Goal: Task Accomplishment & Management: Manage account settings

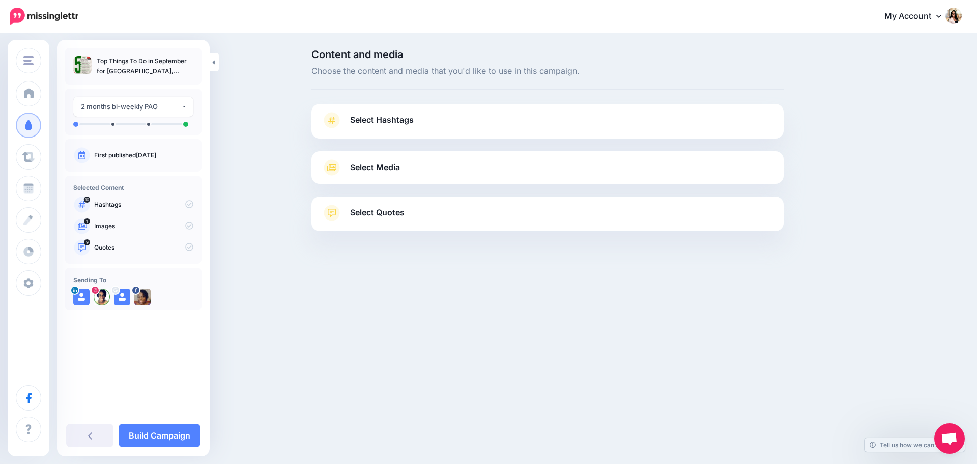
click at [337, 122] on icon at bounding box center [332, 120] width 14 height 16
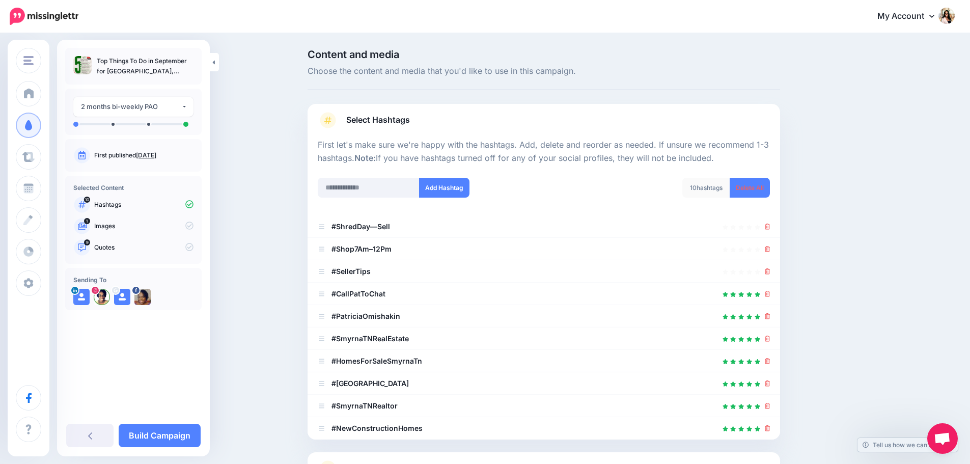
scroll to position [85, 0]
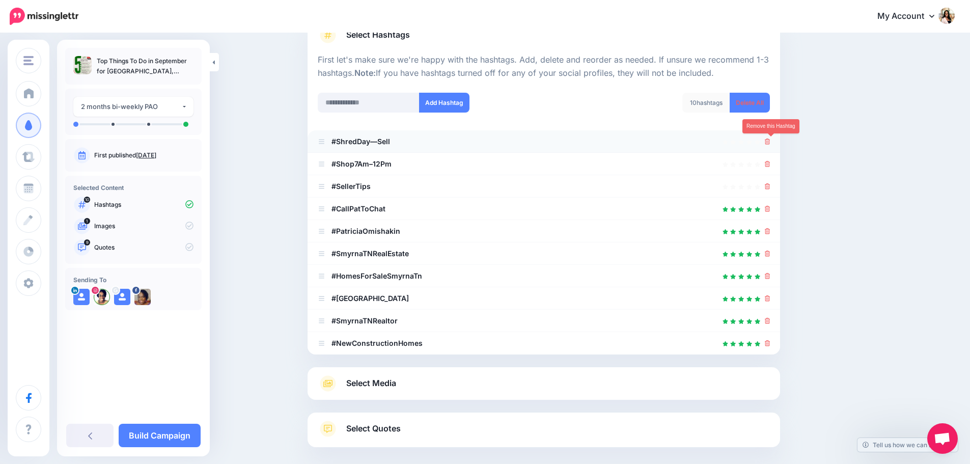
click at [769, 140] on icon at bounding box center [767, 141] width 6 height 6
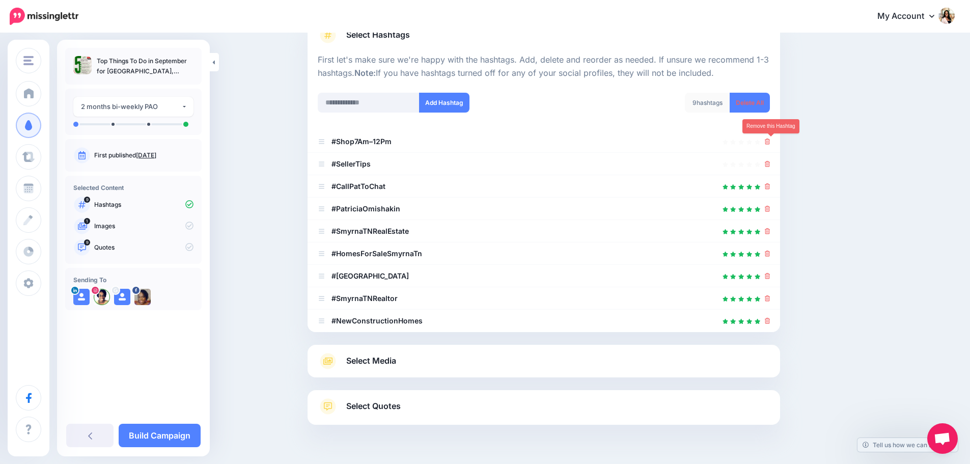
click at [769, 140] on icon at bounding box center [767, 141] width 6 height 6
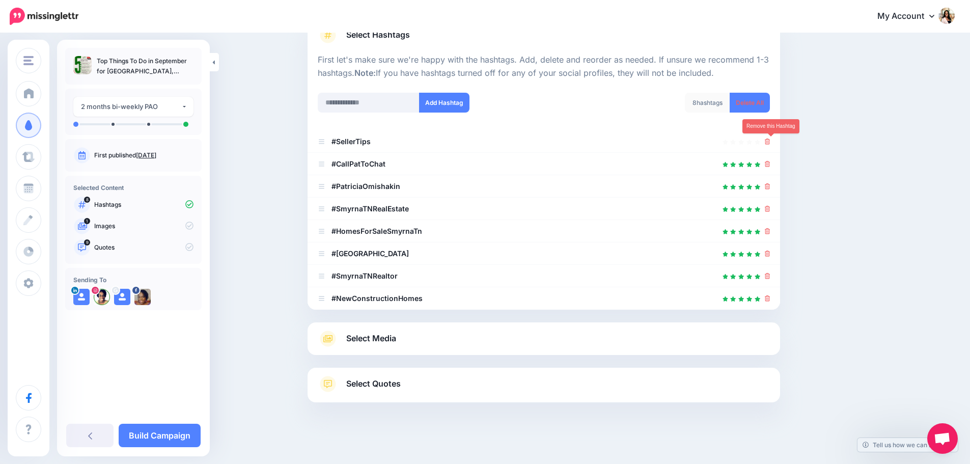
click at [769, 140] on icon at bounding box center [767, 141] width 6 height 6
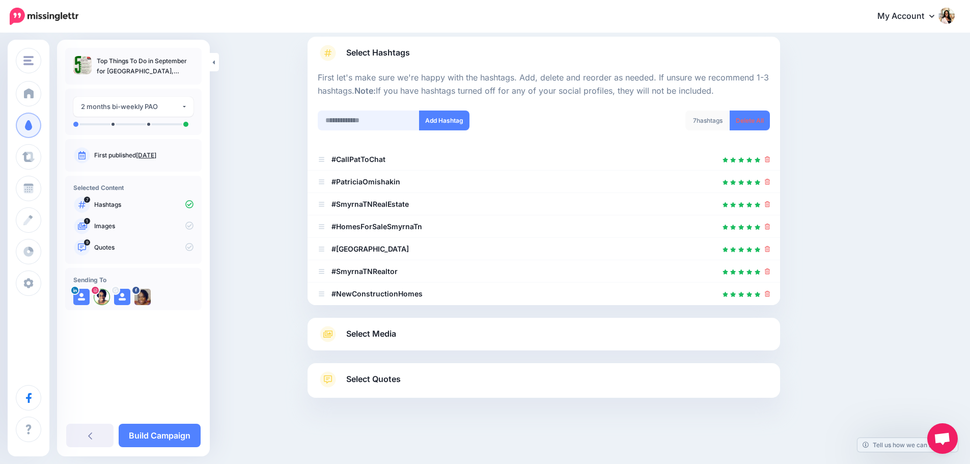
click at [356, 123] on input "text" at bounding box center [369, 120] width 102 height 20
type input "**********"
click at [447, 118] on button "Add Hashtag" at bounding box center [444, 120] width 50 height 20
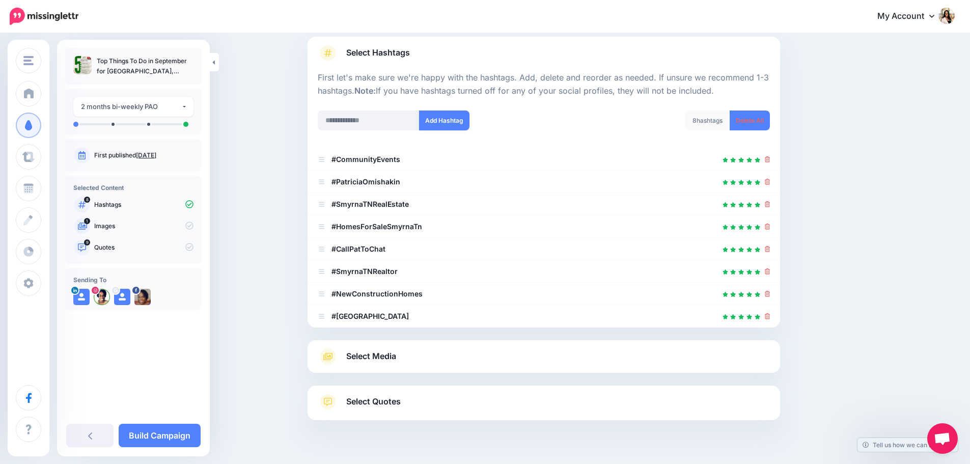
scroll to position [90, 0]
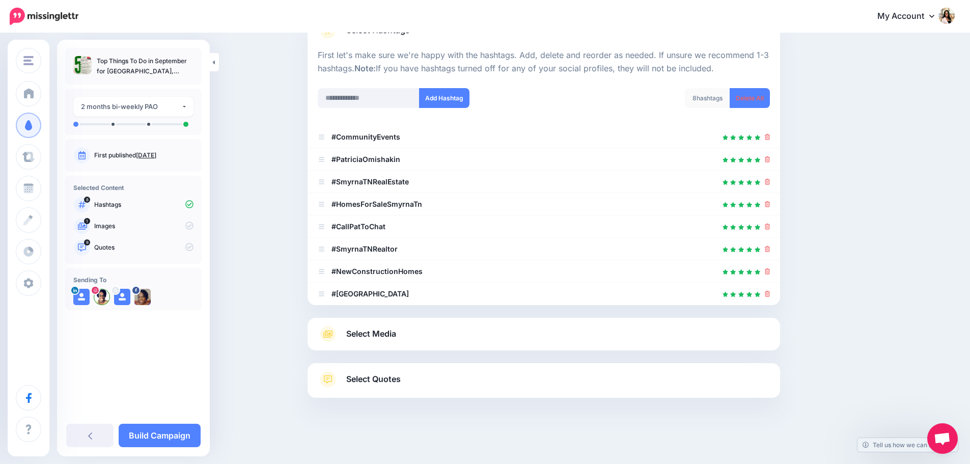
click at [396, 330] on span "Select Media" at bounding box center [371, 334] width 50 height 14
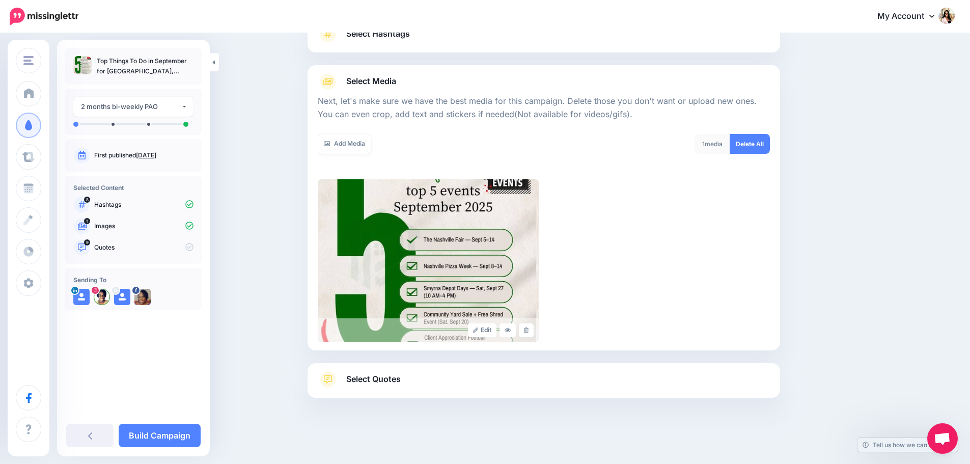
scroll to position [86, 0]
click at [395, 377] on span "Select Quotes" at bounding box center [373, 379] width 54 height 14
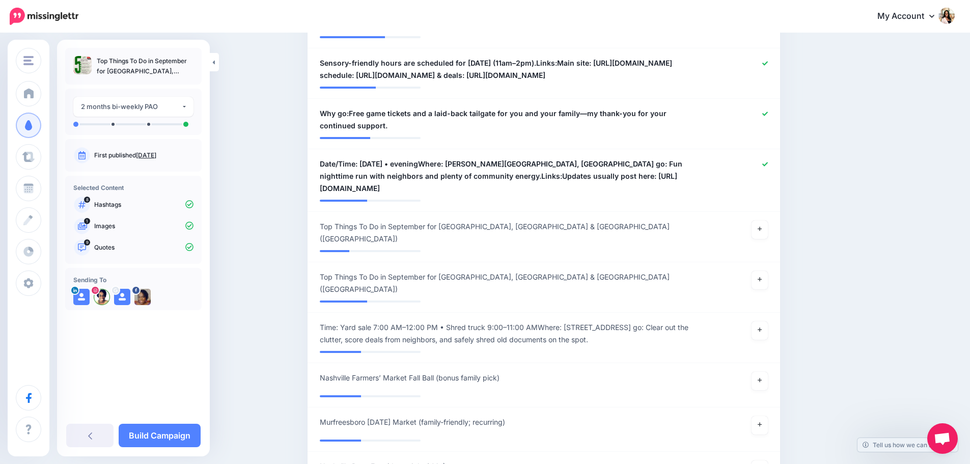
scroll to position [680, 0]
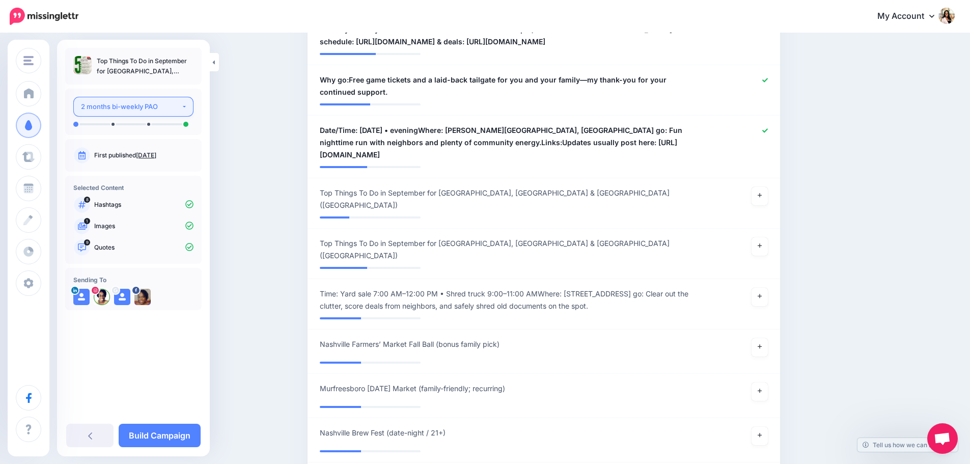
click at [183, 106] on button "2 months bi-weekly PAO" at bounding box center [133, 107] width 120 height 20
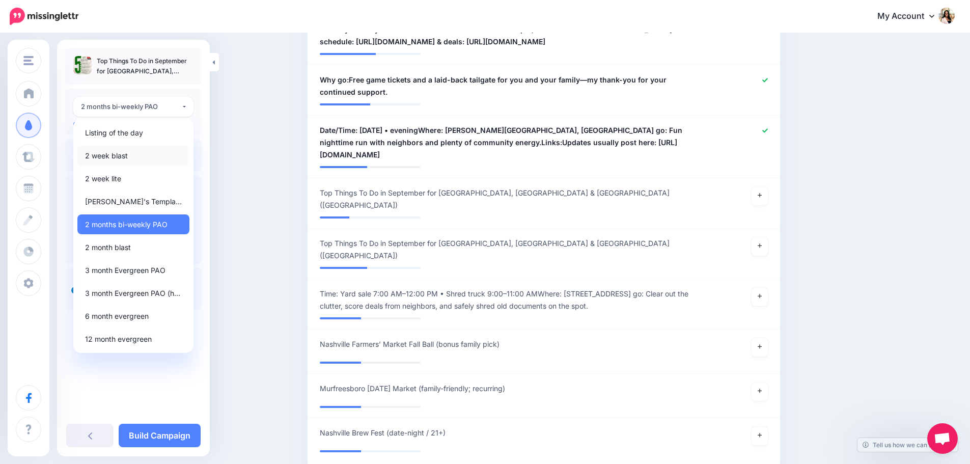
click at [134, 155] on link "2 week blast" at bounding box center [133, 156] width 112 height 20
select select "******"
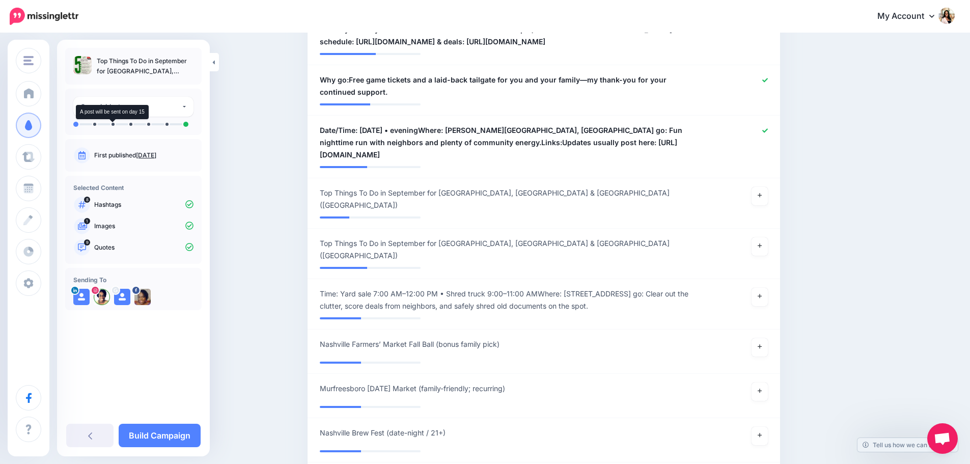
scroll to position [777, 0]
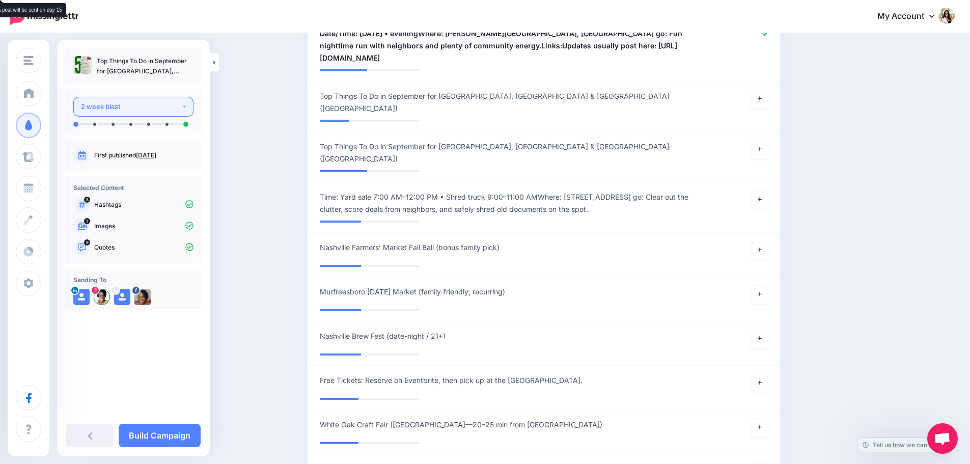
click at [182, 109] on button "2 week blast" at bounding box center [133, 107] width 120 height 20
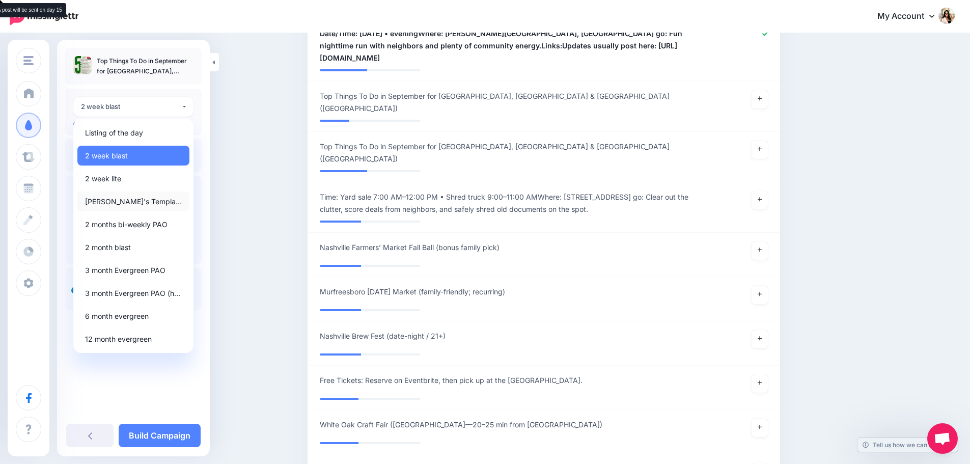
click at [135, 197] on span "[PERSON_NAME]'s Template" at bounding box center [133, 201] width 97 height 12
select select "******"
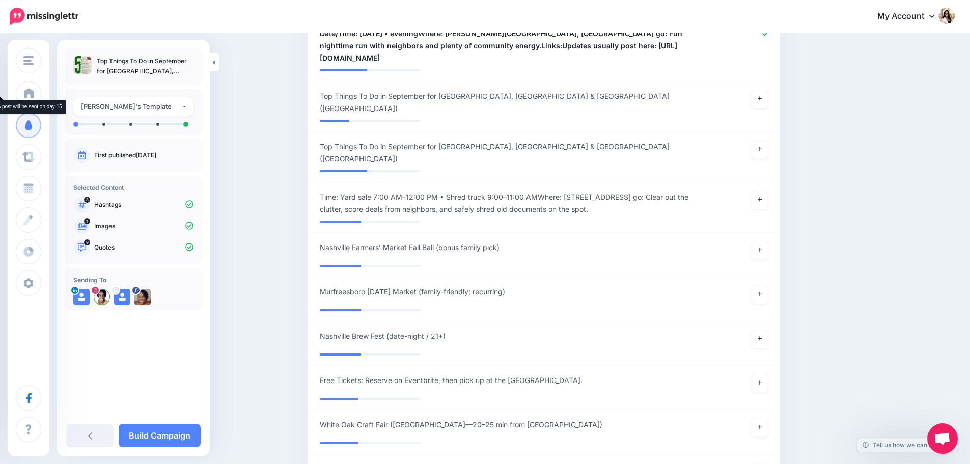
scroll to position [873, 0]
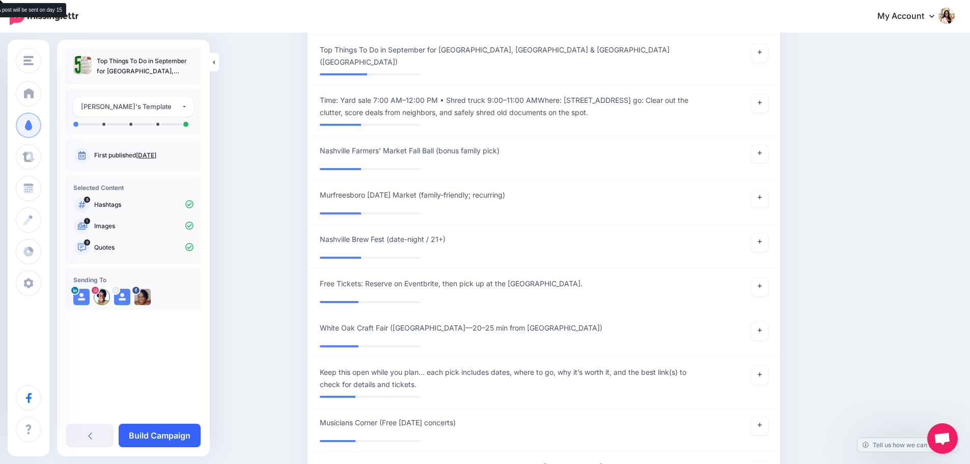
click at [165, 429] on link "Build Campaign" at bounding box center [160, 434] width 82 height 23
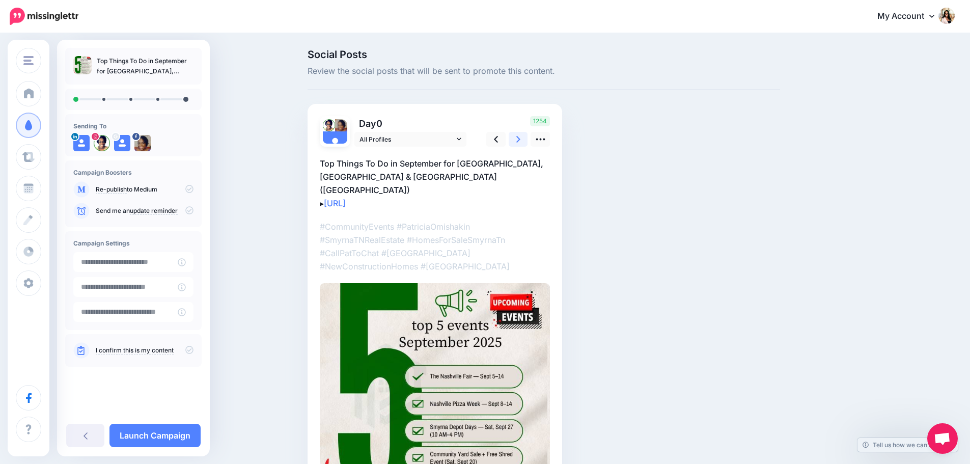
click at [520, 138] on icon at bounding box center [518, 139] width 4 height 7
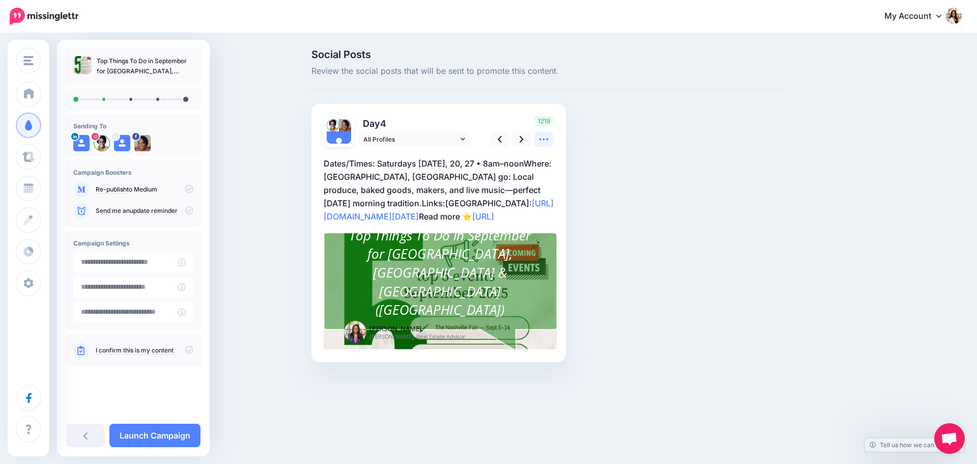
click at [543, 140] on icon at bounding box center [543, 139] width 11 height 11
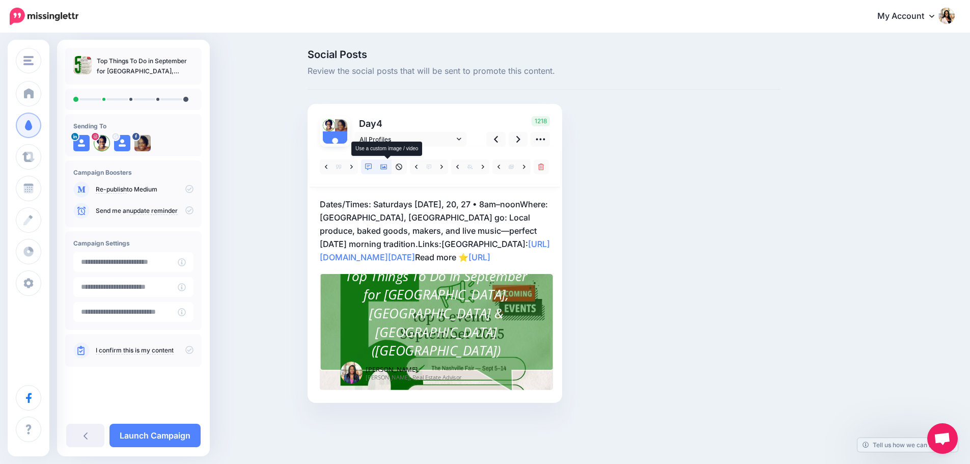
click at [387, 165] on icon at bounding box center [383, 166] width 7 height 7
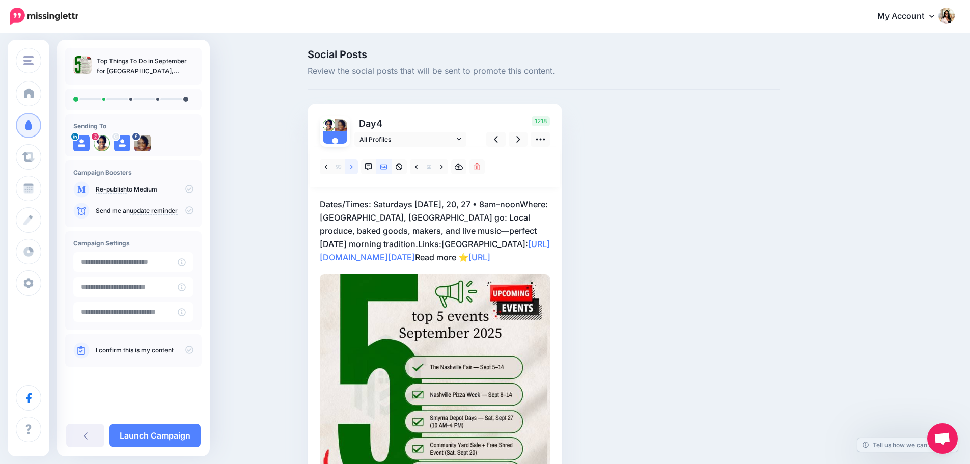
click at [352, 165] on link at bounding box center [351, 166] width 13 height 15
click at [357, 168] on link at bounding box center [351, 166] width 13 height 15
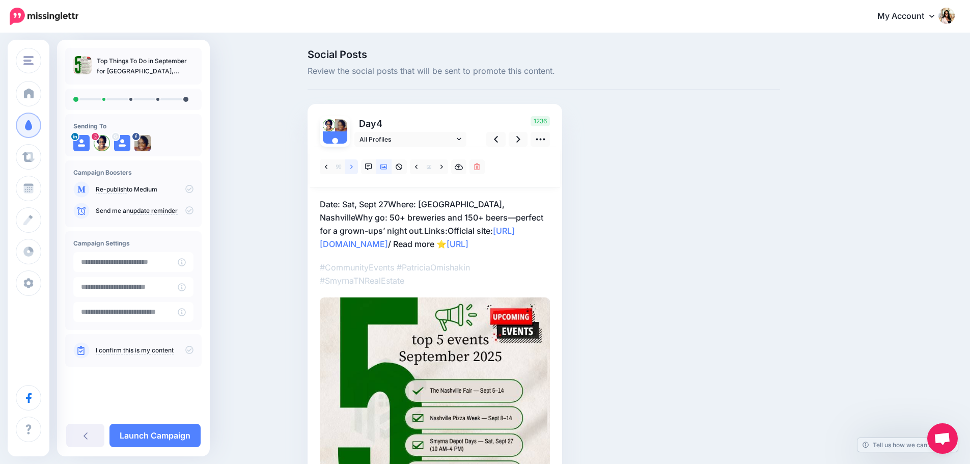
click at [357, 168] on link at bounding box center [351, 166] width 13 height 15
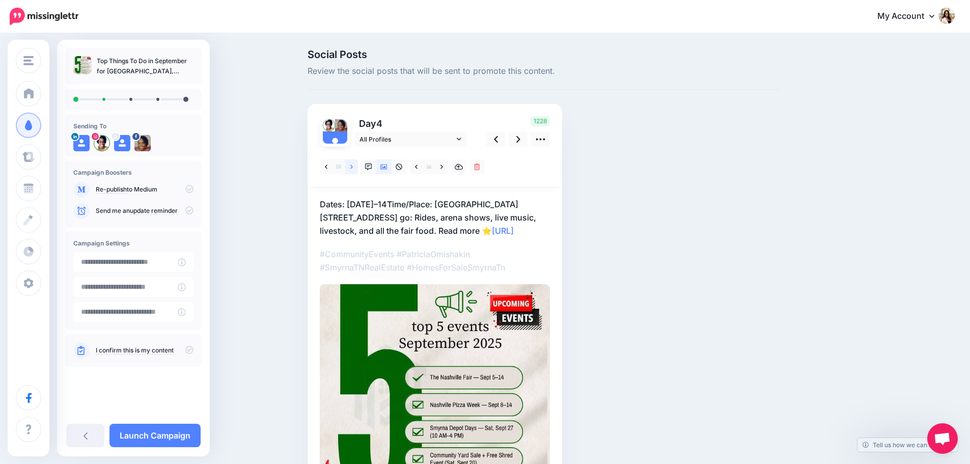
click at [357, 168] on link at bounding box center [351, 166] width 13 height 15
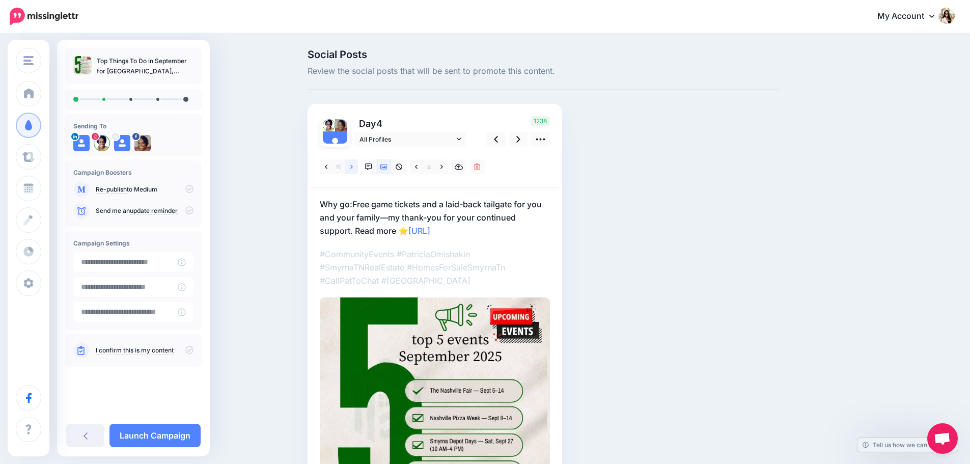
click at [357, 168] on link at bounding box center [351, 166] width 13 height 15
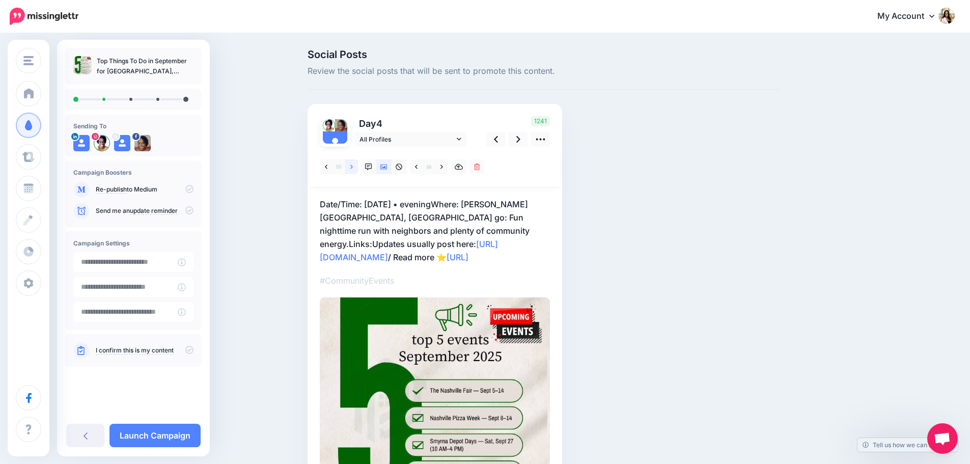
click at [357, 168] on link at bounding box center [351, 166] width 13 height 15
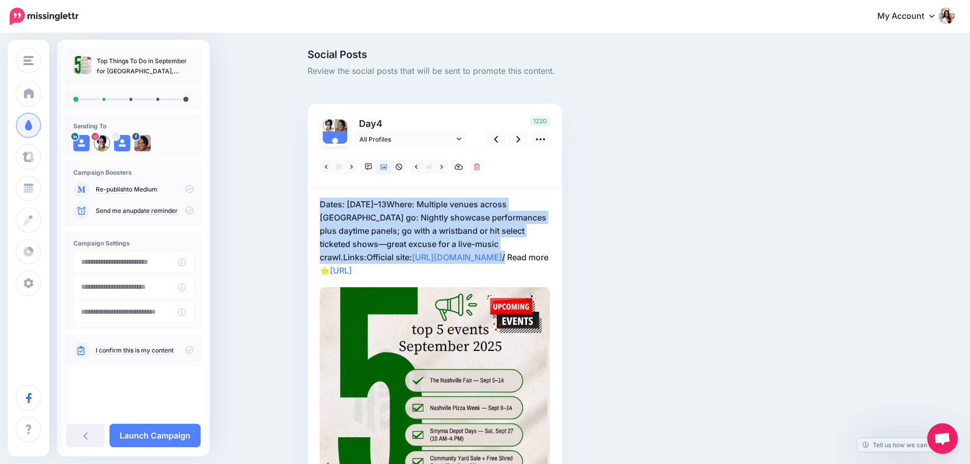
drag, startPoint x: 318, startPoint y: 197, endPoint x: 513, endPoint y: 261, distance: 204.6
click at [513, 261] on div "Day 4 All Profiles" at bounding box center [434, 316] width 254 height 425
click at [546, 137] on icon at bounding box center [540, 139] width 11 height 11
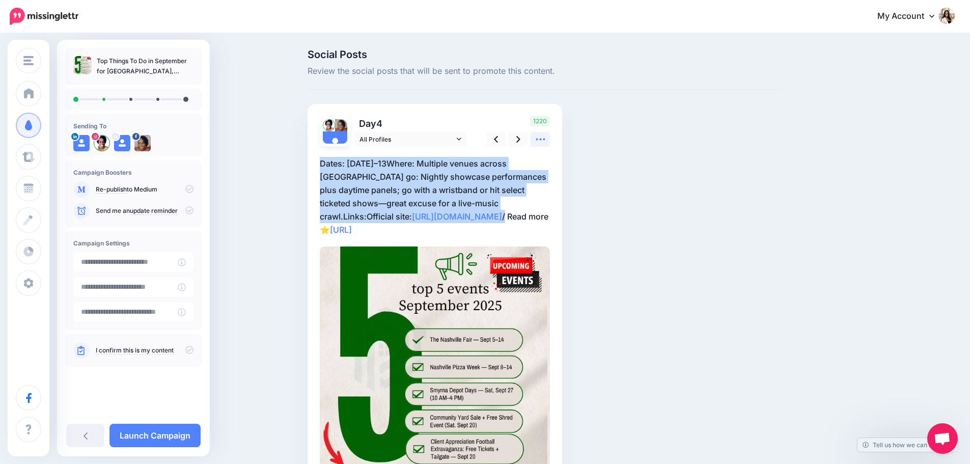
click at [546, 137] on icon at bounding box center [540, 139] width 11 height 11
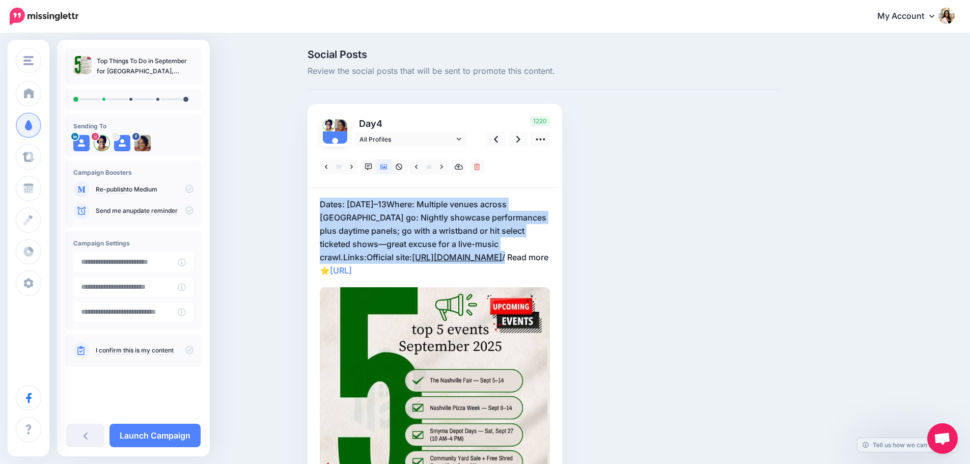
click at [502, 253] on link "https://americanamusic.org/americanafest" at bounding box center [457, 257] width 90 height 10
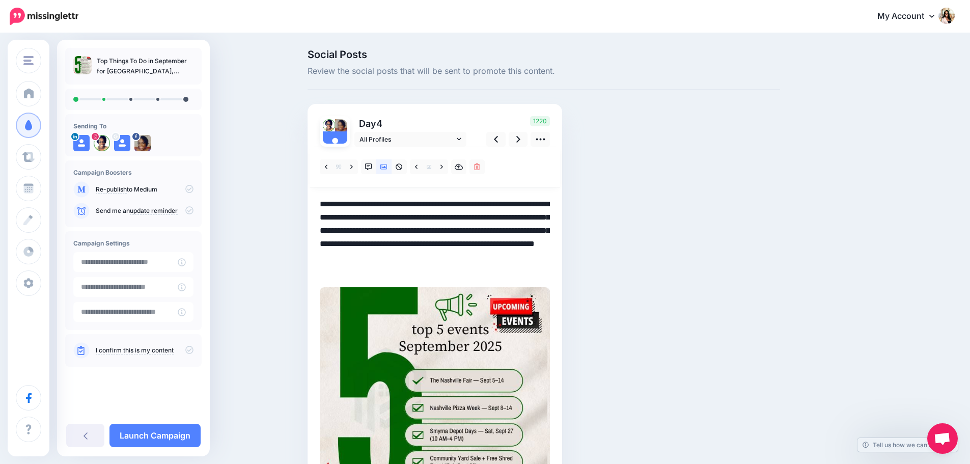
drag, startPoint x: 510, startPoint y: 252, endPoint x: 317, endPoint y: 204, distance: 199.4
click at [317, 204] on div "Day 4 All Profiles" at bounding box center [434, 316] width 254 height 425
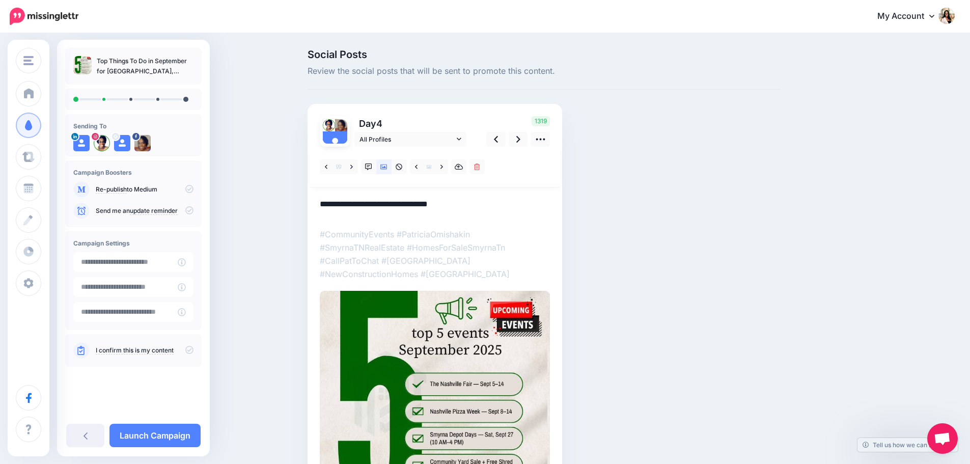
paste textarea "**********"
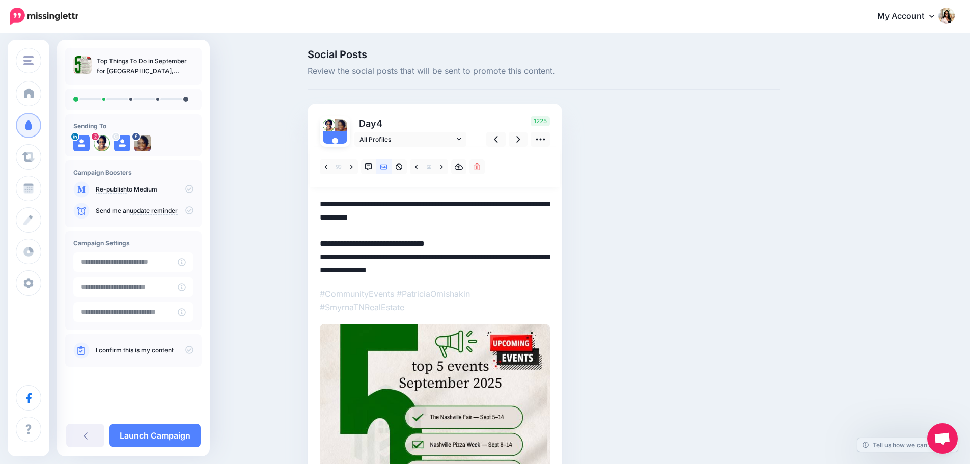
click at [355, 230] on textarea "**********" at bounding box center [435, 236] width 230 height 79
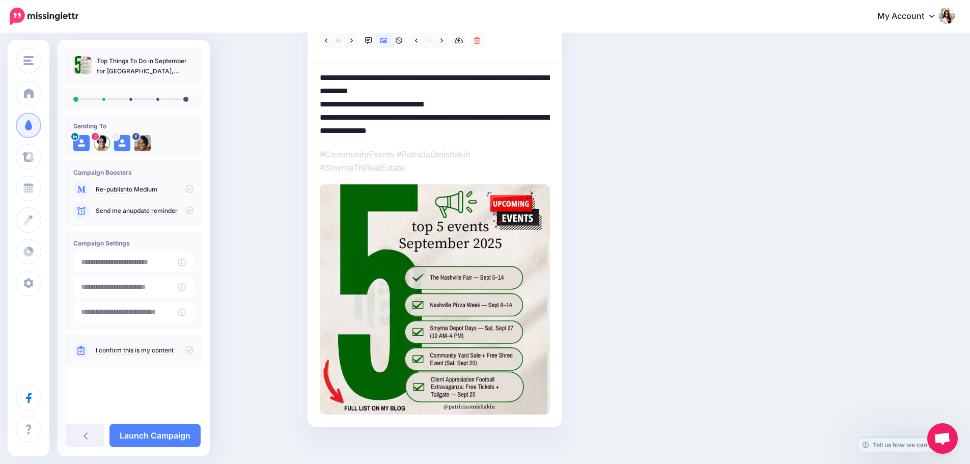
scroll to position [135, 0]
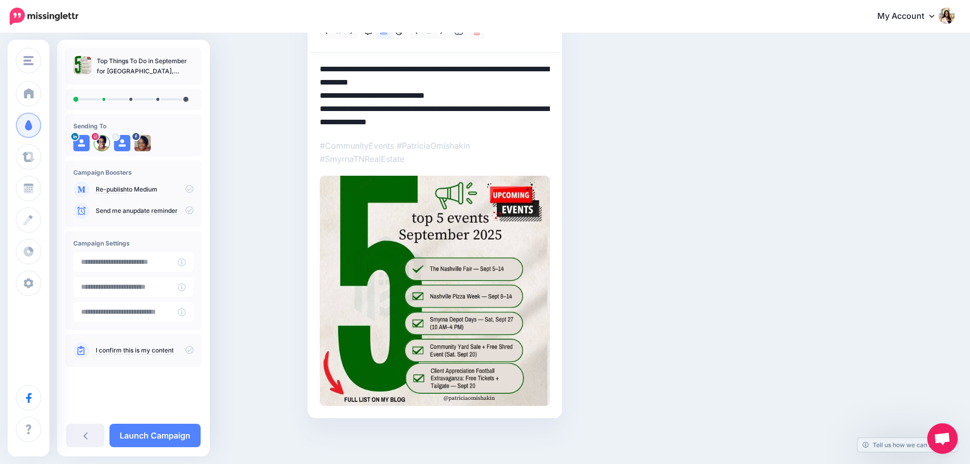
drag, startPoint x: 494, startPoint y: 69, endPoint x: 504, endPoint y: 79, distance: 14.8
click at [504, 79] on textarea "**********" at bounding box center [435, 96] width 230 height 66
drag, startPoint x: 487, startPoint y: 65, endPoint x: 500, endPoint y: 79, distance: 19.1
click at [500, 79] on textarea "**********" at bounding box center [435, 96] width 230 height 66
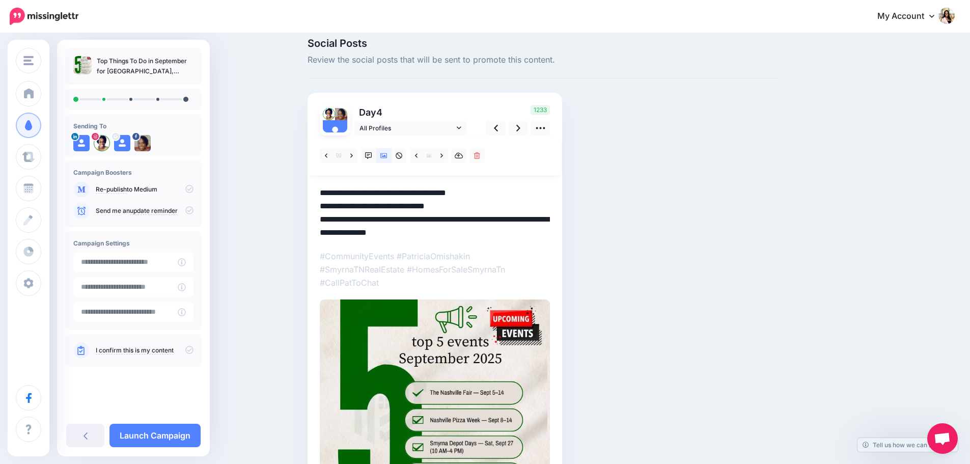
scroll to position [0, 0]
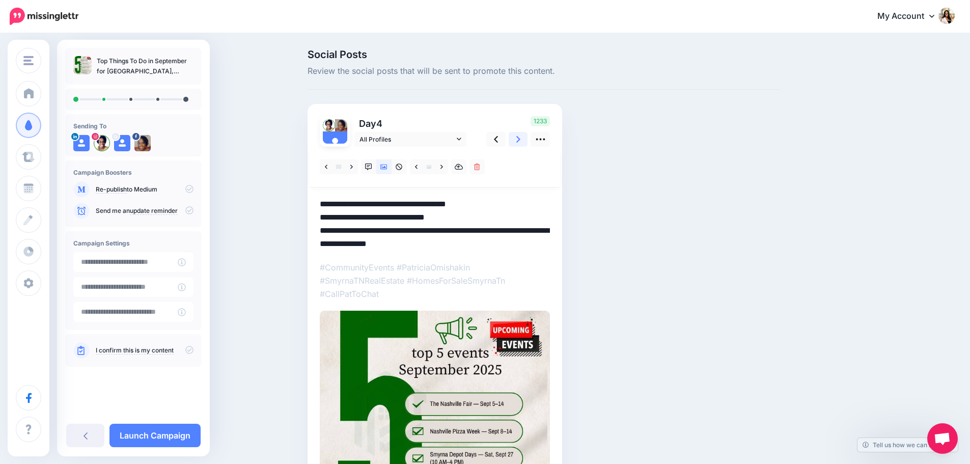
click at [524, 138] on link at bounding box center [517, 139] width 19 height 15
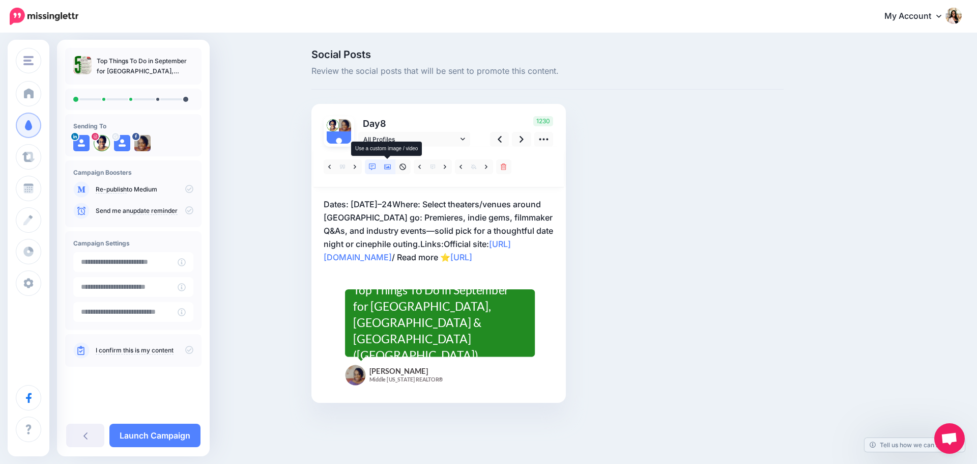
click at [386, 167] on icon at bounding box center [387, 166] width 7 height 5
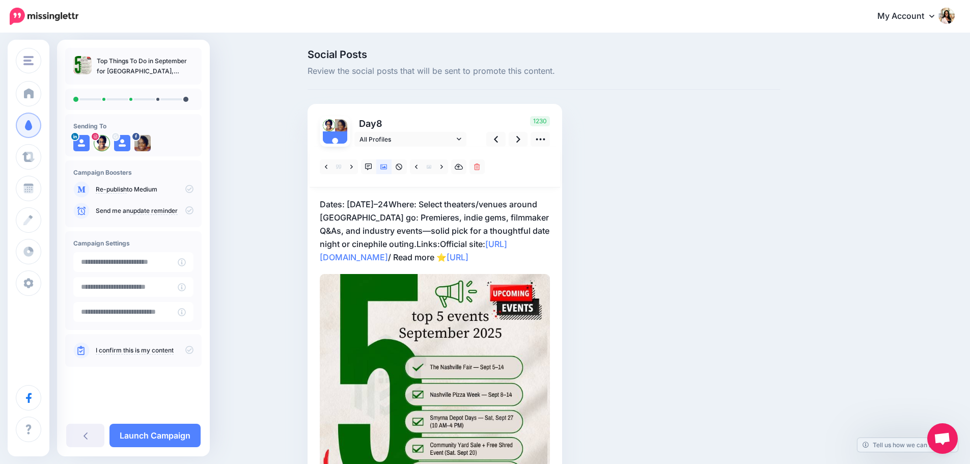
click at [555, 235] on div "Day 8 All Profiles" at bounding box center [434, 310] width 254 height 412
click at [550, 230] on p "Dates: Sept 18–24Where: Select theaters/venues around NashvilleWhy go: Premiere…" at bounding box center [435, 230] width 230 height 66
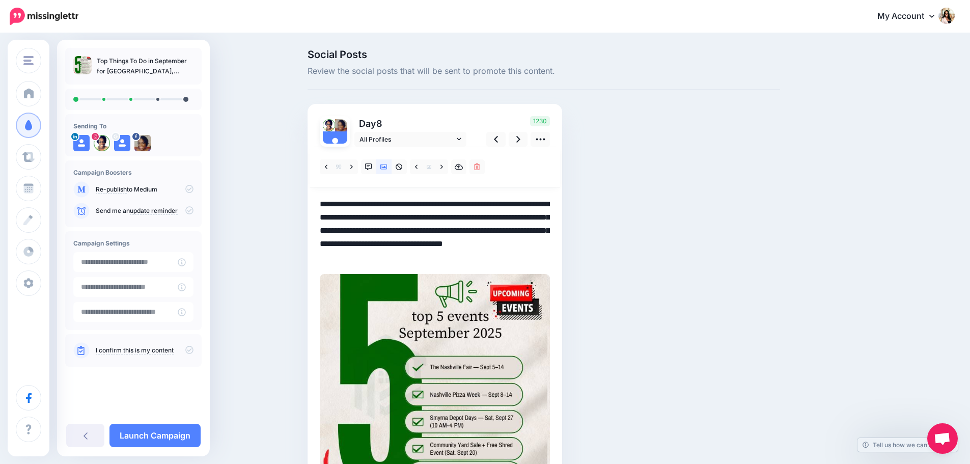
drag, startPoint x: 552, startPoint y: 243, endPoint x: 319, endPoint y: 208, distance: 235.3
click at [319, 208] on div "Day 8 All Profiles" at bounding box center [434, 310] width 254 height 412
paste textarea "**********"
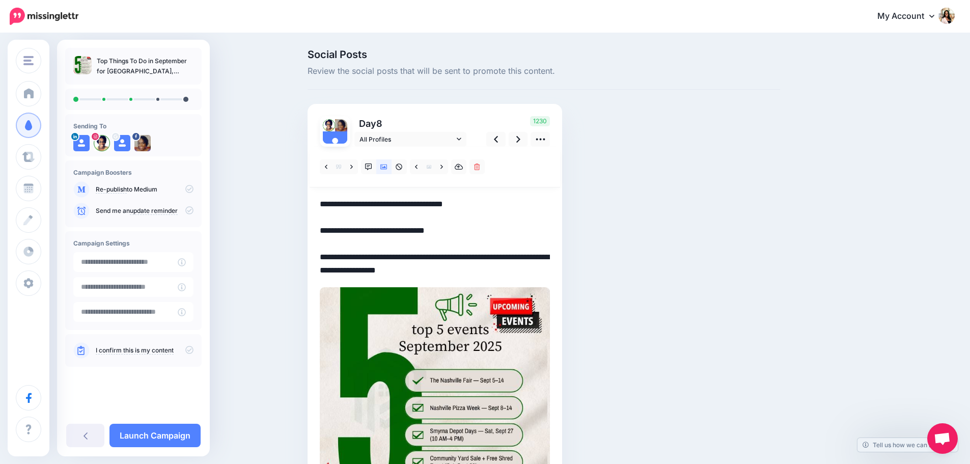
click at [349, 213] on textarea "**********" at bounding box center [435, 236] width 230 height 79
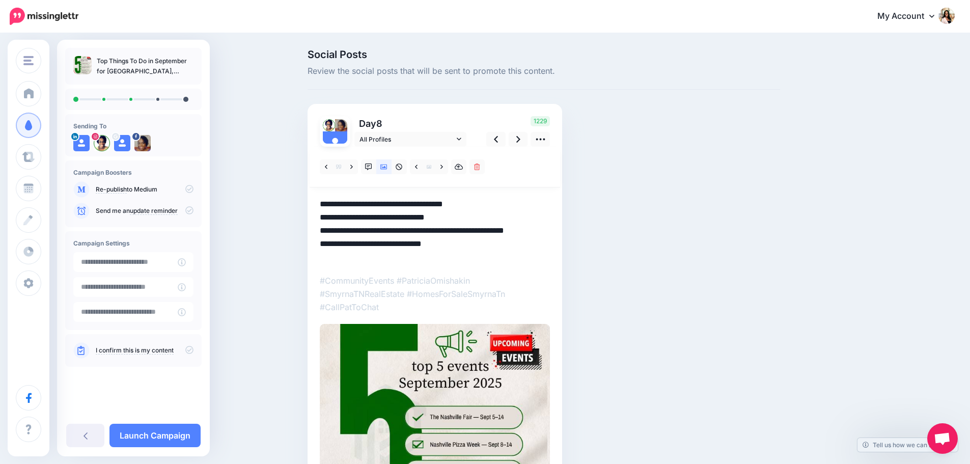
drag, startPoint x: 371, startPoint y: 204, endPoint x: 416, endPoint y: 202, distance: 44.9
click at [416, 202] on textarea "**********" at bounding box center [435, 230] width 230 height 66
drag, startPoint x: 348, startPoint y: 228, endPoint x: 456, endPoint y: 226, distance: 107.9
click at [456, 226] on textarea "**********" at bounding box center [435, 230] width 230 height 66
click at [325, 201] on textarea "**********" at bounding box center [435, 223] width 230 height 53
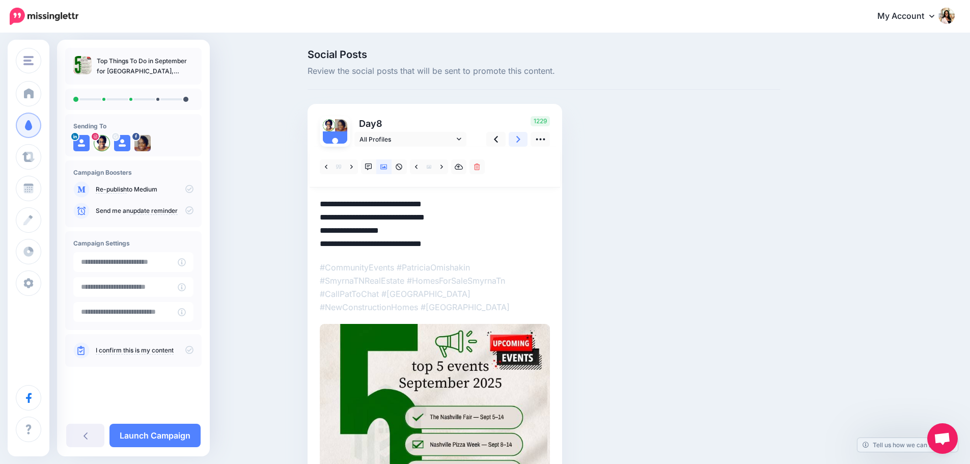
click at [520, 143] on icon at bounding box center [518, 139] width 4 height 11
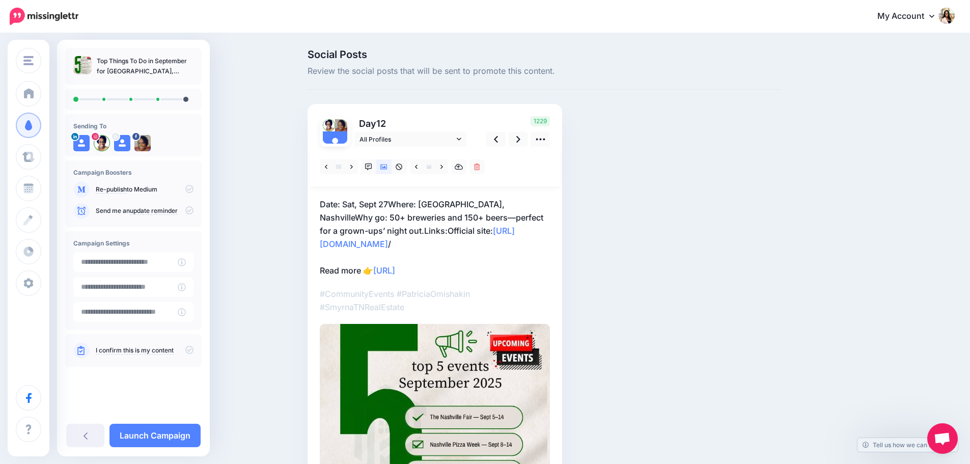
click at [555, 218] on div "Day 12 All Profiles" at bounding box center [434, 335] width 254 height 462
click at [550, 211] on p "Date: Sat, Sept 27Where: First Horizon Park, NashvilleWhy go: 50+ breweries and…" at bounding box center [435, 236] width 230 height 79
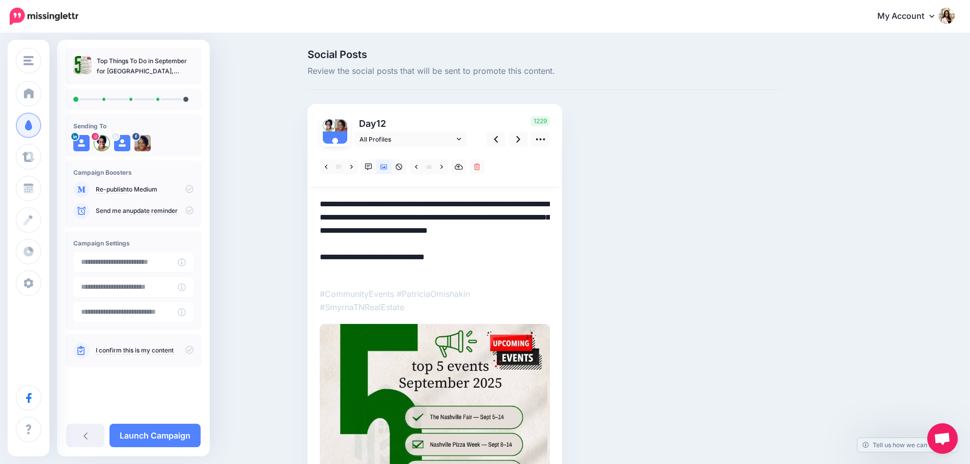
drag, startPoint x: 459, startPoint y: 227, endPoint x: 317, endPoint y: 205, distance: 143.7
click at [317, 205] on div "Day 12 All Profiles" at bounding box center [434, 335] width 254 height 462
paste textarea "**********"
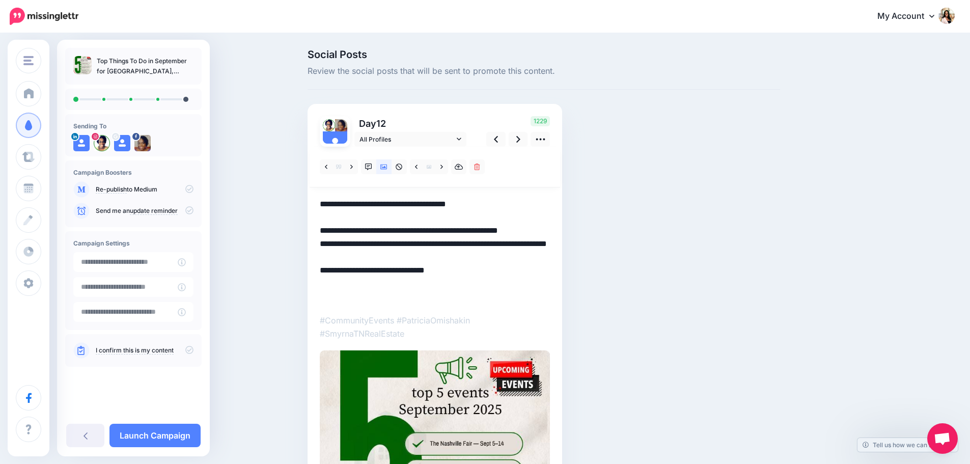
click at [403, 220] on textarea "**********" at bounding box center [435, 250] width 230 height 106
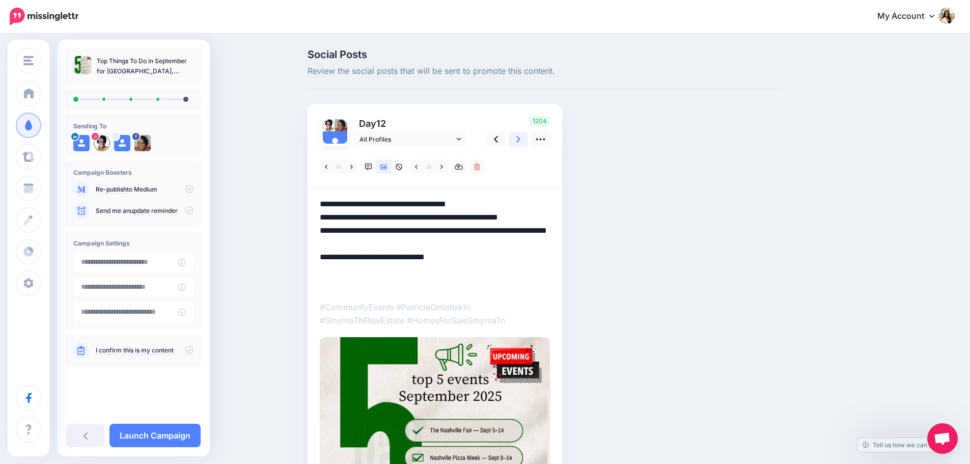
click at [520, 138] on icon at bounding box center [518, 139] width 4 height 7
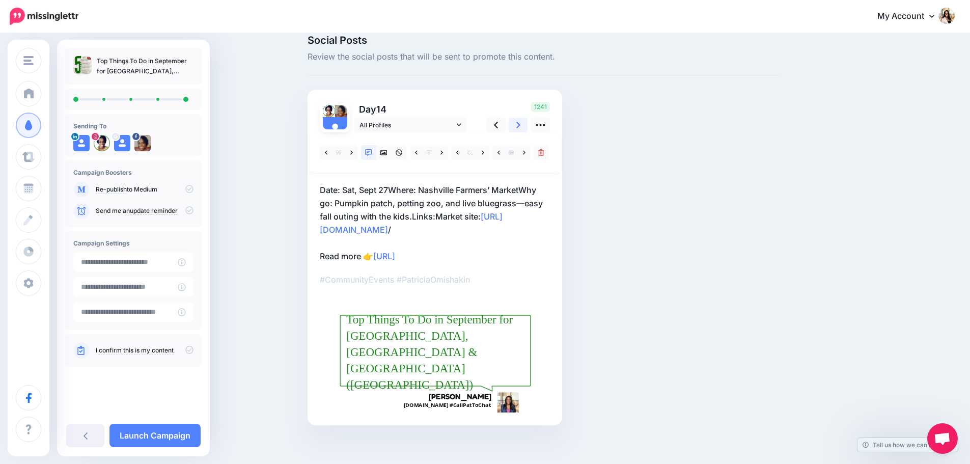
scroll to position [21, 0]
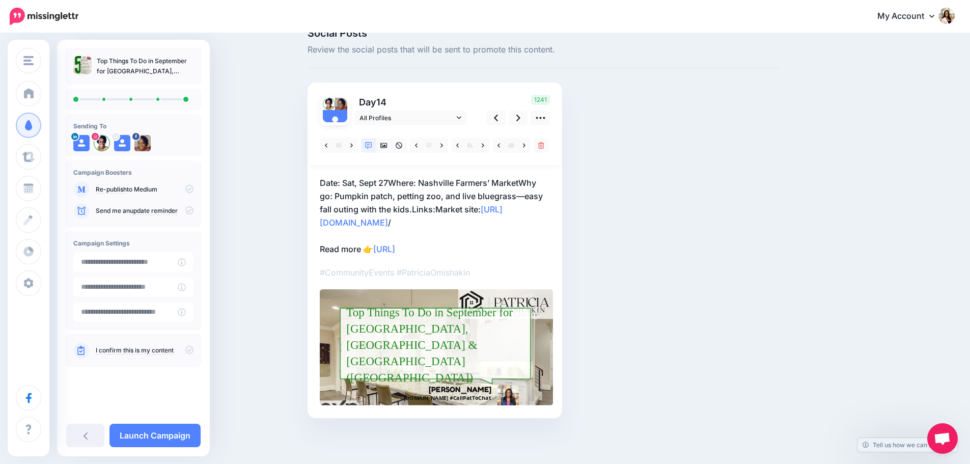
click at [495, 205] on p "Date: Sat, Sept 27Where: Nashville Farmers’ MarketWhy go: Pumpkin patch, pettin…" at bounding box center [435, 215] width 230 height 79
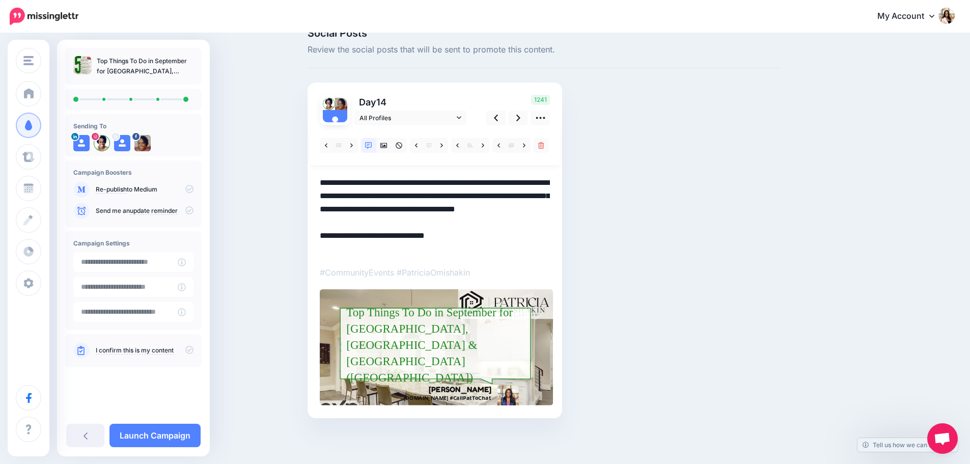
drag, startPoint x: 495, startPoint y: 205, endPoint x: 354, endPoint y: 197, distance: 140.7
click at [336, 192] on textarea "**********" at bounding box center [435, 215] width 230 height 79
drag, startPoint x: 497, startPoint y: 221, endPoint x: 316, endPoint y: 183, distance: 185.7
click at [316, 183] on div "Day 14 All Profiles" at bounding box center [434, 249] width 254 height 335
paste textarea "**********"
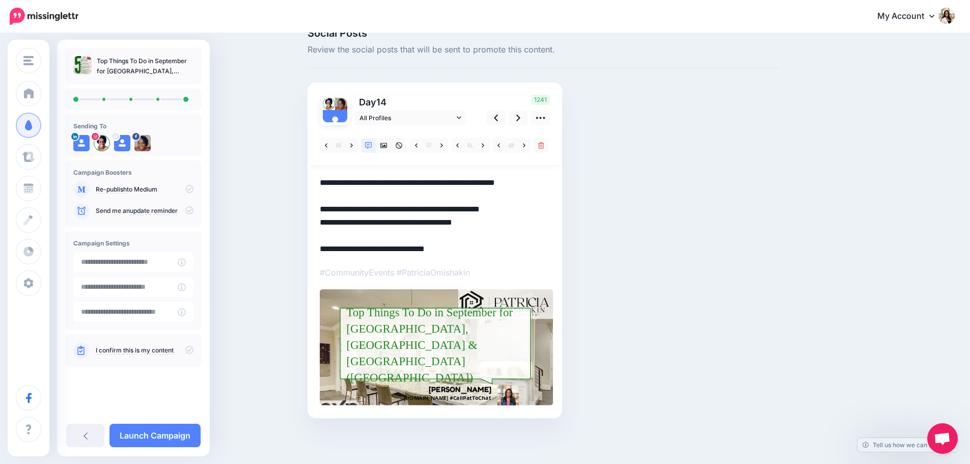
click at [337, 193] on textarea "**********" at bounding box center [435, 215] width 230 height 79
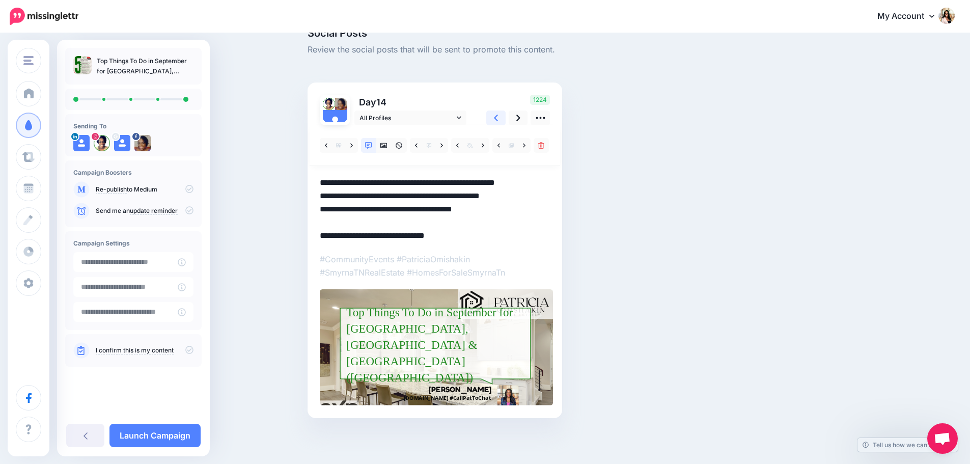
click at [498, 118] on icon at bounding box center [496, 117] width 4 height 11
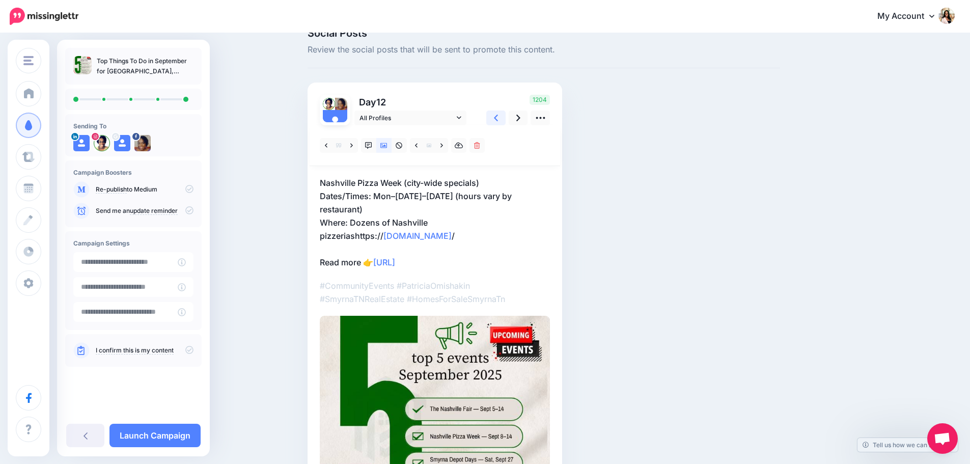
scroll to position [0, 0]
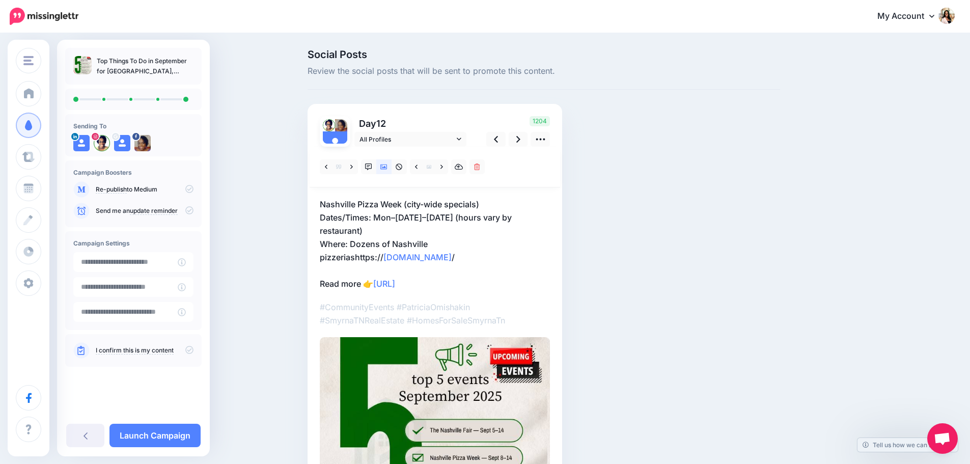
click at [446, 234] on p "Nashville Pizza Week (city-wide specials) Dates/Times: Mon–Sun, Sept 8–14 (hour…" at bounding box center [435, 243] width 230 height 93
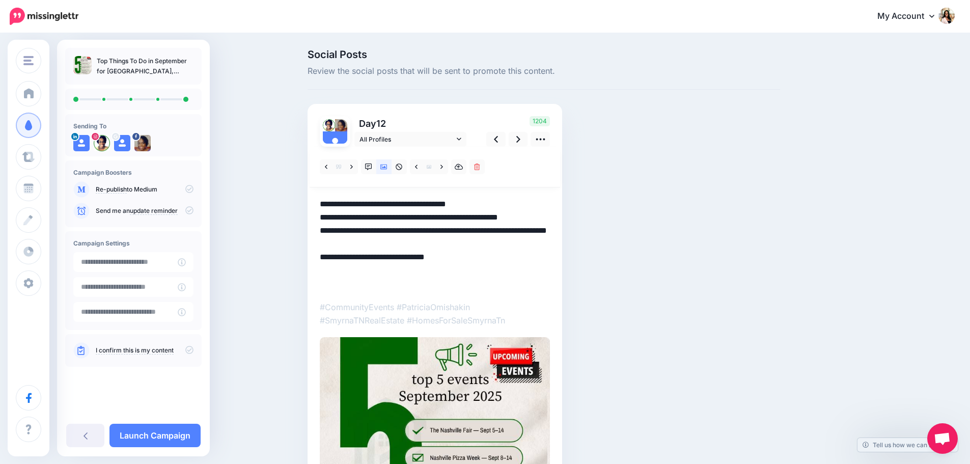
drag, startPoint x: 526, startPoint y: 255, endPoint x: 306, endPoint y: 204, distance: 225.9
click at [306, 204] on div "Social Posts Review the social posts that will be sent to promote this content.…" at bounding box center [544, 329] width 488 height 560
paste textarea "**********"
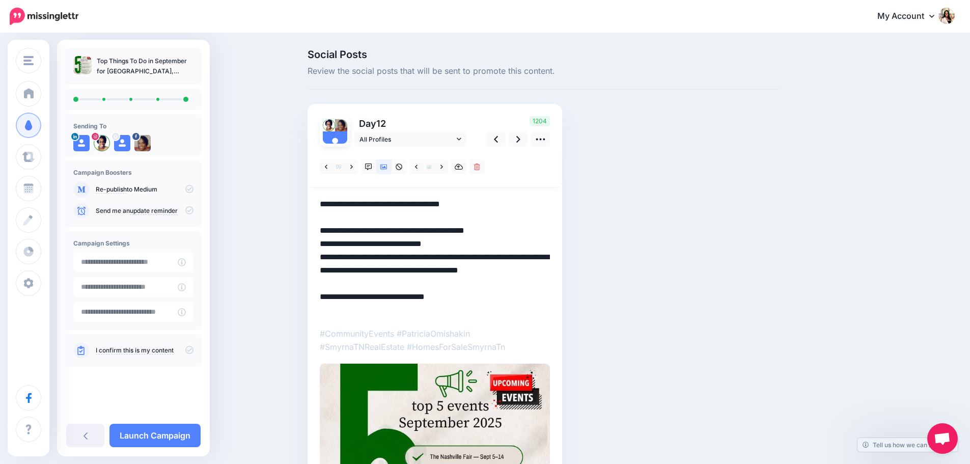
click at [347, 215] on textarea "**********" at bounding box center [435, 256] width 230 height 119
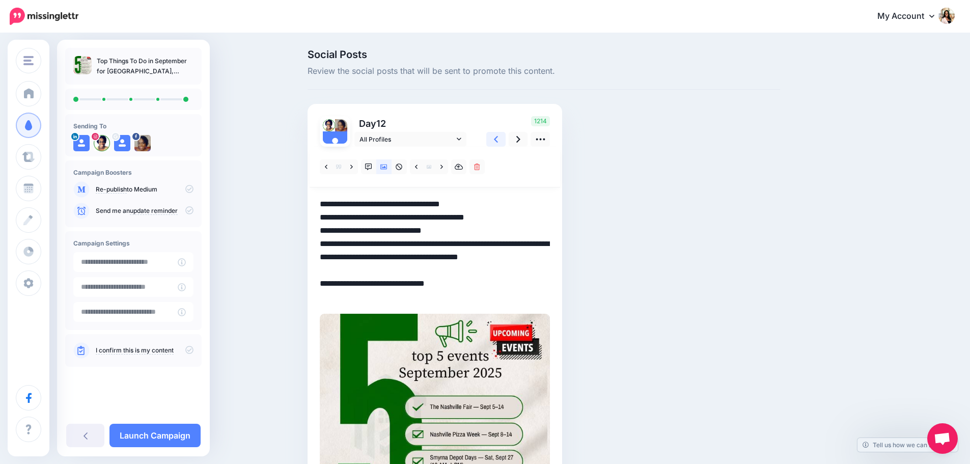
click at [498, 140] on icon at bounding box center [496, 139] width 4 height 11
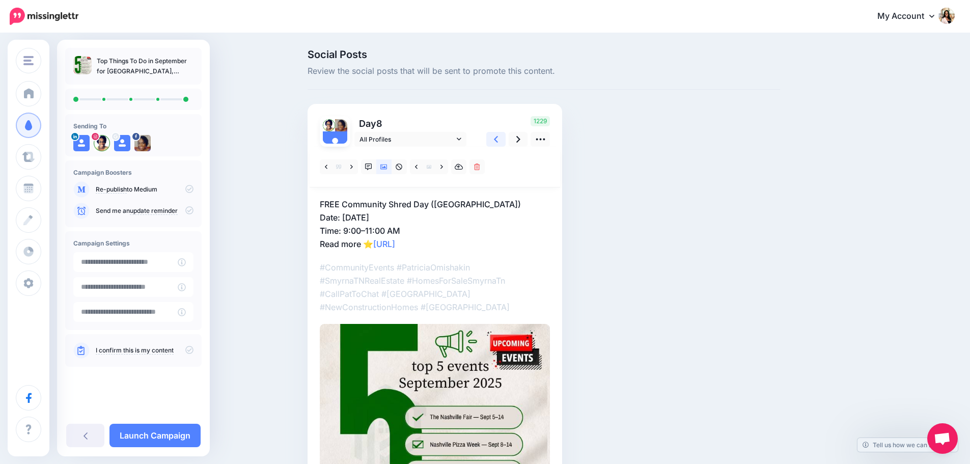
click at [498, 140] on icon at bounding box center [496, 139] width 4 height 11
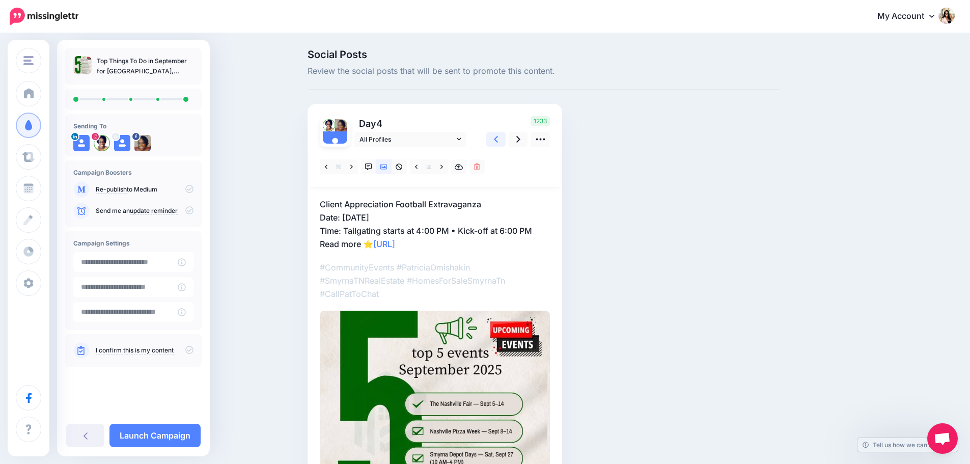
click at [498, 138] on icon at bounding box center [496, 139] width 4 height 7
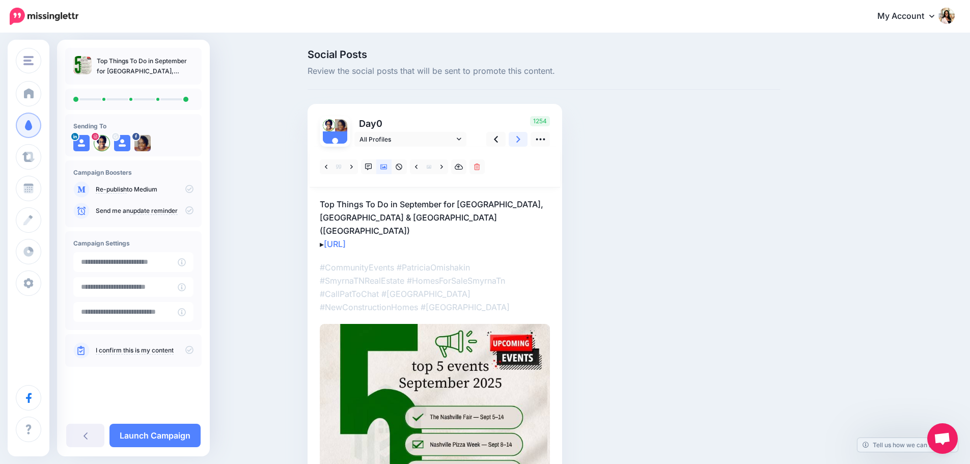
click at [514, 140] on link at bounding box center [517, 139] width 19 height 15
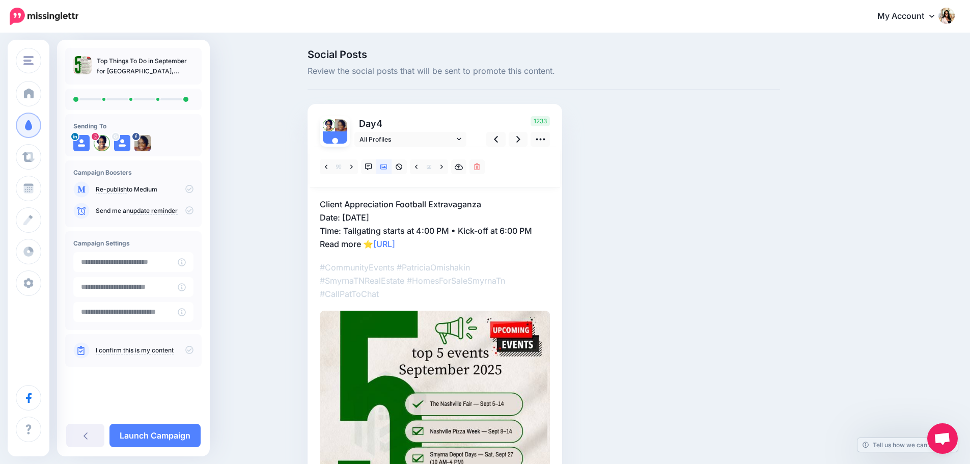
click at [547, 209] on p "Client Appreciation Football Extravaganza Date: Saturday, September 20, 2025 Ti…" at bounding box center [435, 223] width 230 height 53
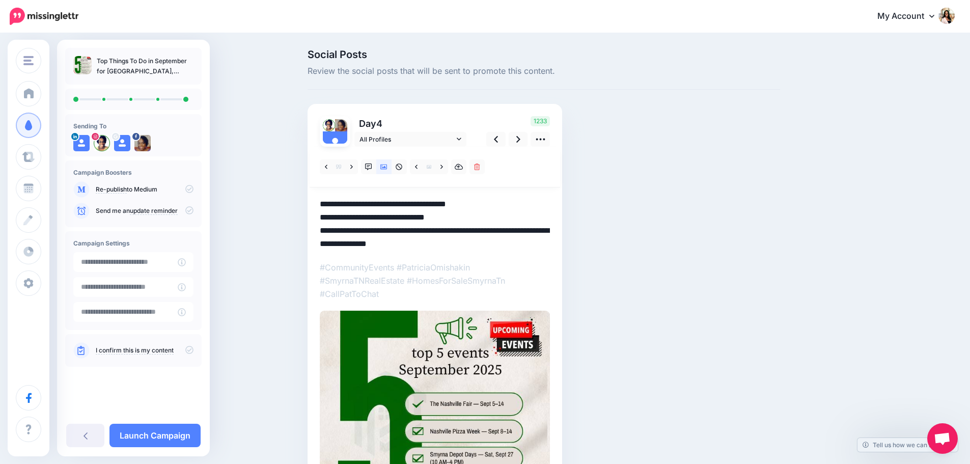
drag, startPoint x: 549, startPoint y: 227, endPoint x: 320, endPoint y: 198, distance: 230.3
click at [320, 198] on div "Day 4 All Profiles" at bounding box center [434, 328] width 254 height 449
paste textarea "**********"
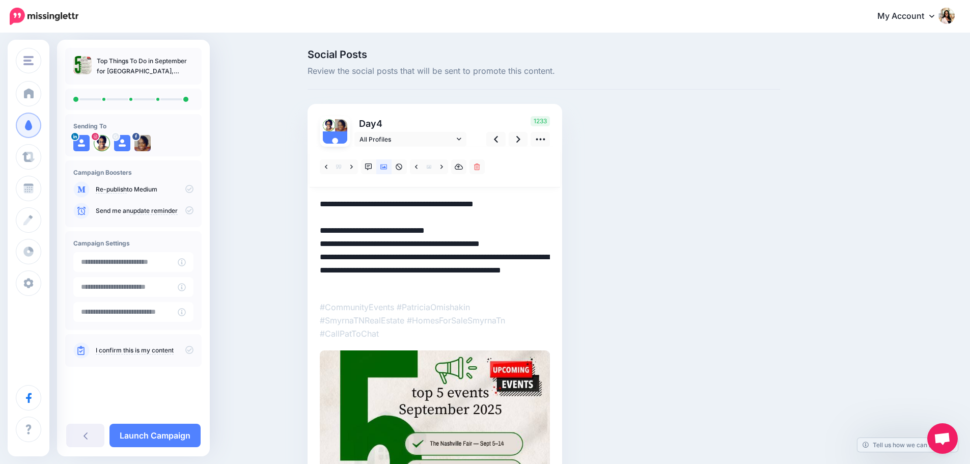
click at [347, 213] on textarea "**********" at bounding box center [435, 243] width 230 height 93
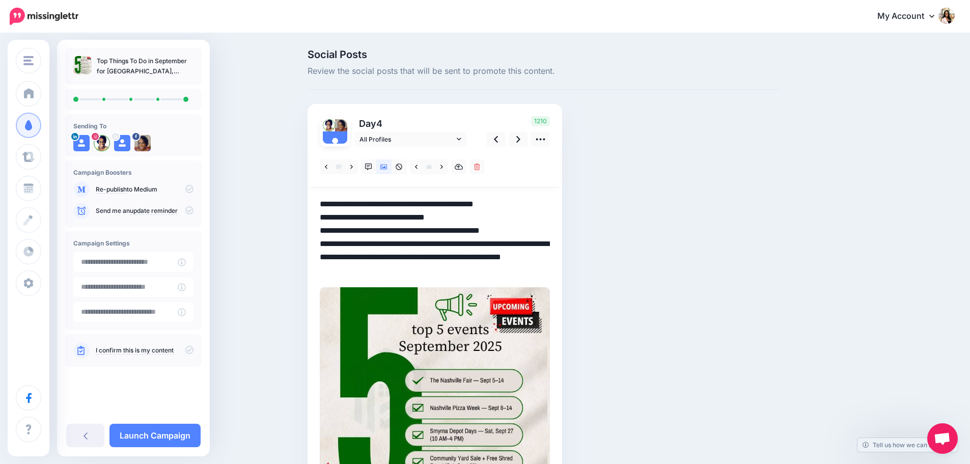
click at [533, 259] on textarea "**********" at bounding box center [435, 236] width 230 height 79
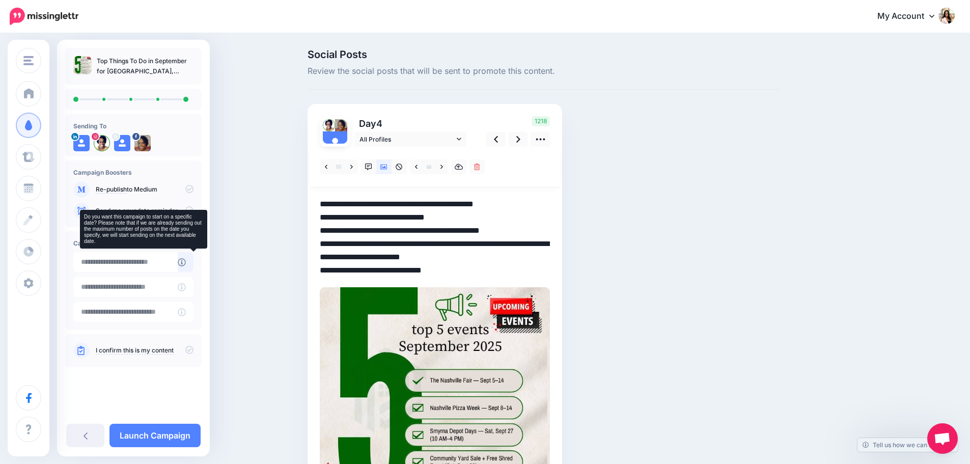
type textarea "**********"
click at [186, 263] on icon at bounding box center [182, 262] width 8 height 8
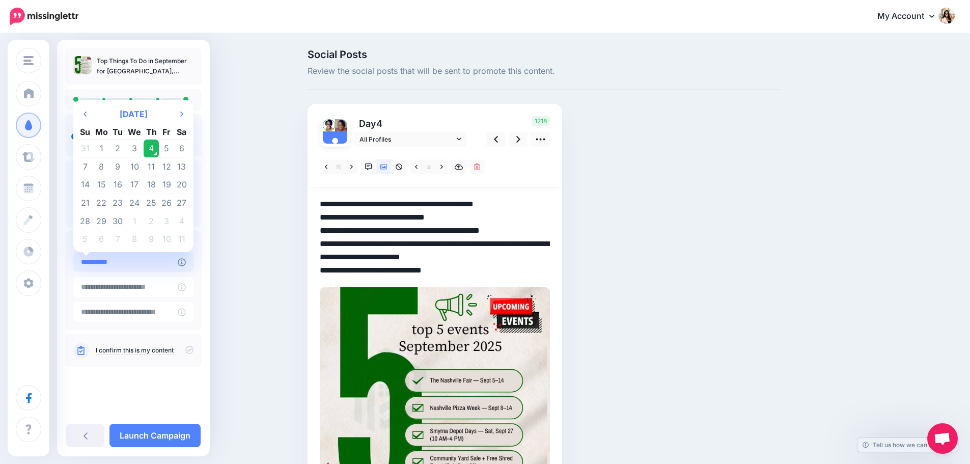
click at [111, 266] on input "**********" at bounding box center [125, 262] width 104 height 20
click at [163, 147] on td "5" at bounding box center [166, 148] width 15 height 18
type input "**********"
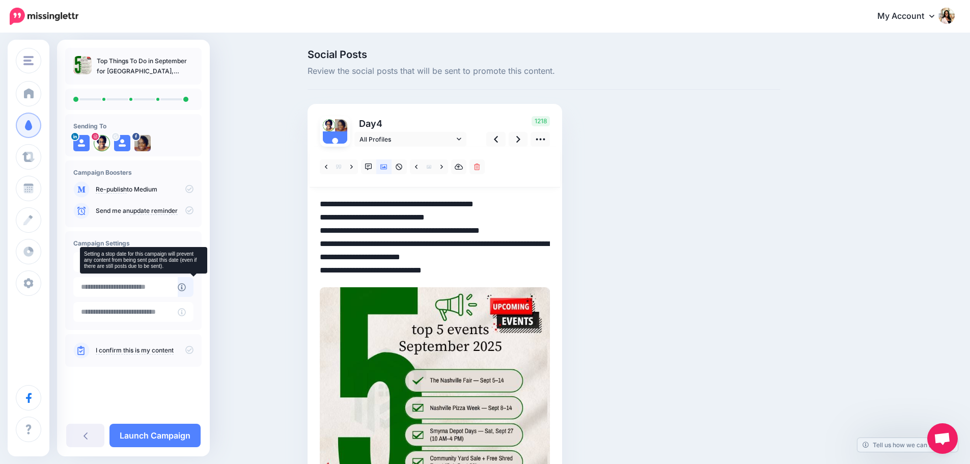
click at [186, 284] on icon at bounding box center [182, 287] width 8 height 8
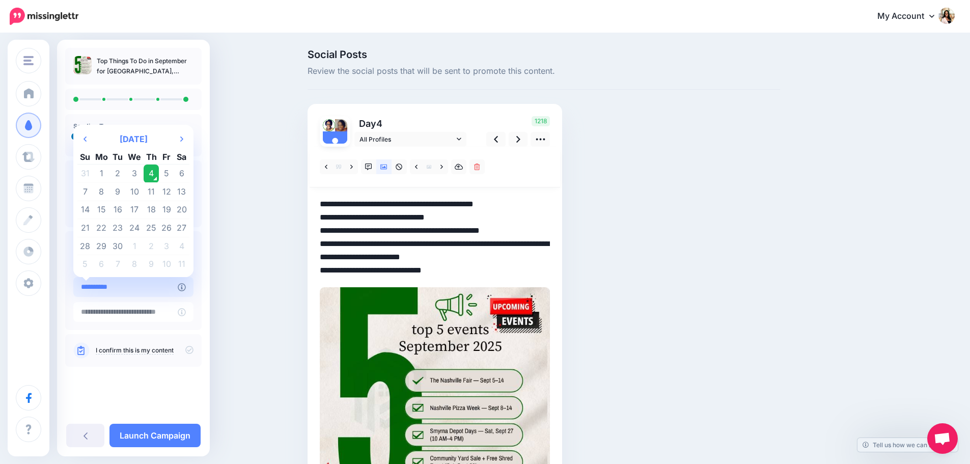
click at [147, 286] on input "**********" at bounding box center [125, 287] width 104 height 20
click at [165, 227] on td "26" at bounding box center [166, 228] width 15 height 18
type input "**********"
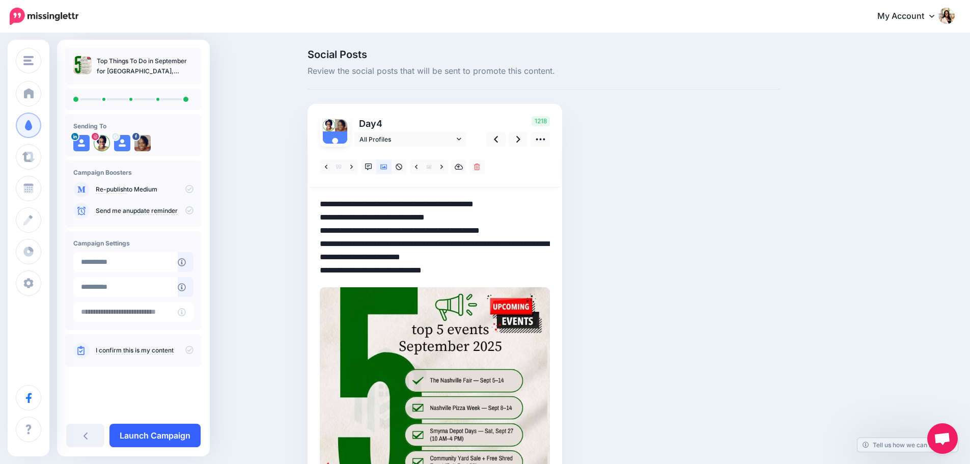
click at [159, 437] on link "Launch Campaign" at bounding box center [154, 434] width 91 height 23
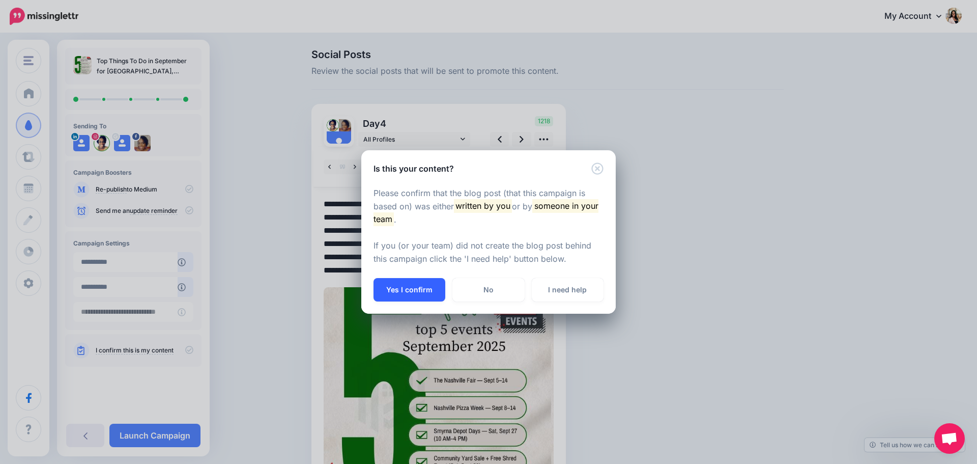
click at [410, 290] on button "Yes I confirm" at bounding box center [410, 289] width 72 height 23
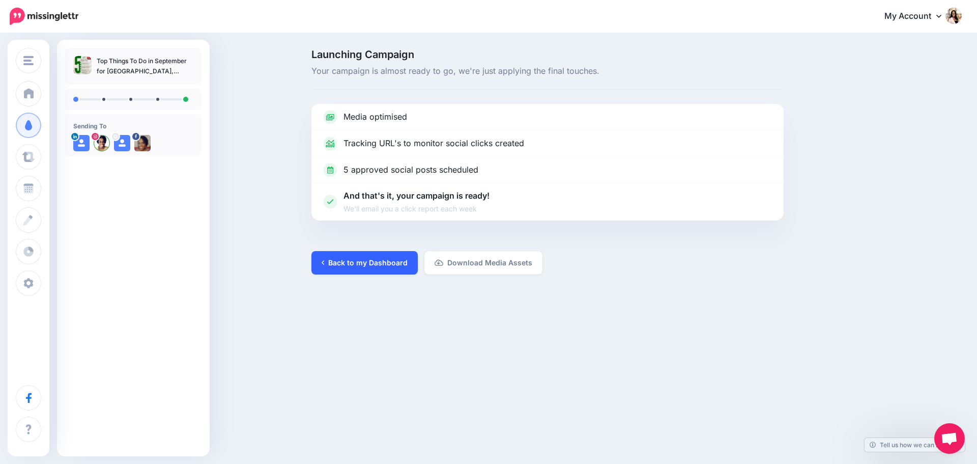
click at [354, 259] on link "Back to my Dashboard" at bounding box center [364, 262] width 106 height 23
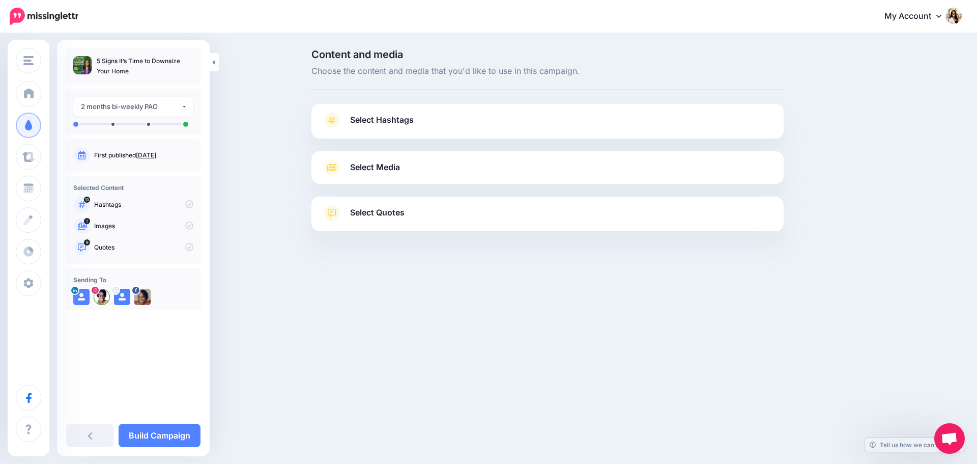
click at [337, 122] on icon at bounding box center [332, 120] width 14 height 16
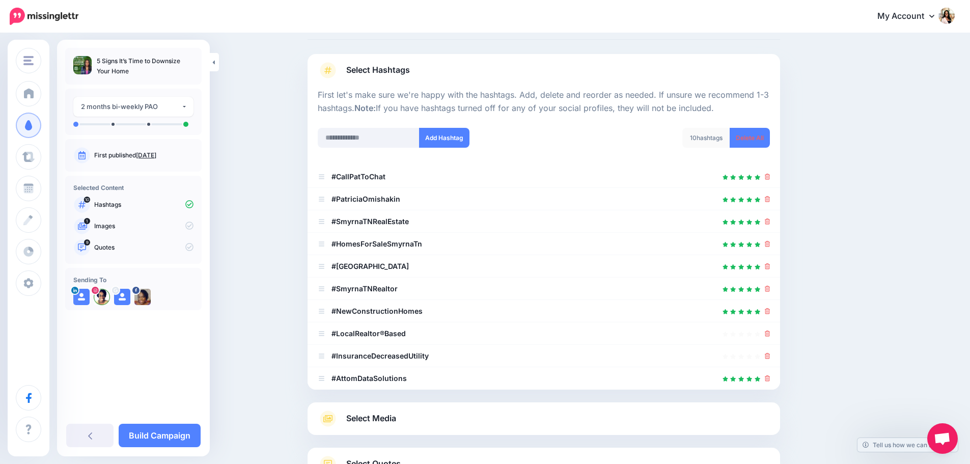
scroll to position [85, 0]
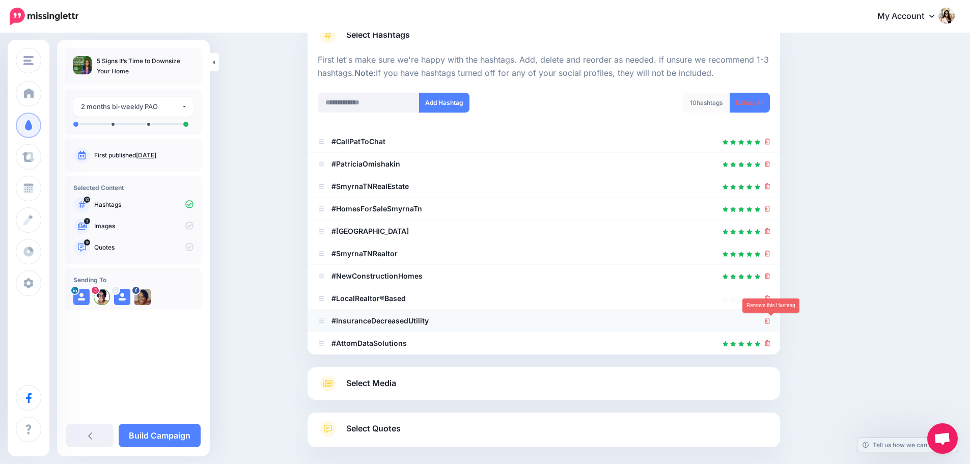
click at [770, 321] on icon at bounding box center [767, 321] width 6 height 6
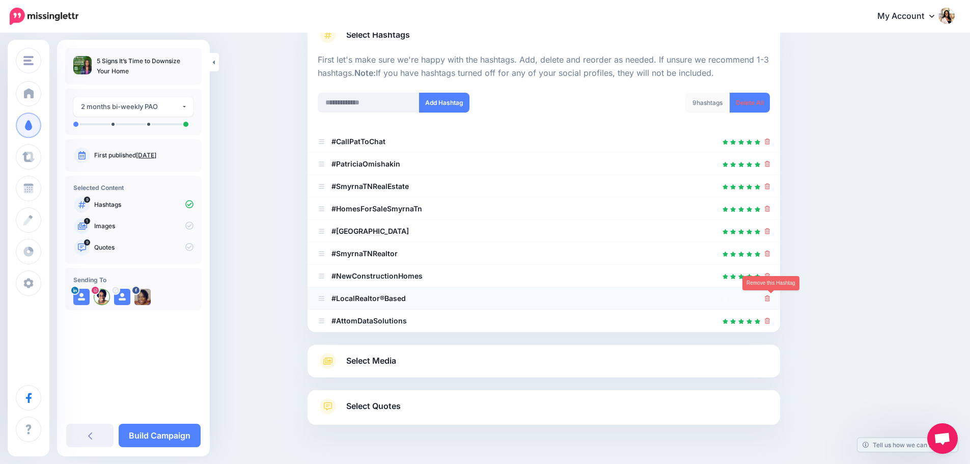
click at [768, 299] on icon at bounding box center [767, 298] width 6 height 6
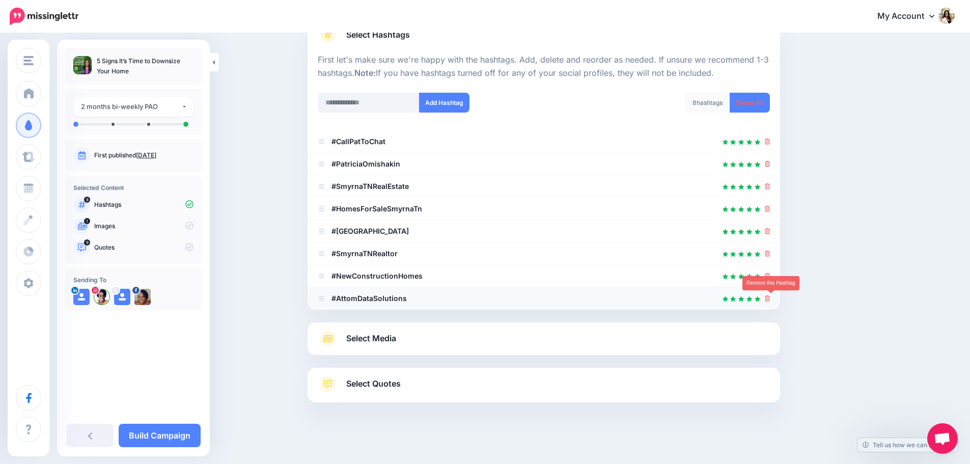
click at [770, 300] on icon at bounding box center [767, 298] width 6 height 6
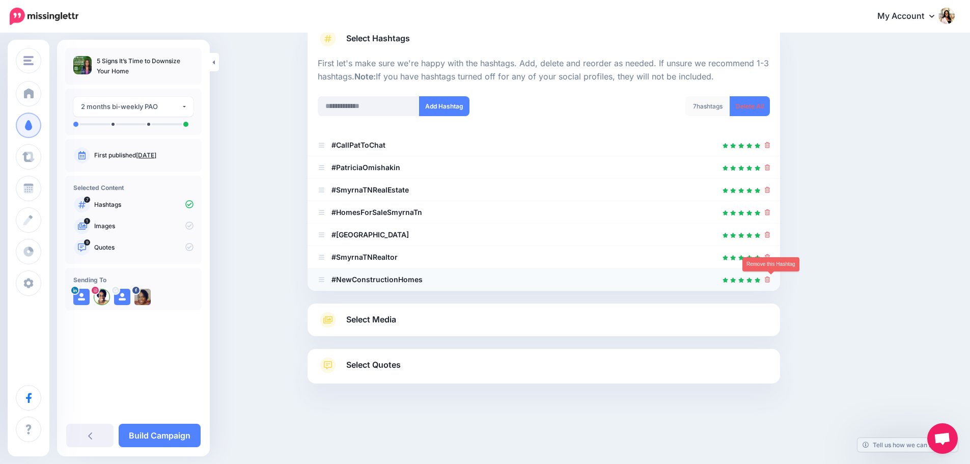
click at [770, 279] on icon at bounding box center [767, 279] width 6 height 6
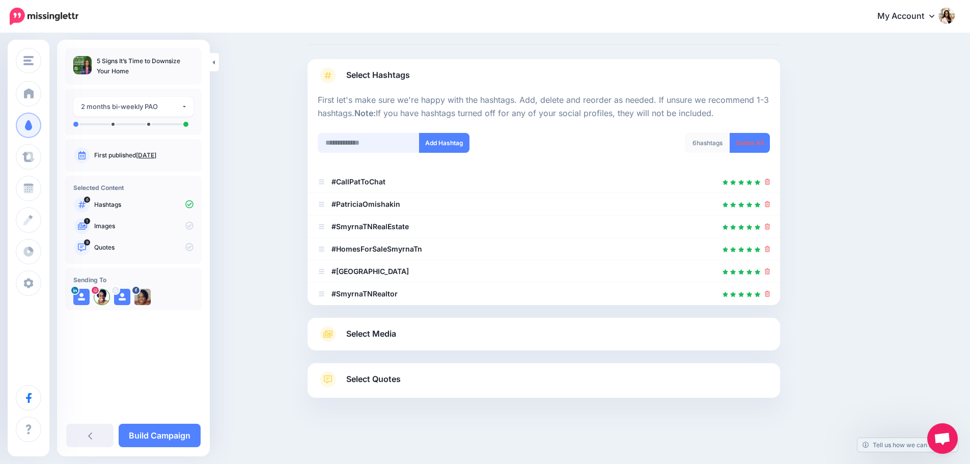
click at [385, 141] on input "text" at bounding box center [369, 143] width 102 height 20
click at [329, 137] on input "**********" at bounding box center [369, 143] width 102 height 20
type input "**********"
click at [440, 139] on button "Add Hashtag" at bounding box center [444, 143] width 50 height 20
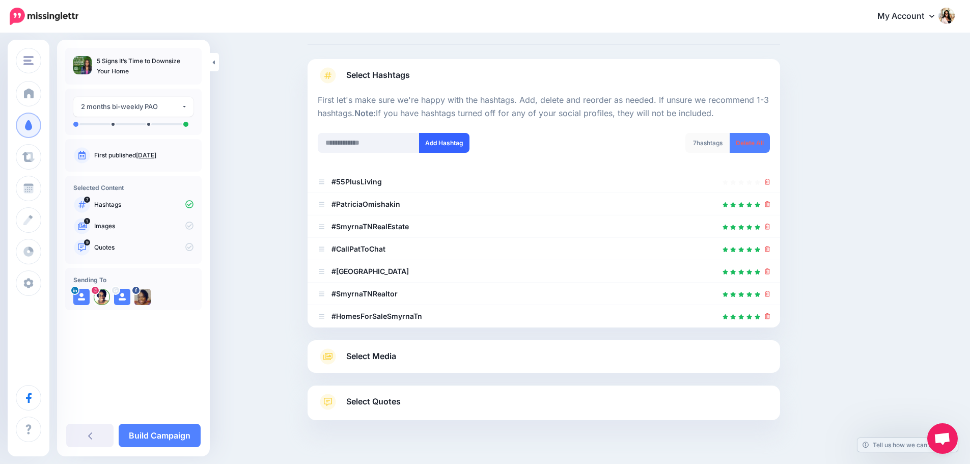
scroll to position [67, 0]
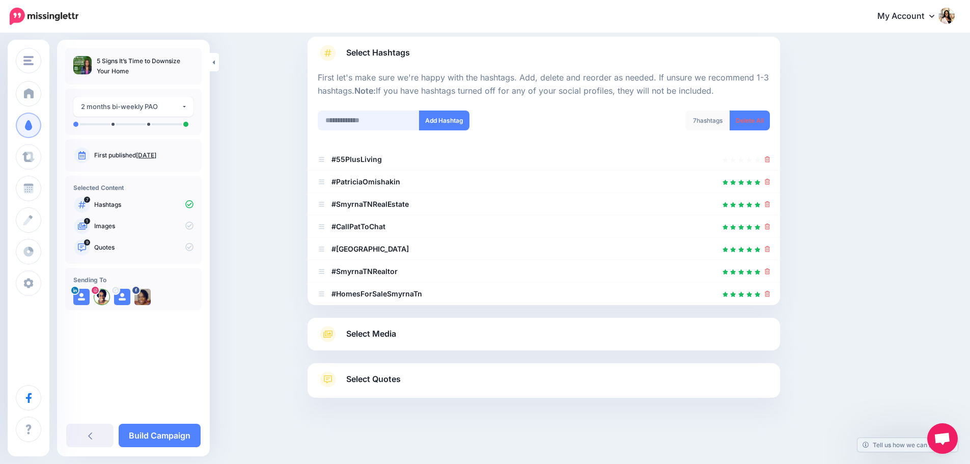
click at [379, 124] on input "text" at bounding box center [369, 120] width 102 height 20
type input "**********"
click at [452, 121] on button "Add Hashtag" at bounding box center [444, 120] width 50 height 20
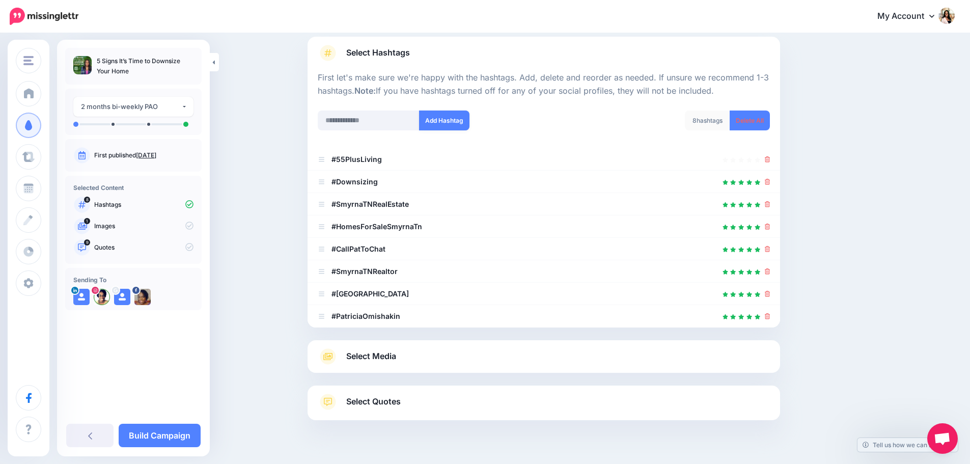
scroll to position [90, 0]
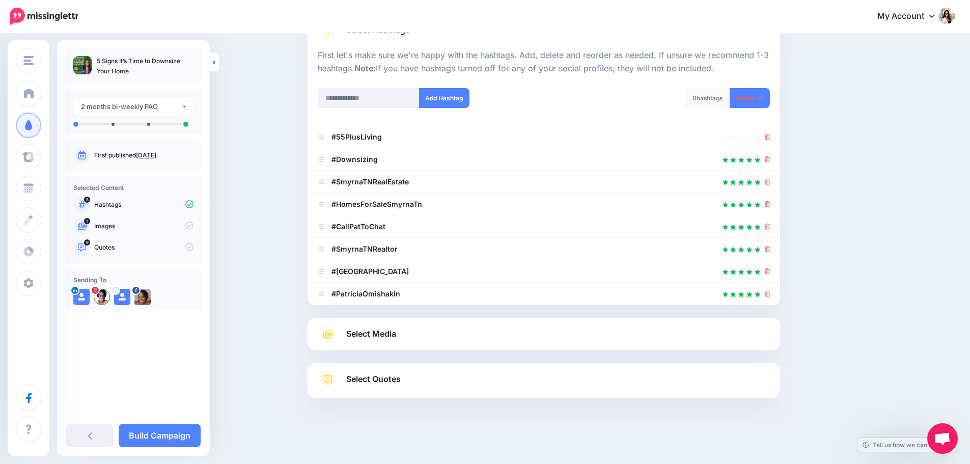
click at [357, 333] on span "Select Media" at bounding box center [371, 334] width 50 height 14
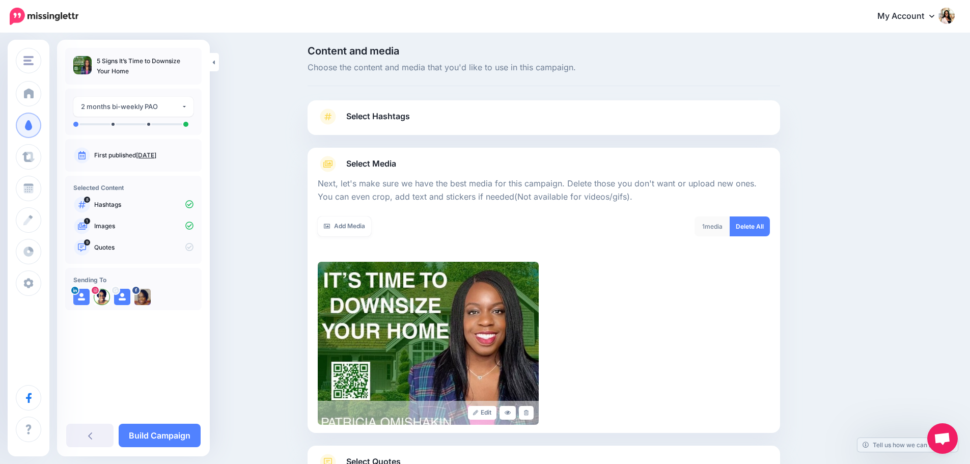
scroll to position [0, 0]
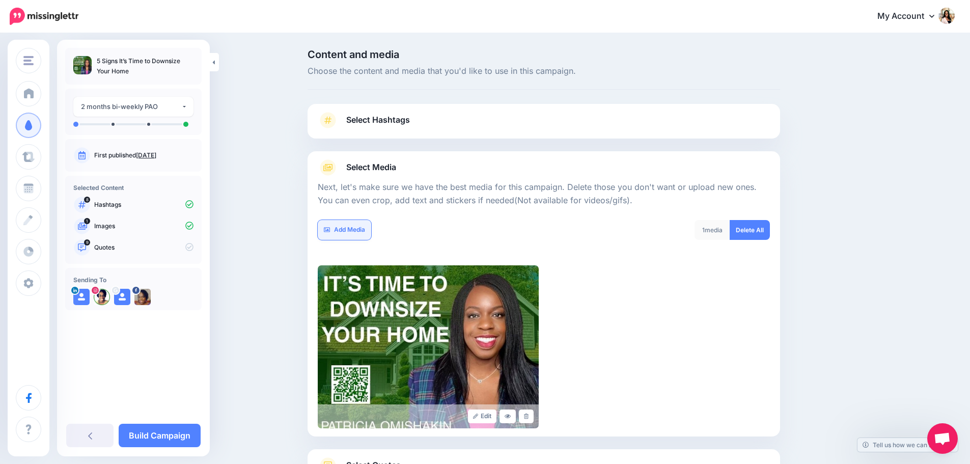
click at [360, 223] on link "Add Media" at bounding box center [344, 230] width 53 height 20
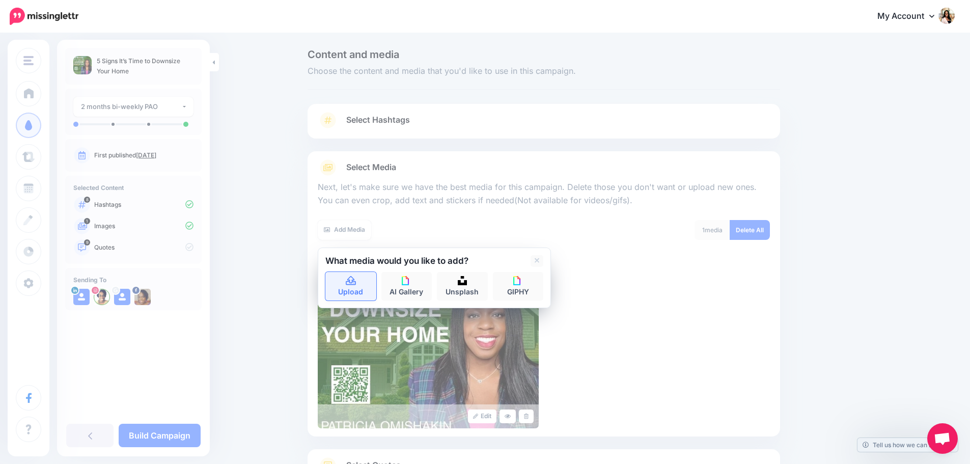
click at [359, 274] on link "Upload" at bounding box center [350, 286] width 51 height 29
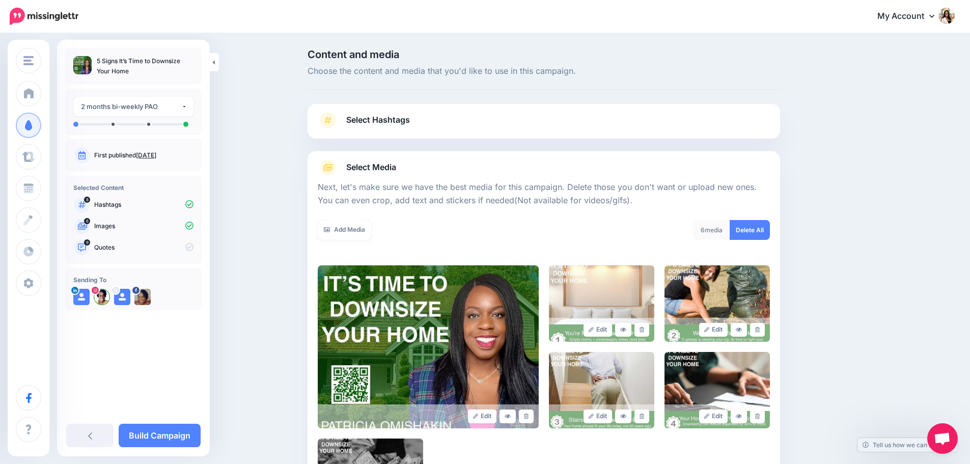
scroll to position [173, 0]
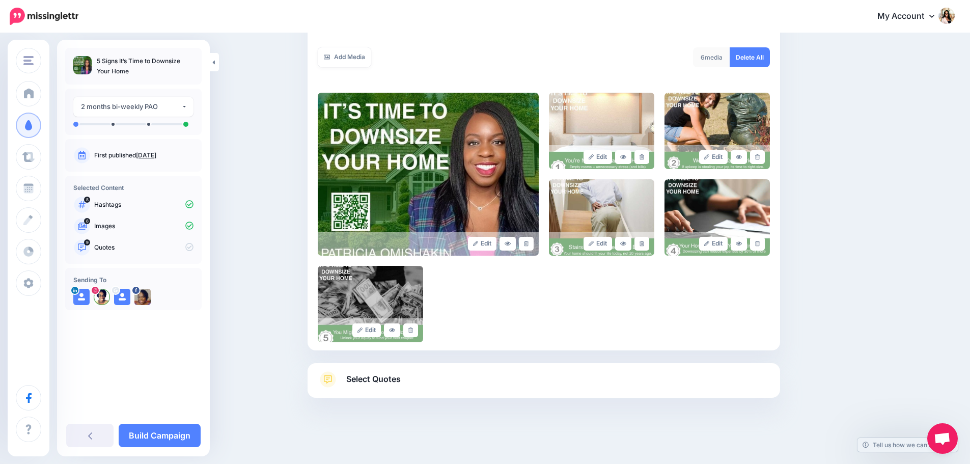
click at [396, 377] on span "Select Quotes" at bounding box center [373, 379] width 54 height 14
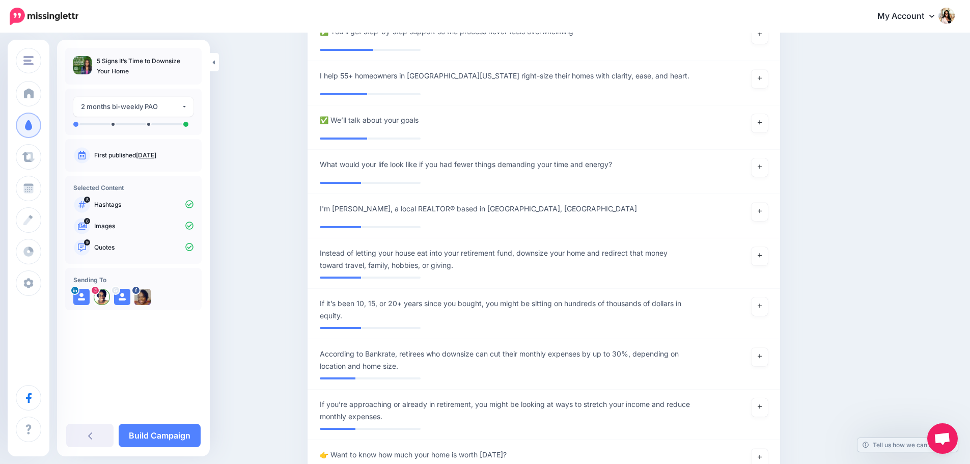
scroll to position [851, 0]
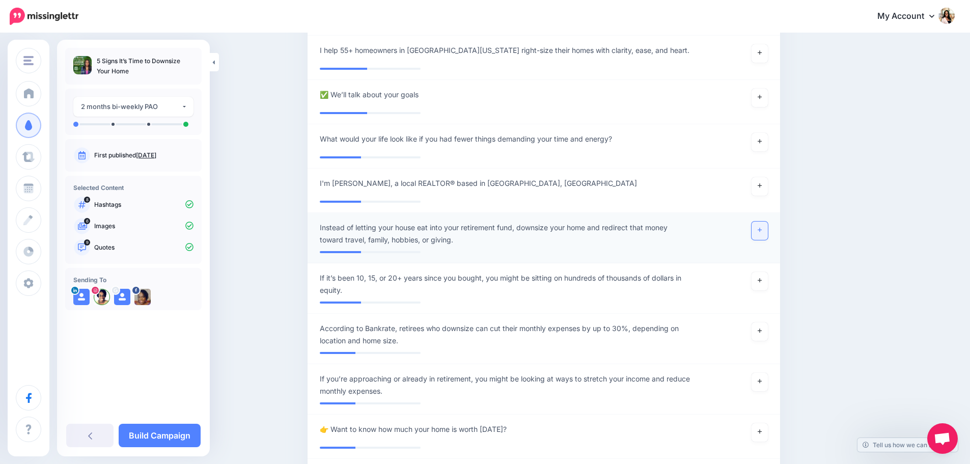
click at [761, 221] on link at bounding box center [759, 230] width 16 height 18
click at [761, 277] on icon at bounding box center [759, 280] width 4 height 6
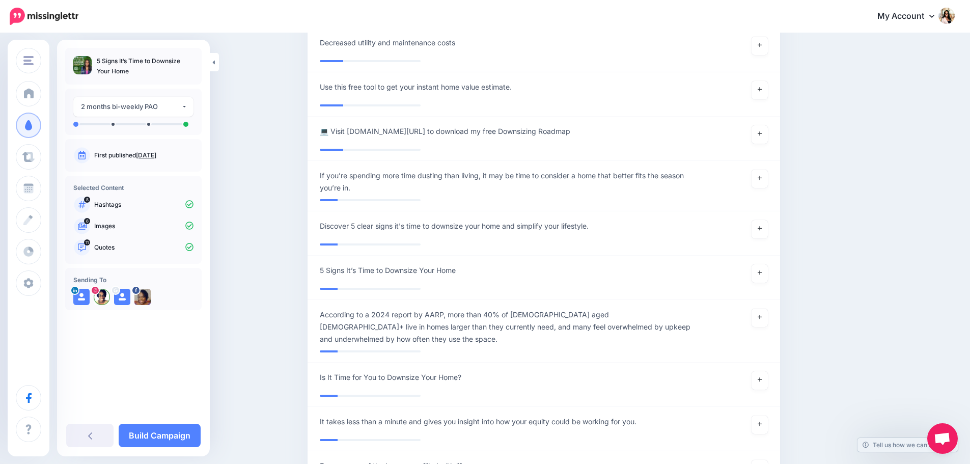
scroll to position [1699, 0]
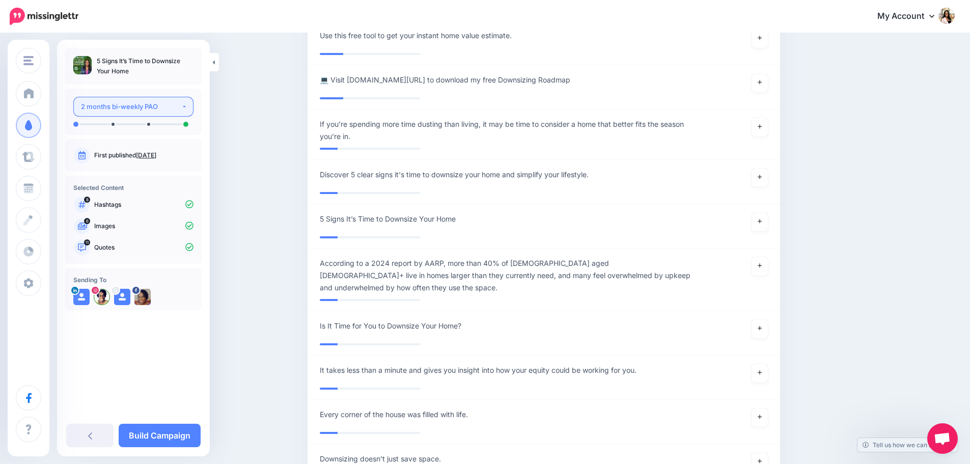
click at [185, 104] on button "2 months bi-weekly PAO" at bounding box center [133, 107] width 120 height 20
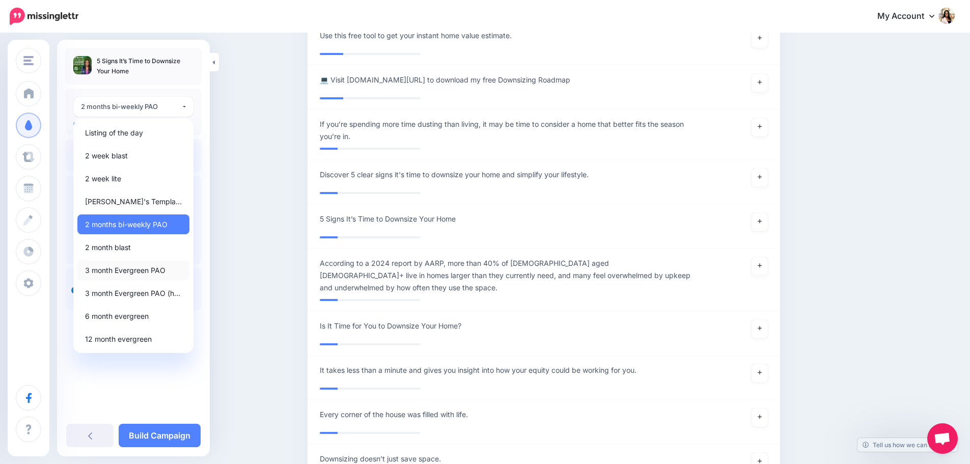
click at [156, 271] on span "3 month Evergreen PAO" at bounding box center [125, 270] width 80 height 12
select select "******"
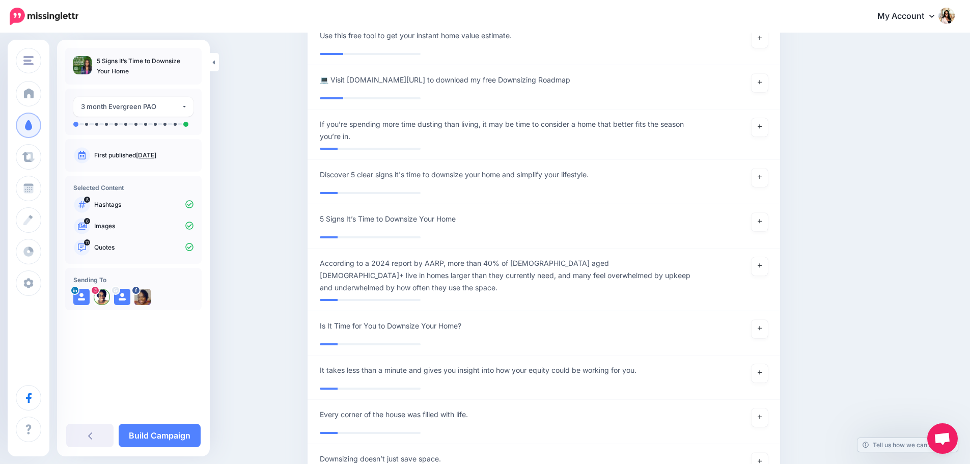
scroll to position [1796, 0]
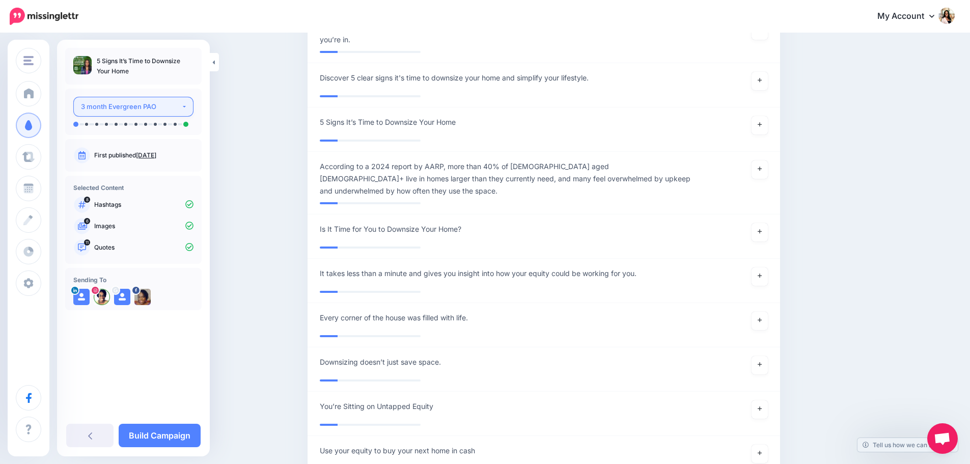
click at [180, 111] on div "3 month Evergreen PAO" at bounding box center [131, 107] width 100 height 12
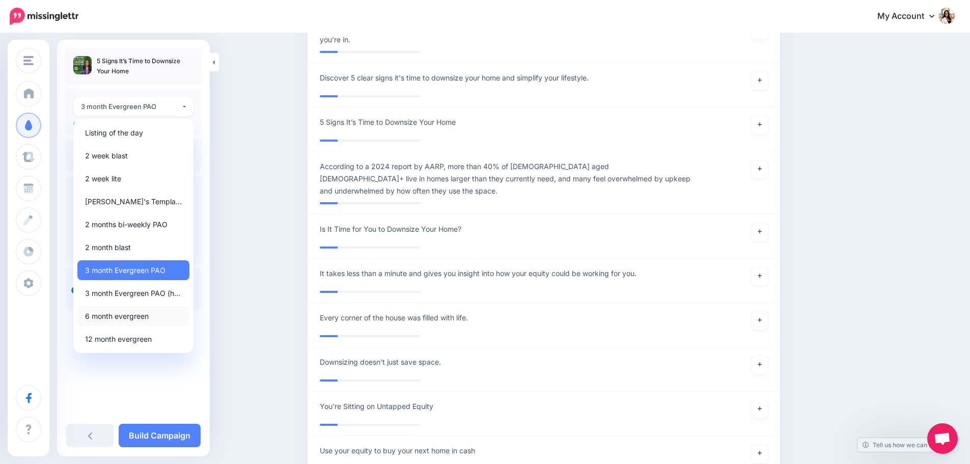
click at [146, 314] on span "6 month evergreen" at bounding box center [117, 316] width 64 height 12
select select "******"
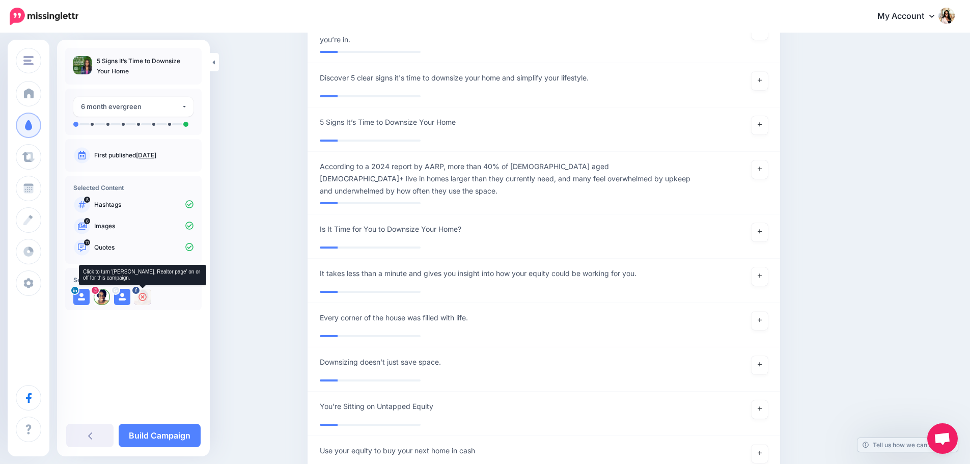
scroll to position [1893, 0]
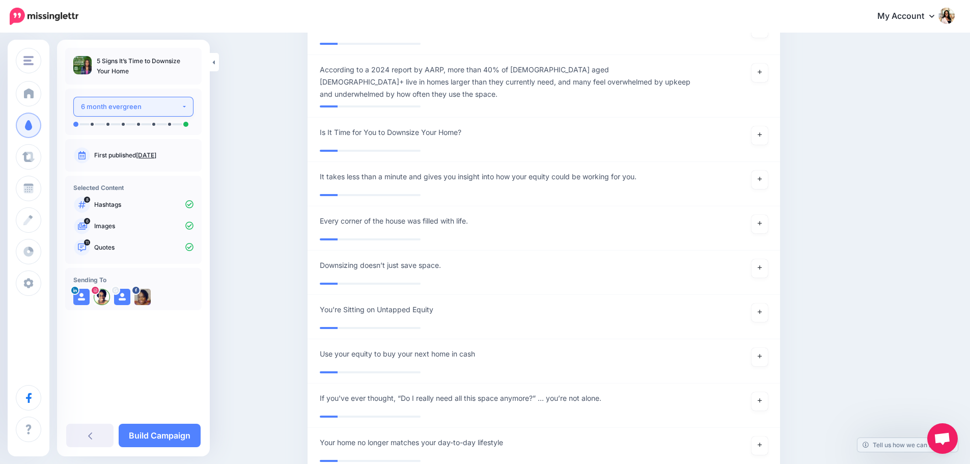
click at [187, 108] on button "6 month evergreen" at bounding box center [133, 107] width 120 height 20
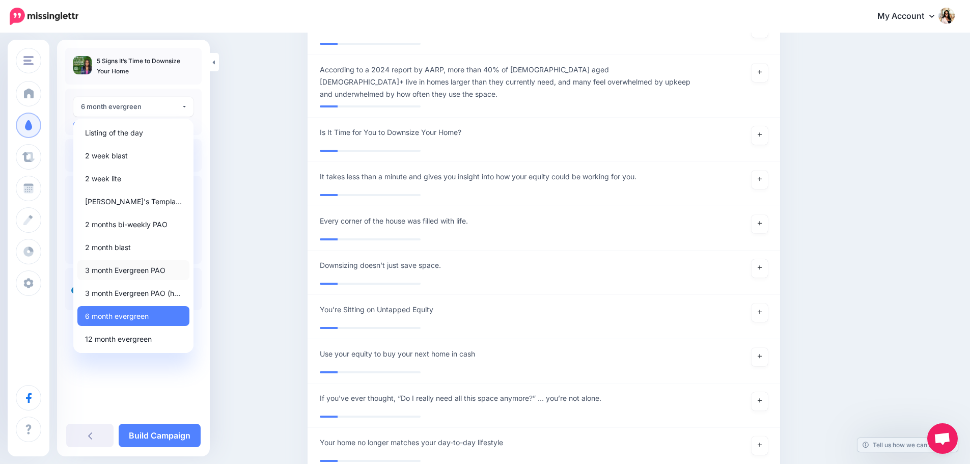
click at [152, 272] on span "3 month Evergreen PAO" at bounding box center [125, 270] width 80 height 12
select select "******"
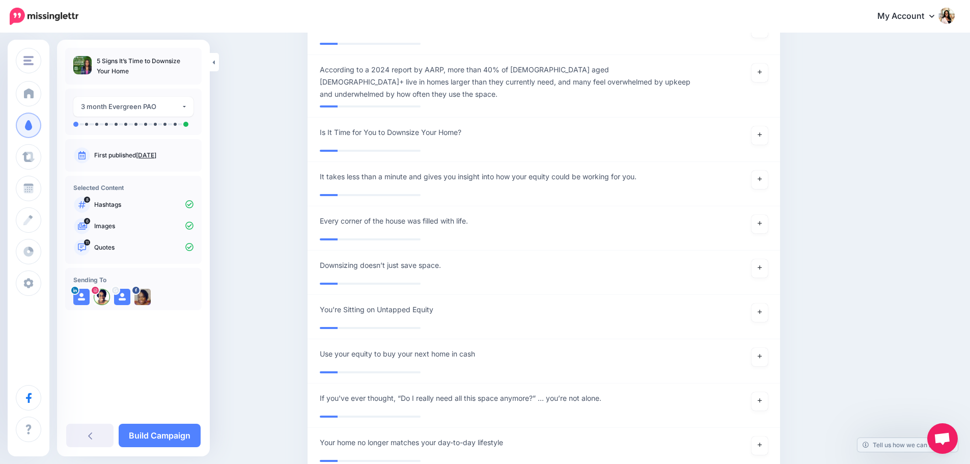
scroll to position [1989, 0]
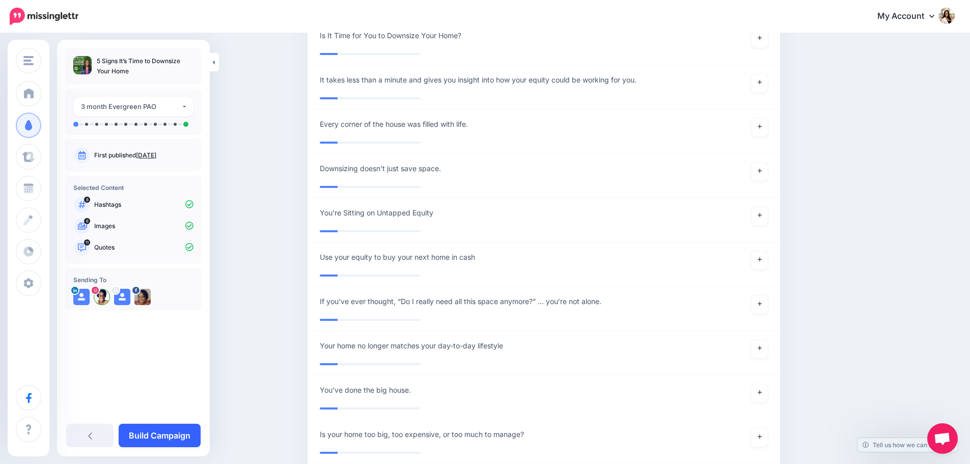
click at [158, 435] on link "Build Campaign" at bounding box center [160, 434] width 82 height 23
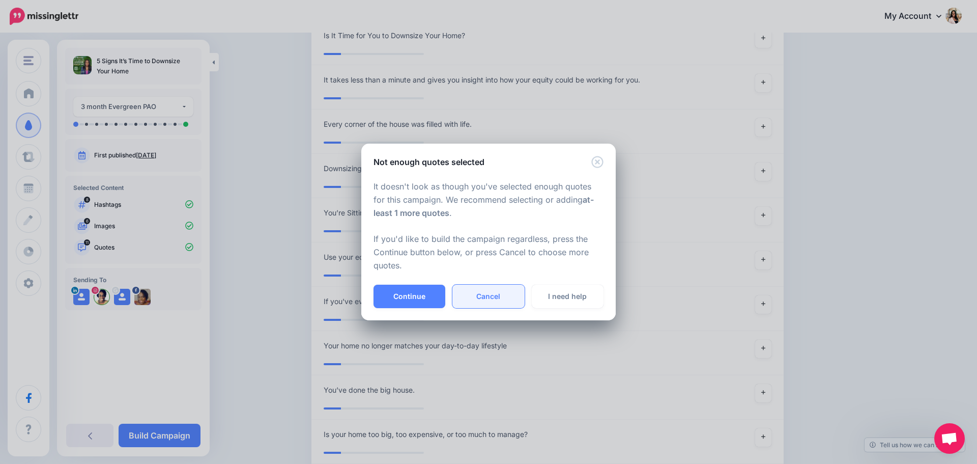
click at [494, 300] on link "Cancel" at bounding box center [488, 295] width 72 height 23
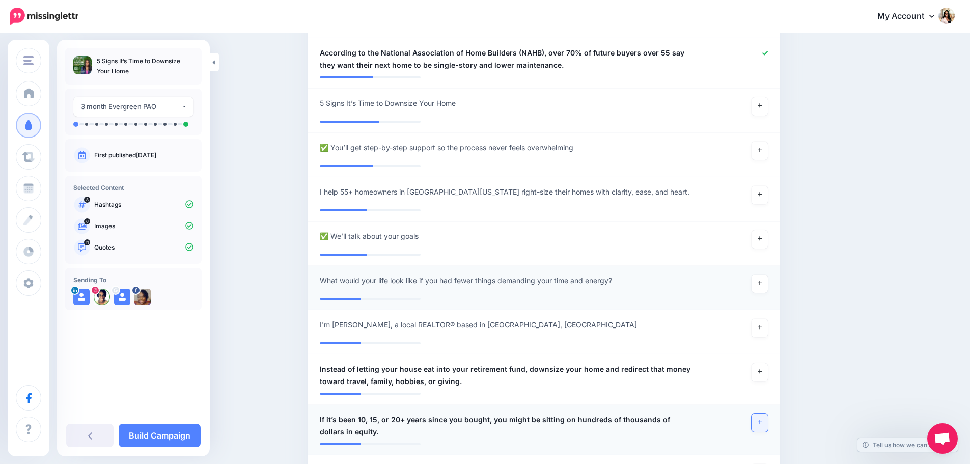
scroll to position [717, 0]
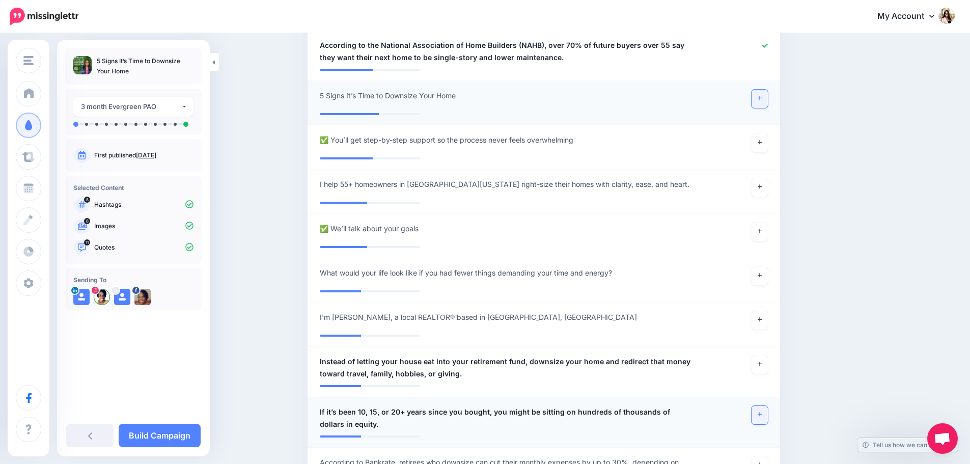
click at [765, 90] on link at bounding box center [759, 99] width 16 height 18
click at [762, 179] on link at bounding box center [759, 187] width 16 height 18
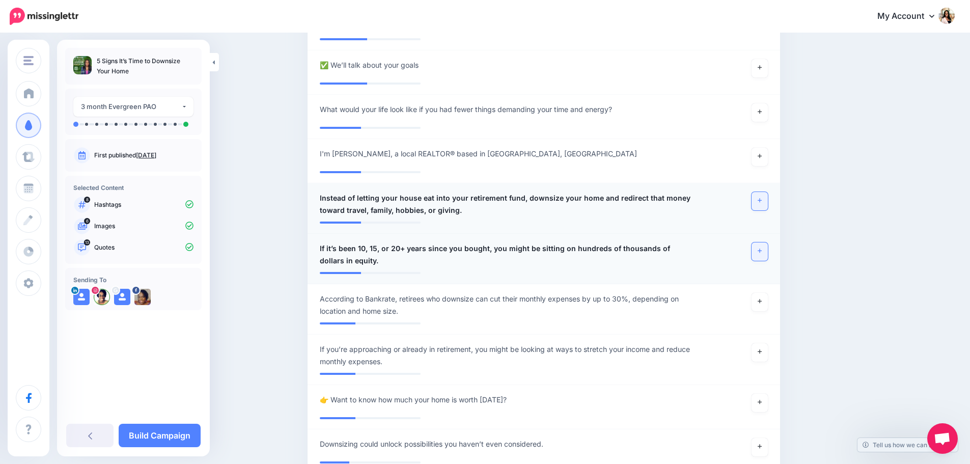
click at [761, 197] on icon at bounding box center [759, 200] width 4 height 6
click at [761, 248] on icon at bounding box center [759, 251] width 4 height 6
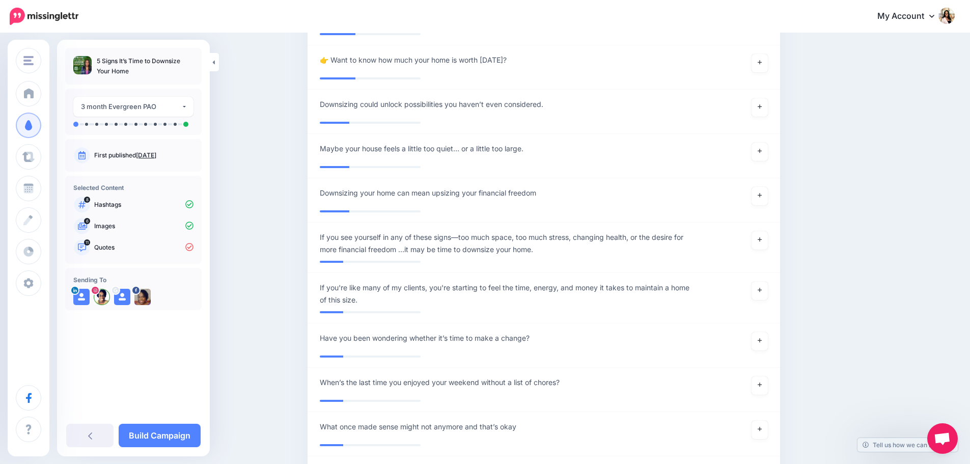
scroll to position [1311, 0]
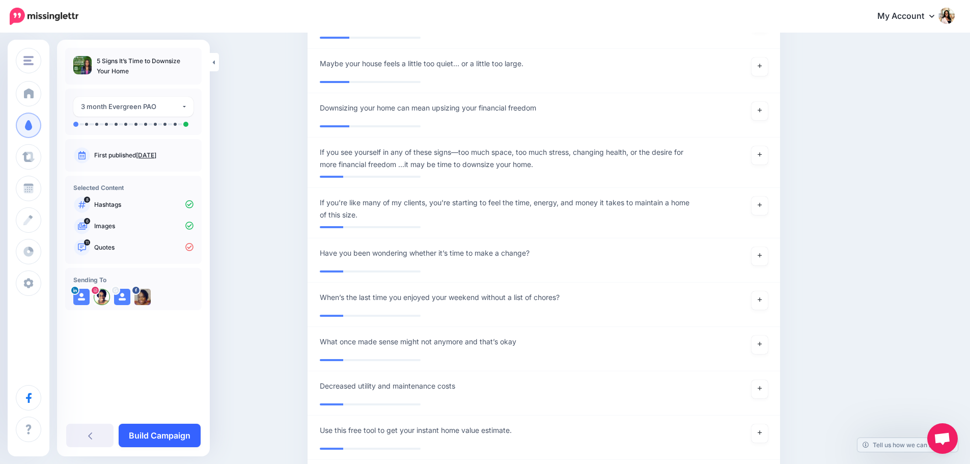
click at [154, 435] on link "Build Campaign" at bounding box center [160, 434] width 82 height 23
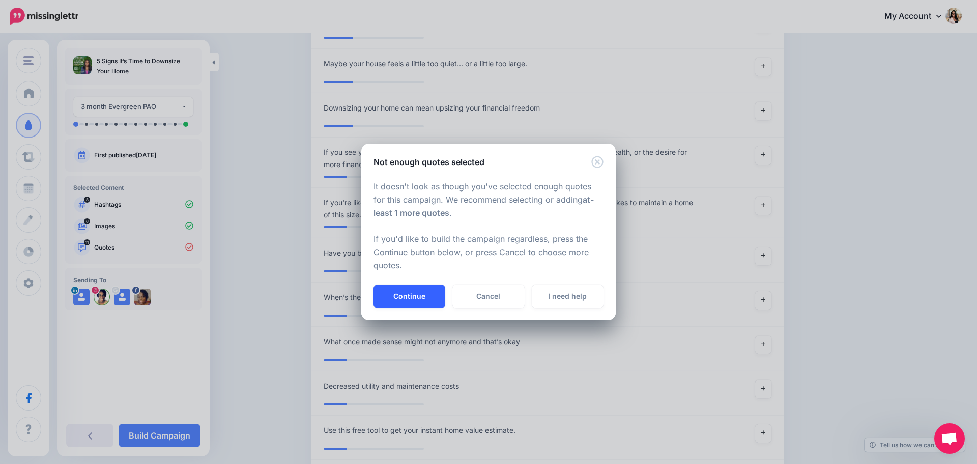
click at [430, 288] on button "Continue" at bounding box center [410, 295] width 72 height 23
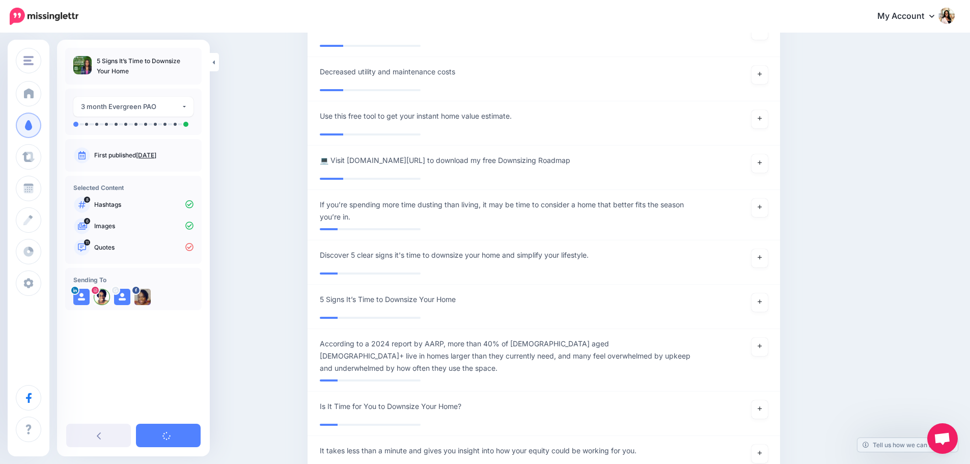
scroll to position [1650, 0]
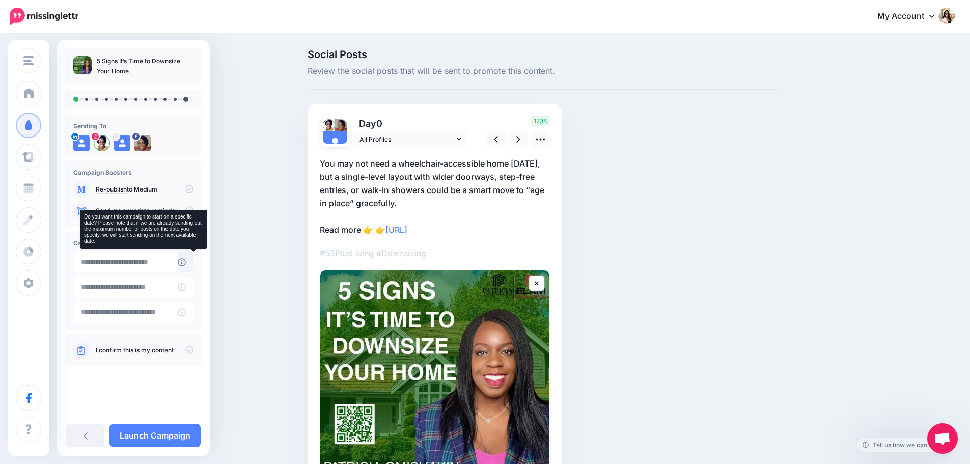
click at [186, 263] on icon at bounding box center [182, 262] width 8 height 8
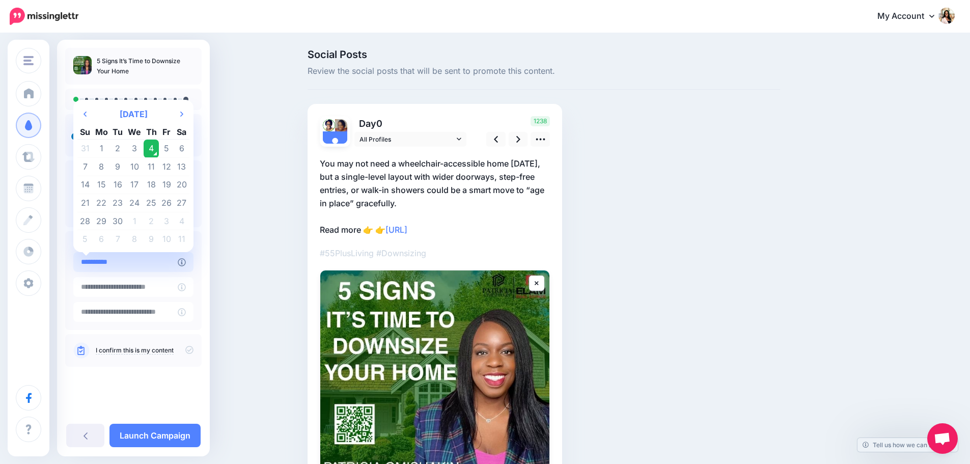
click at [152, 261] on input "**********" at bounding box center [125, 262] width 104 height 20
click at [104, 167] on td "8" at bounding box center [102, 167] width 18 height 18
type input "**********"
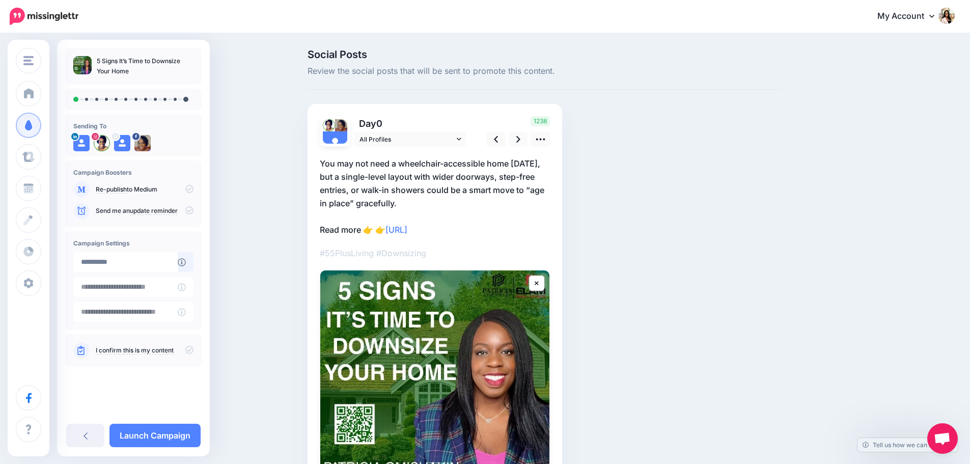
click at [188, 348] on icon at bounding box center [189, 350] width 8 height 8
click at [539, 140] on icon at bounding box center [540, 139] width 11 height 11
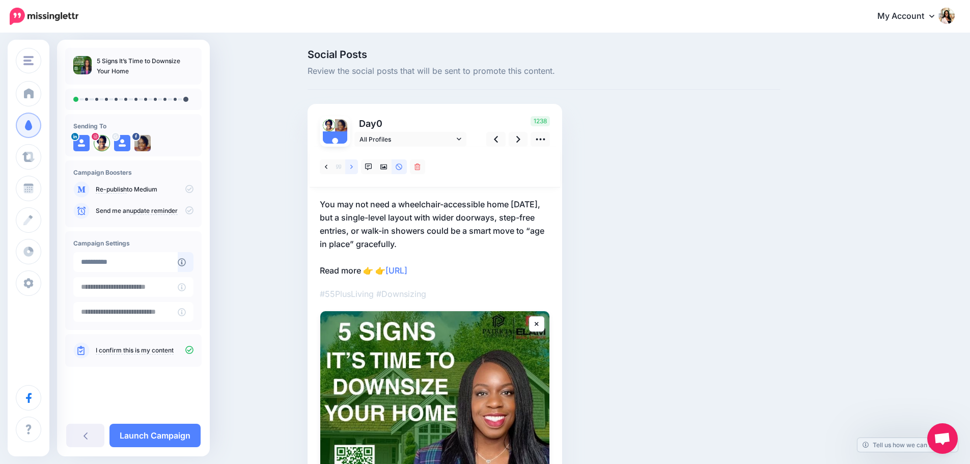
click at [358, 166] on link at bounding box center [351, 166] width 13 height 15
click at [358, 167] on link at bounding box center [351, 166] width 13 height 15
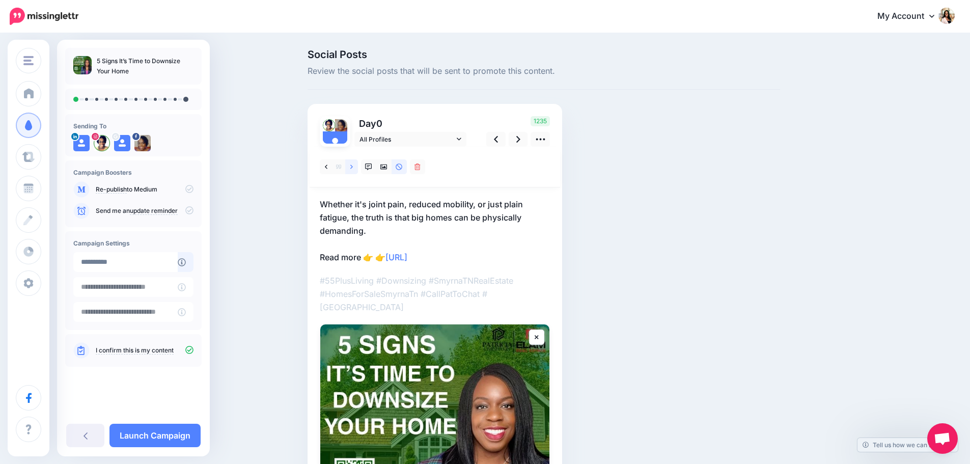
click at [358, 167] on link at bounding box center [351, 166] width 13 height 15
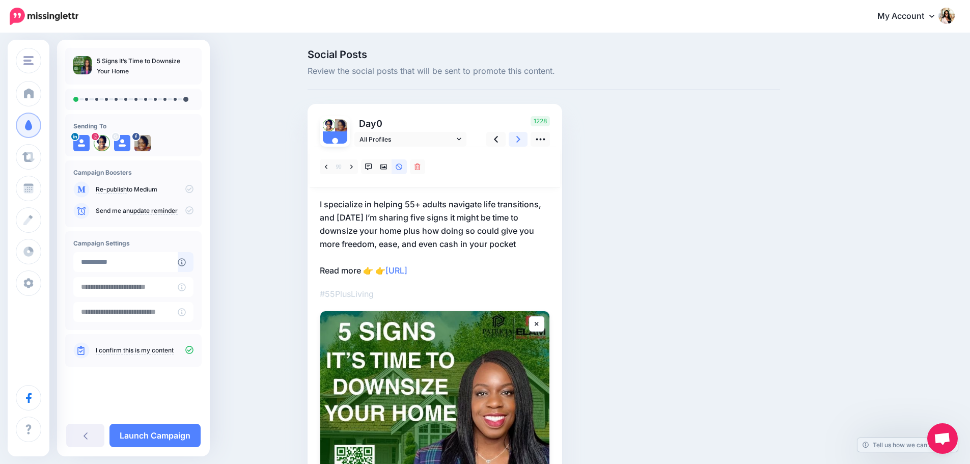
click at [520, 139] on icon at bounding box center [518, 139] width 4 height 11
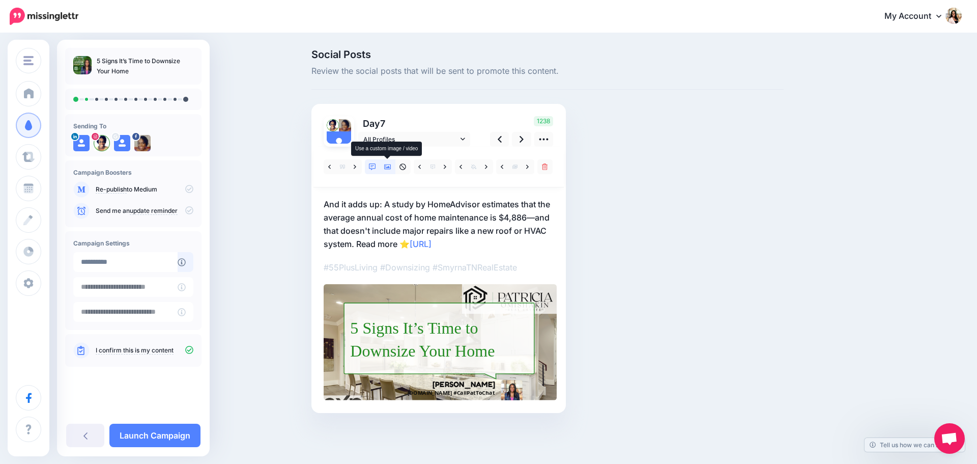
click at [388, 166] on icon at bounding box center [387, 166] width 7 height 5
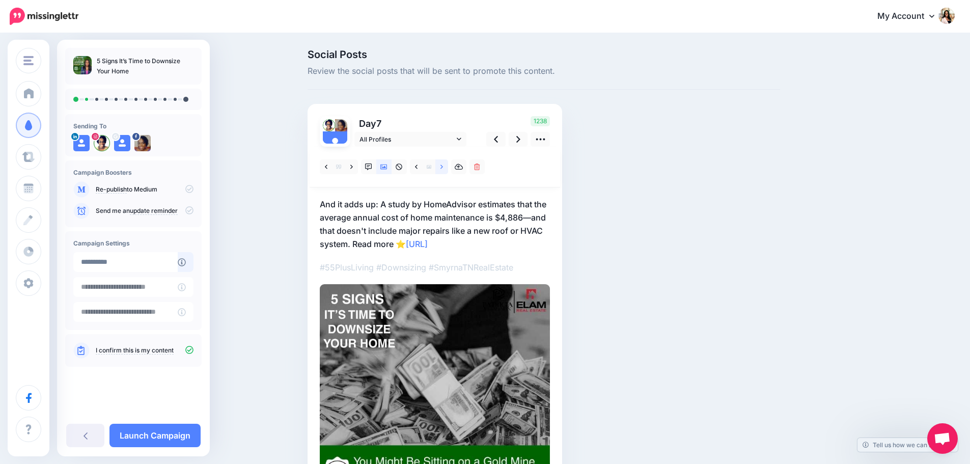
click at [443, 165] on icon at bounding box center [441, 166] width 3 height 4
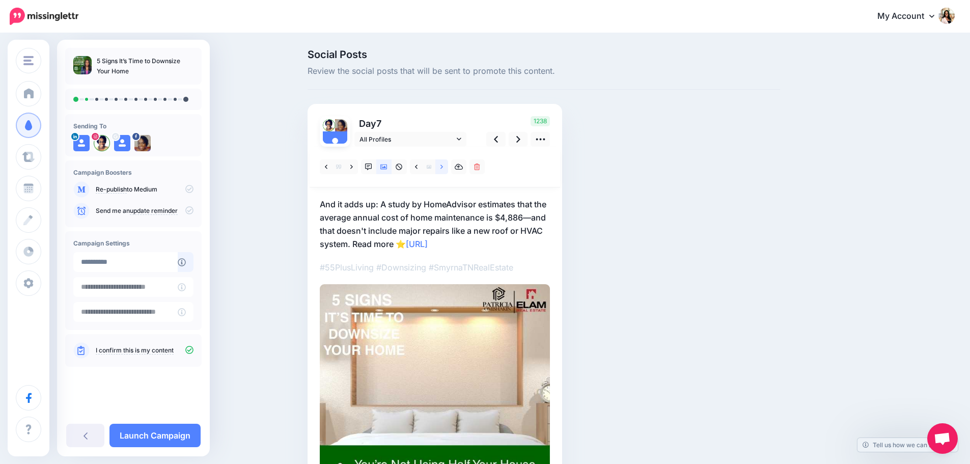
scroll to position [85, 0]
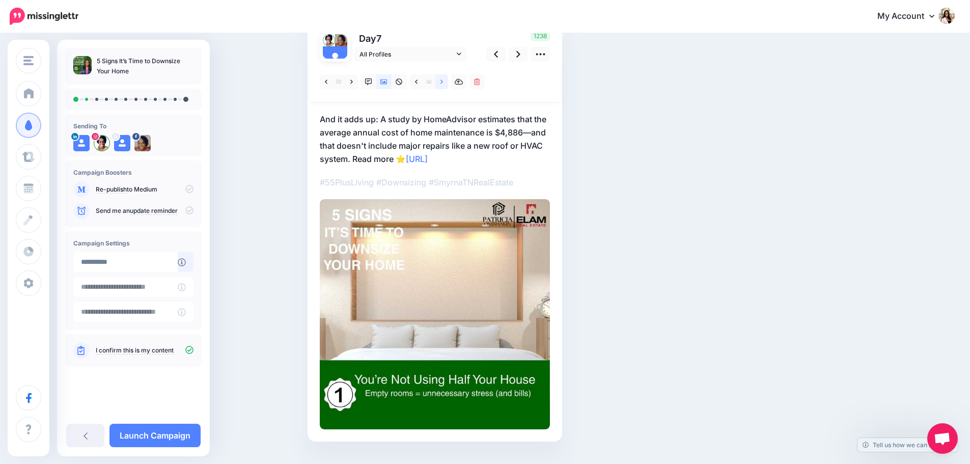
click at [443, 83] on icon at bounding box center [441, 81] width 3 height 7
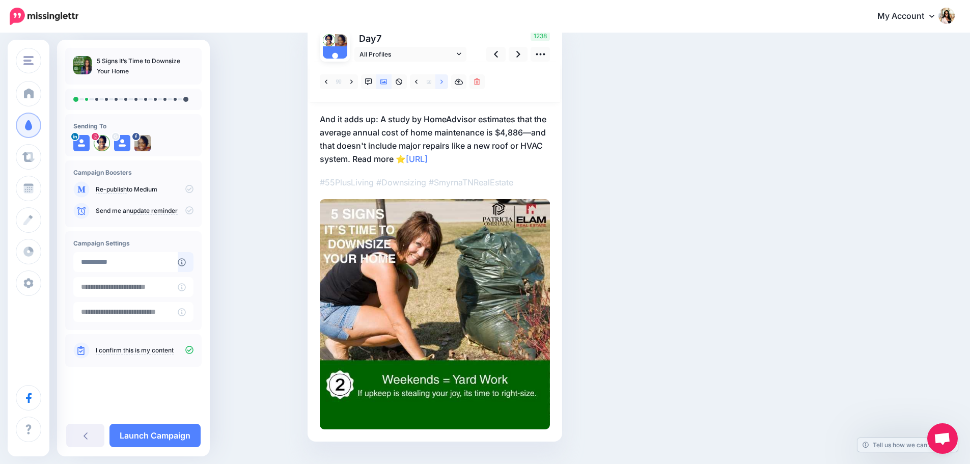
click at [443, 83] on icon at bounding box center [441, 81] width 3 height 7
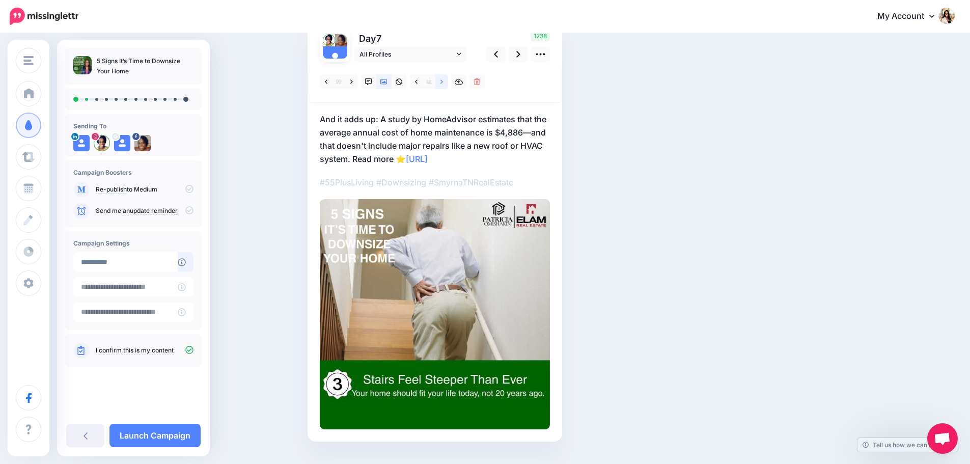
click at [443, 83] on icon at bounding box center [441, 81] width 3 height 7
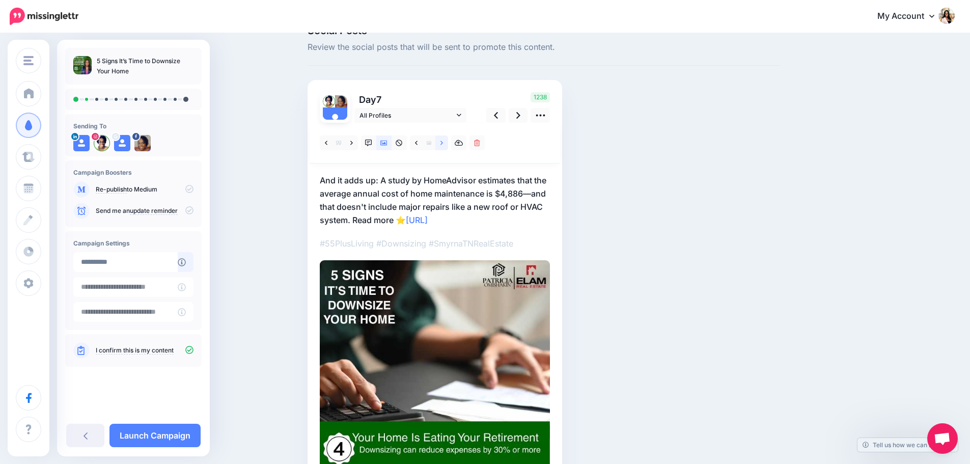
scroll to position [0, 0]
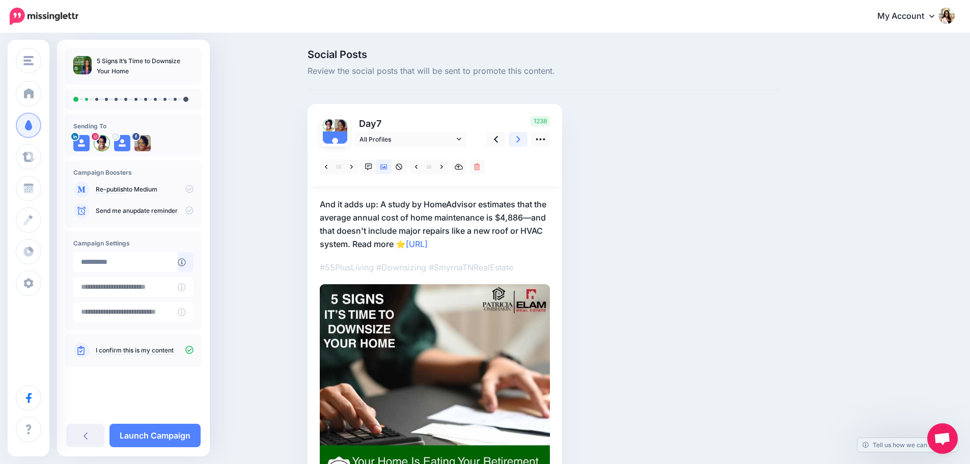
click at [519, 140] on link at bounding box center [517, 139] width 19 height 15
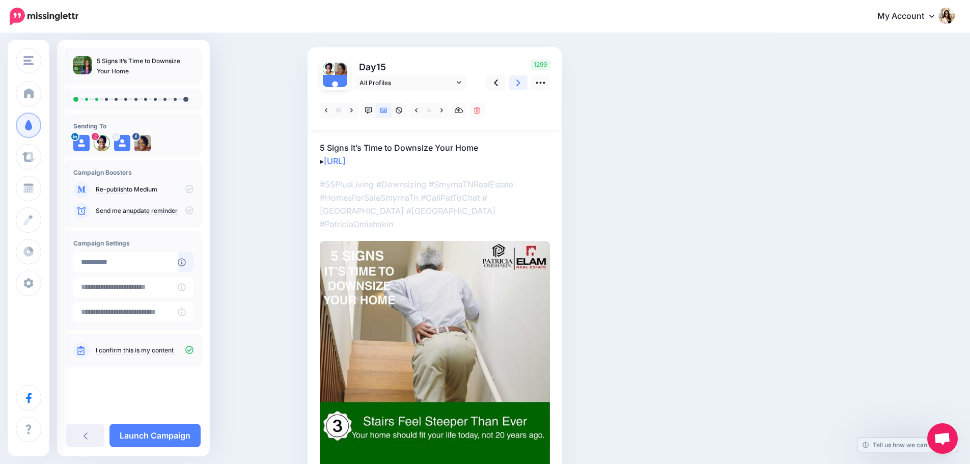
scroll to position [23, 0]
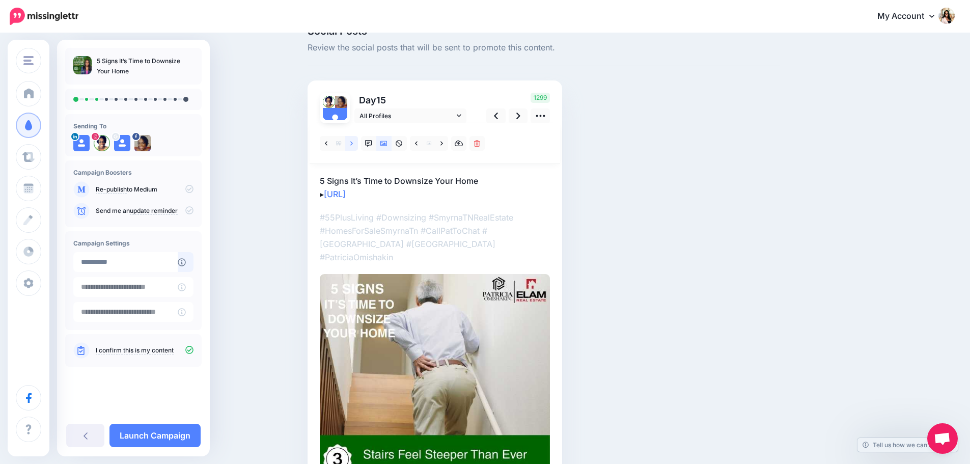
click at [353, 145] on icon at bounding box center [351, 143] width 3 height 7
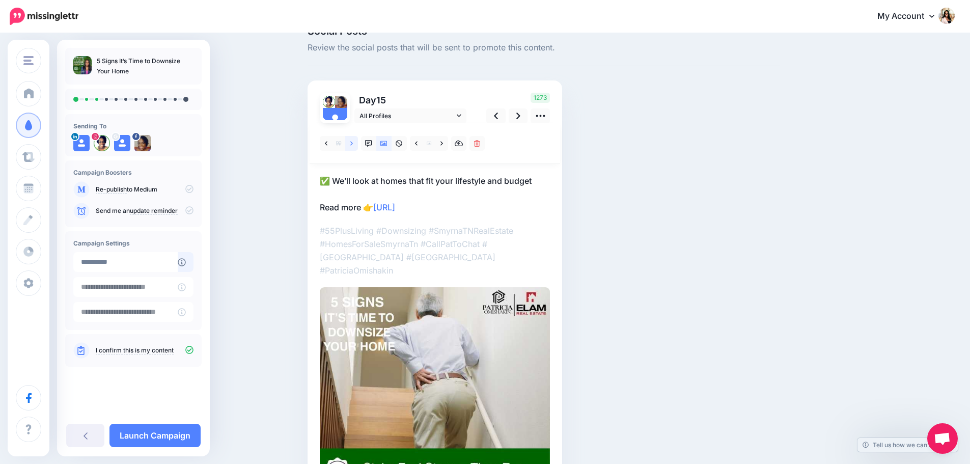
click at [353, 145] on icon at bounding box center [351, 143] width 3 height 7
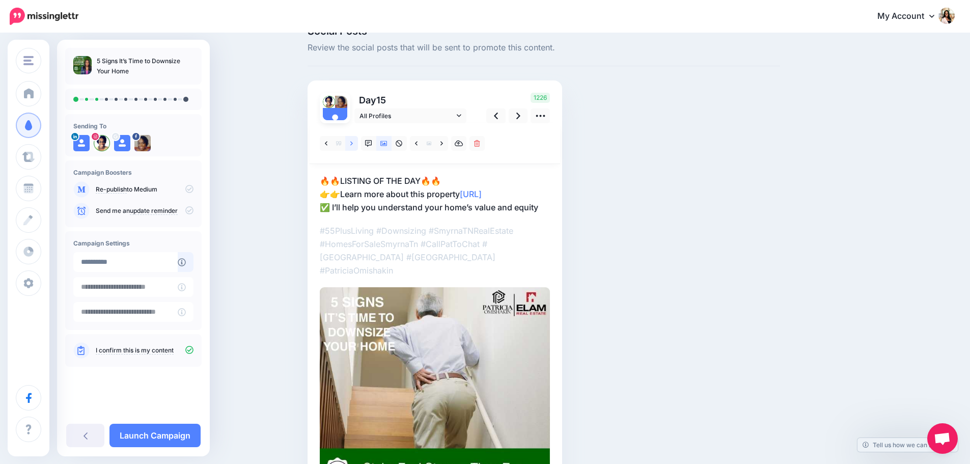
click at [353, 145] on icon at bounding box center [351, 143] width 3 height 7
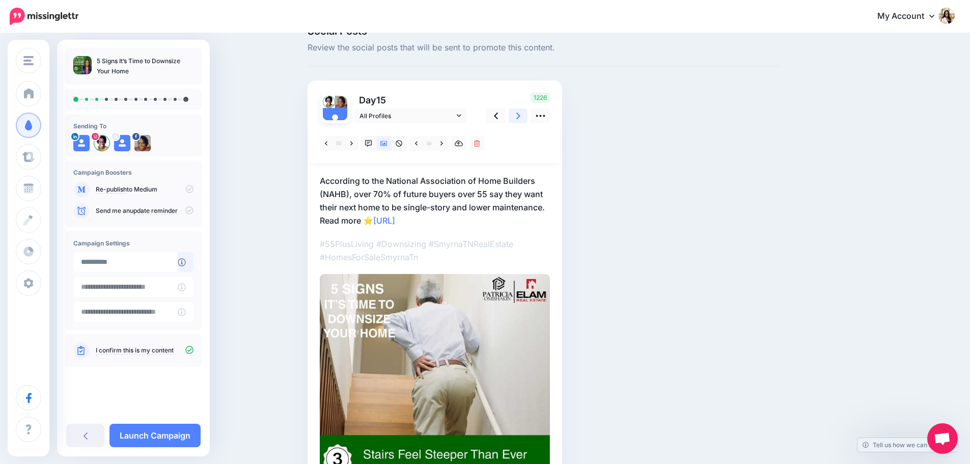
click at [520, 118] on icon at bounding box center [518, 115] width 4 height 11
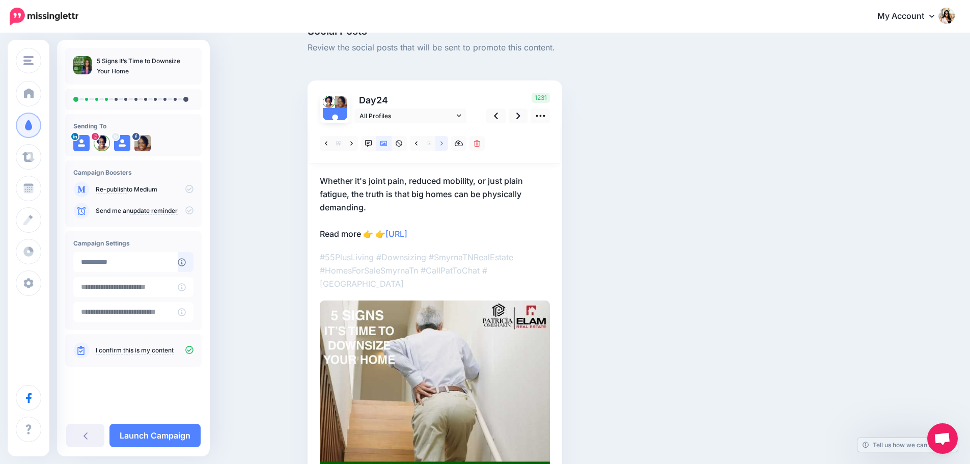
click at [443, 143] on icon at bounding box center [441, 143] width 3 height 4
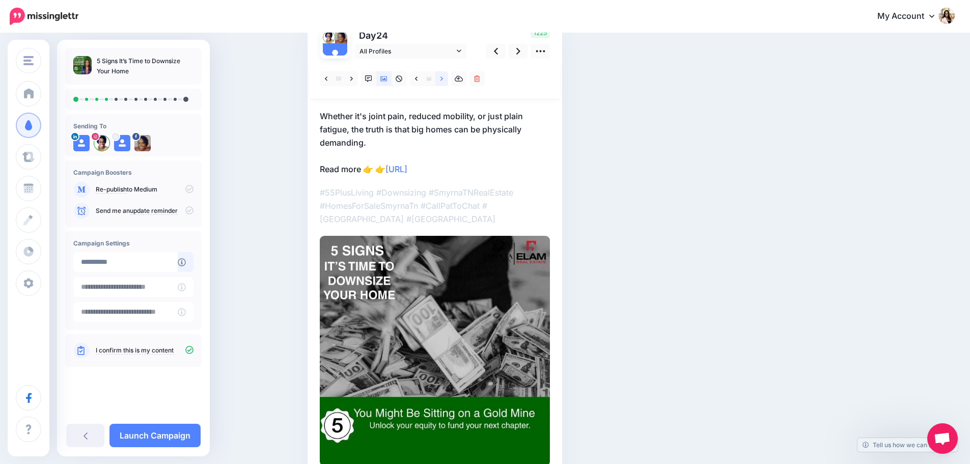
scroll to position [63, 0]
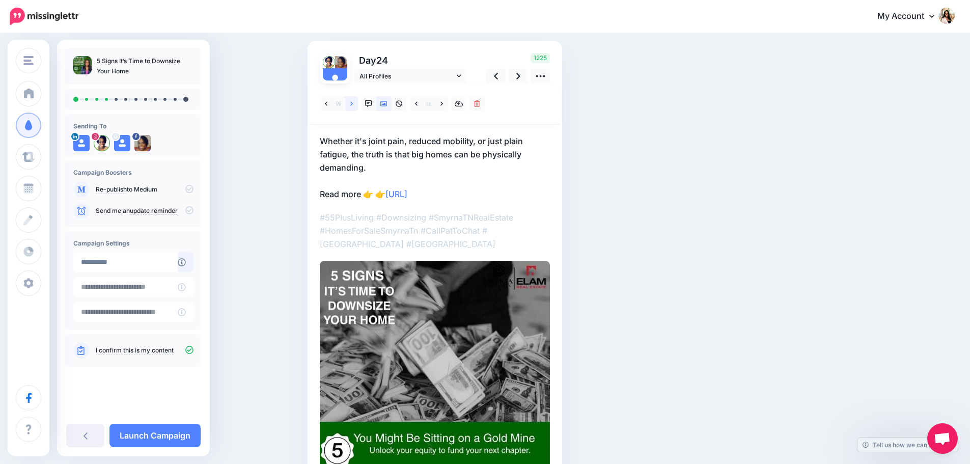
click at [353, 101] on icon at bounding box center [351, 103] width 3 height 7
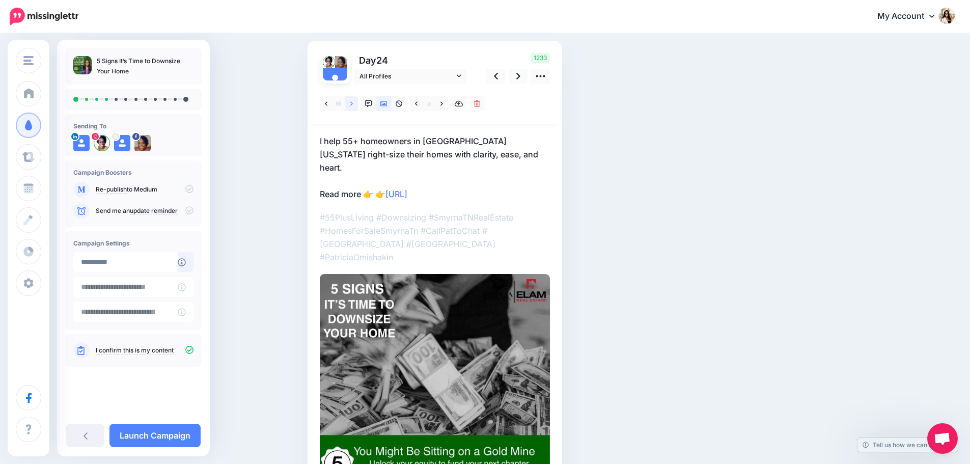
click at [353, 101] on icon at bounding box center [351, 103] width 3 height 7
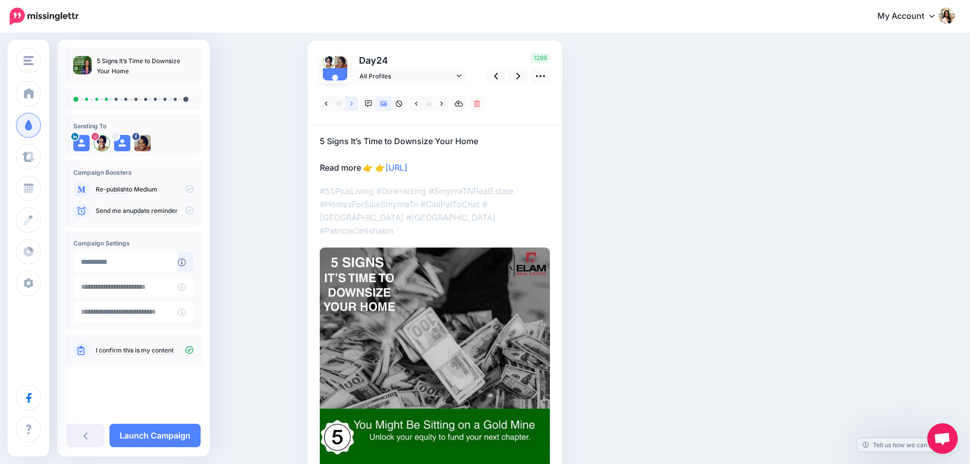
click at [353, 101] on icon at bounding box center [351, 103] width 3 height 7
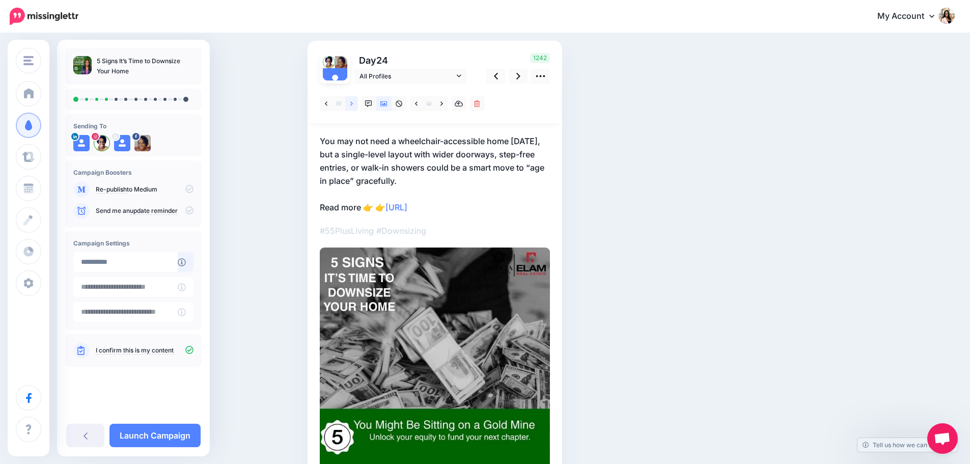
click at [353, 101] on icon at bounding box center [351, 103] width 3 height 7
click at [520, 78] on icon at bounding box center [518, 76] width 4 height 11
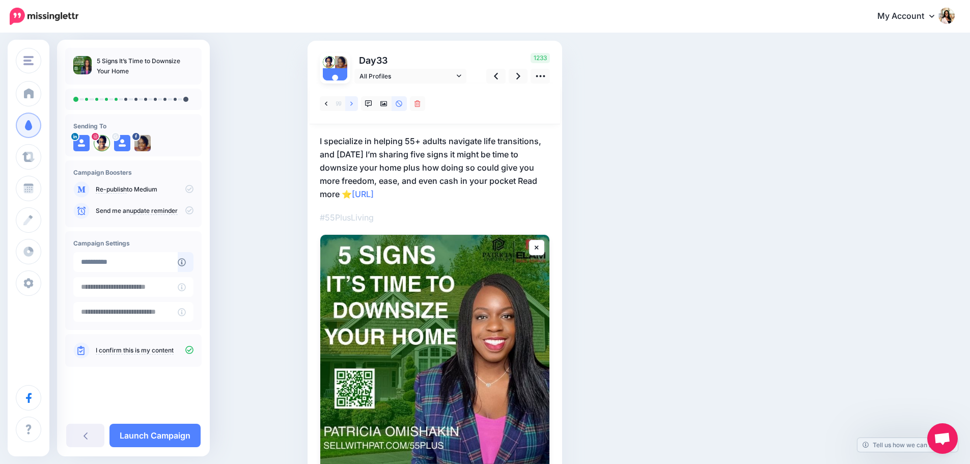
click at [353, 104] on icon at bounding box center [351, 103] width 3 height 4
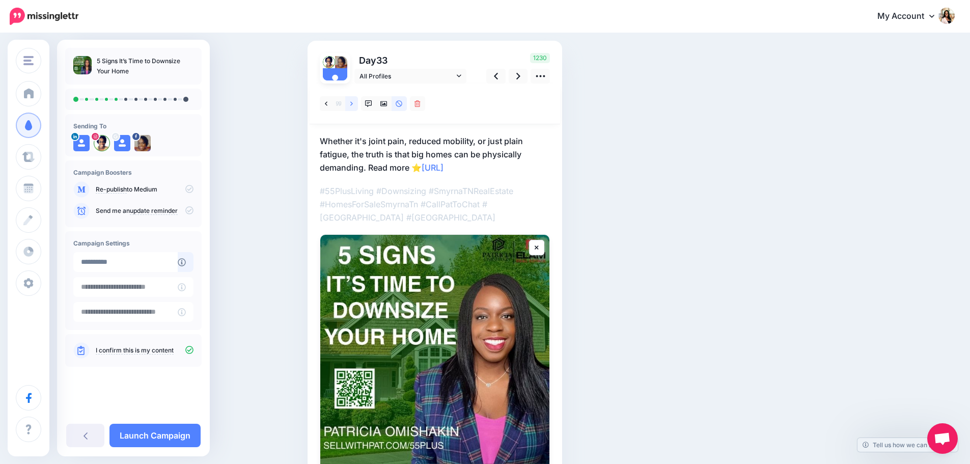
click at [358, 104] on link at bounding box center [351, 103] width 13 height 15
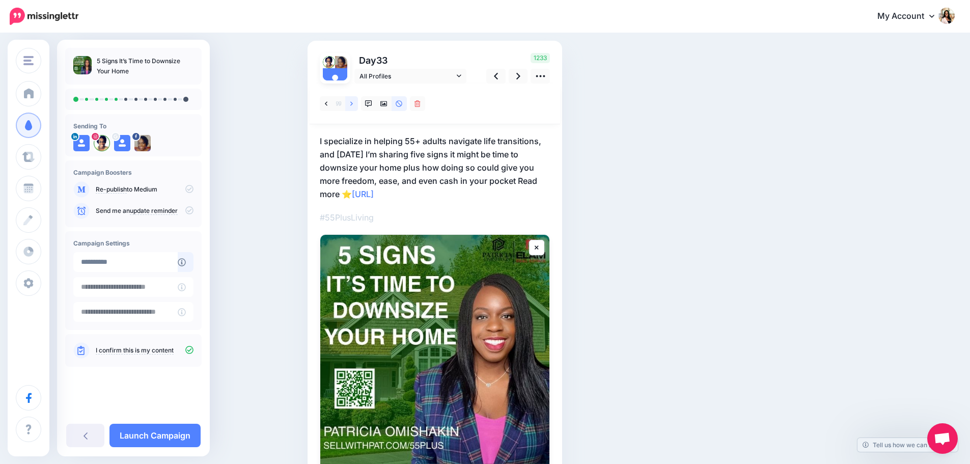
click at [357, 105] on link at bounding box center [351, 103] width 13 height 15
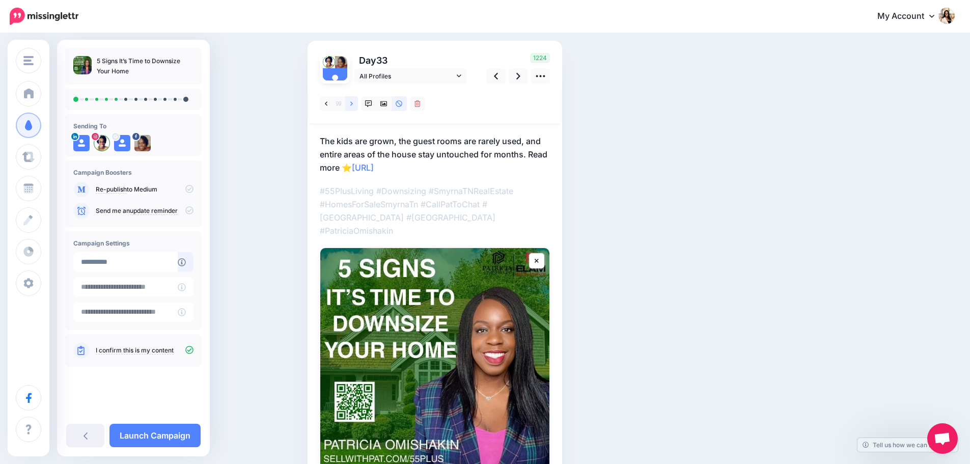
click at [353, 104] on icon at bounding box center [351, 103] width 3 height 7
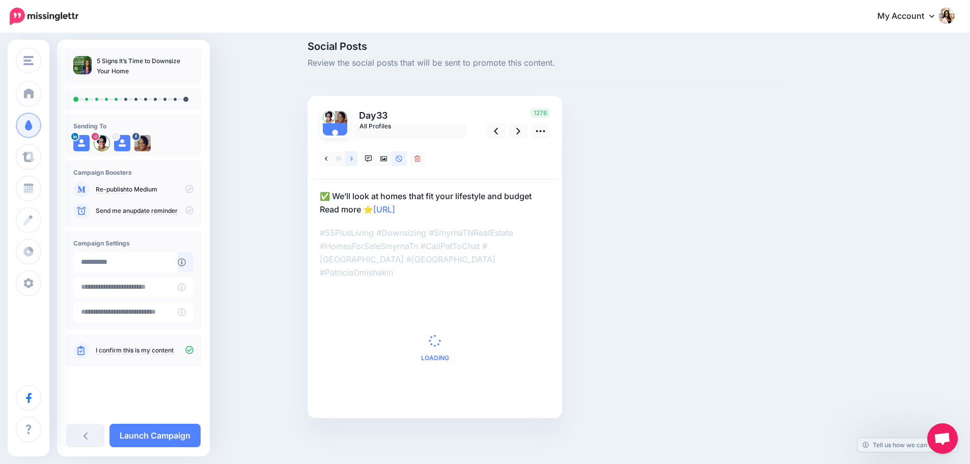
scroll to position [0, 0]
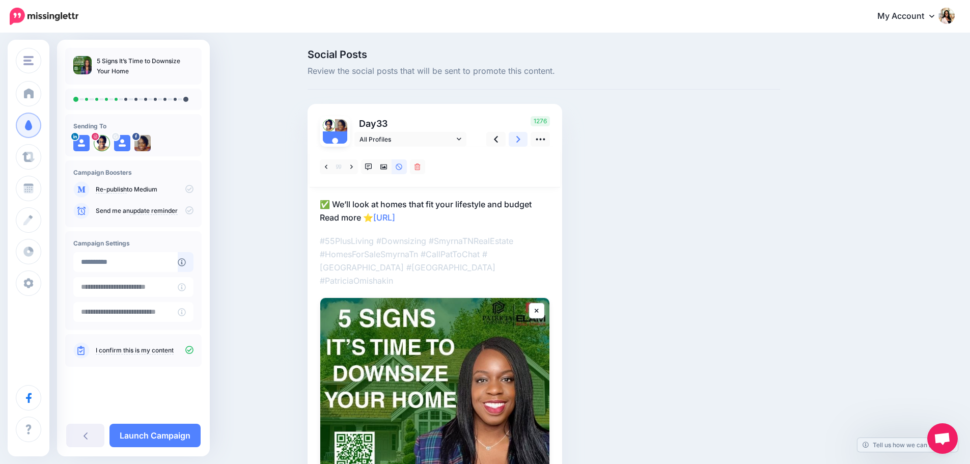
click at [520, 143] on icon at bounding box center [518, 139] width 4 height 11
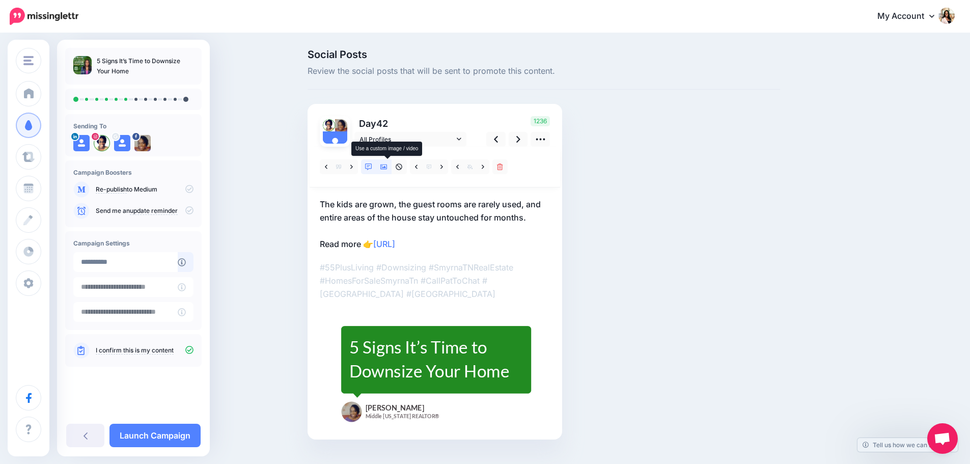
click at [387, 167] on icon at bounding box center [383, 166] width 7 height 5
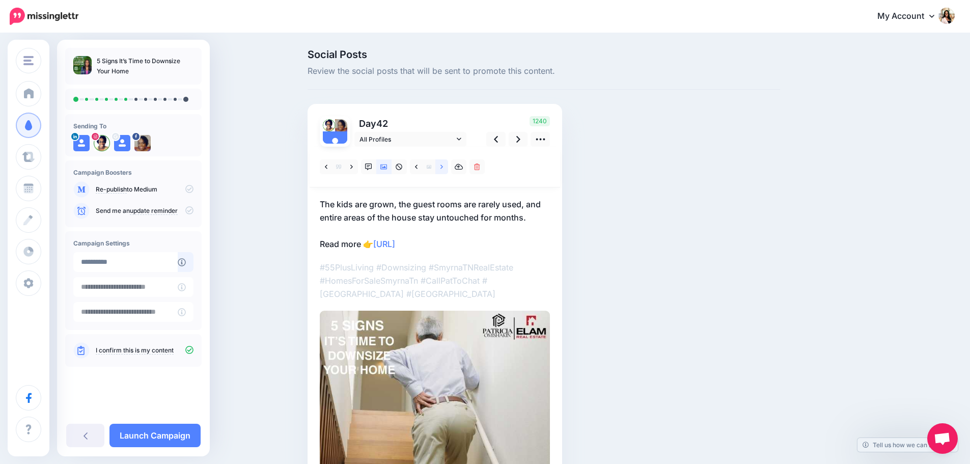
click at [448, 166] on link at bounding box center [441, 166] width 13 height 15
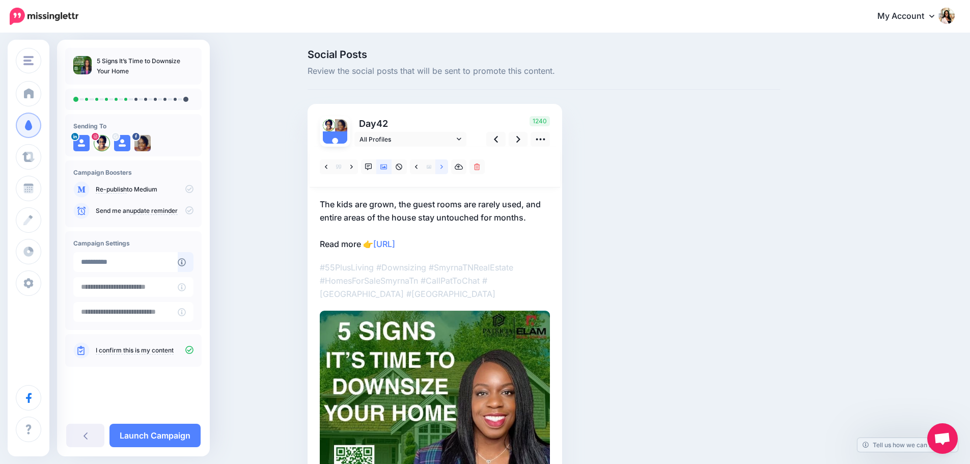
click at [448, 166] on link at bounding box center [441, 166] width 13 height 15
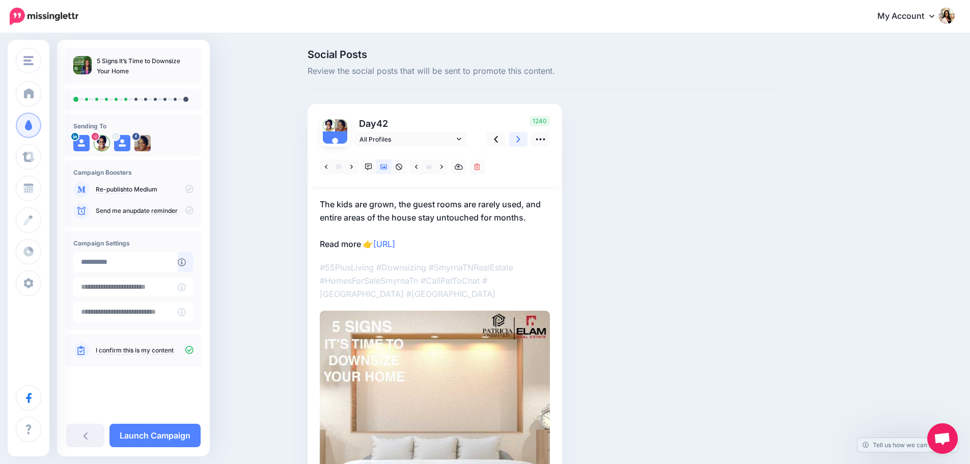
click at [520, 143] on icon at bounding box center [518, 139] width 4 height 11
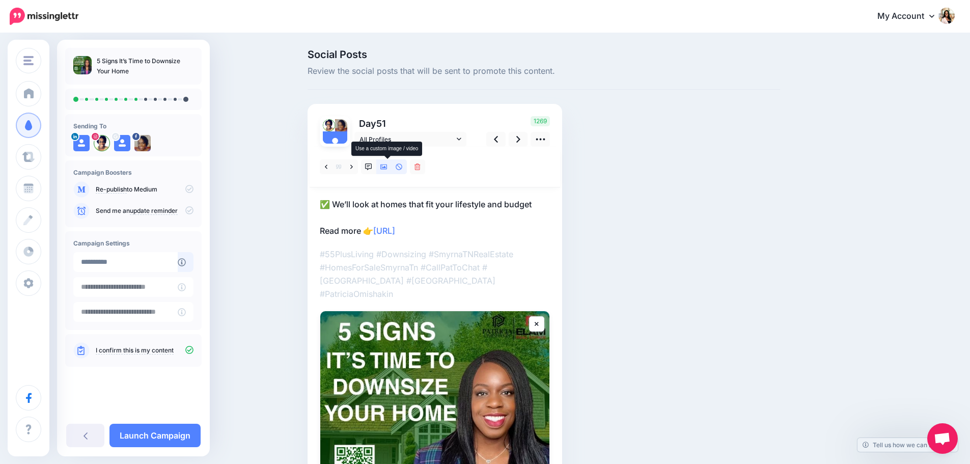
click at [387, 165] on icon at bounding box center [383, 166] width 7 height 7
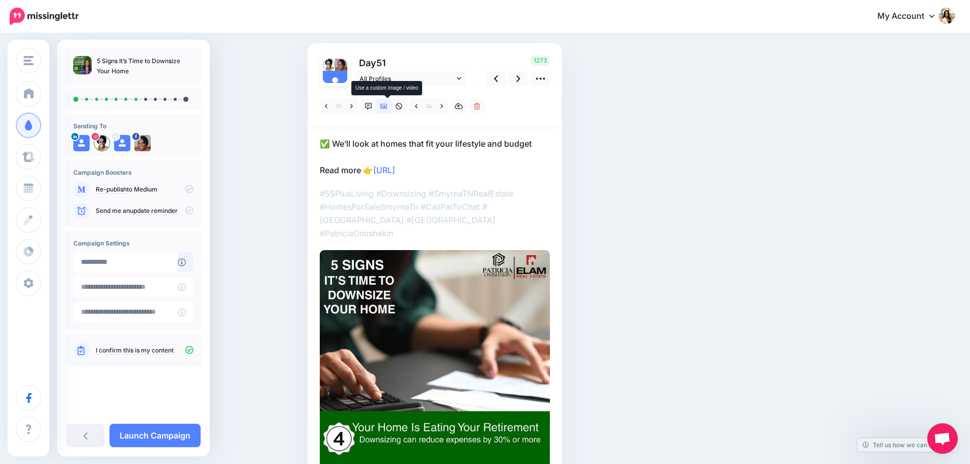
scroll to position [85, 0]
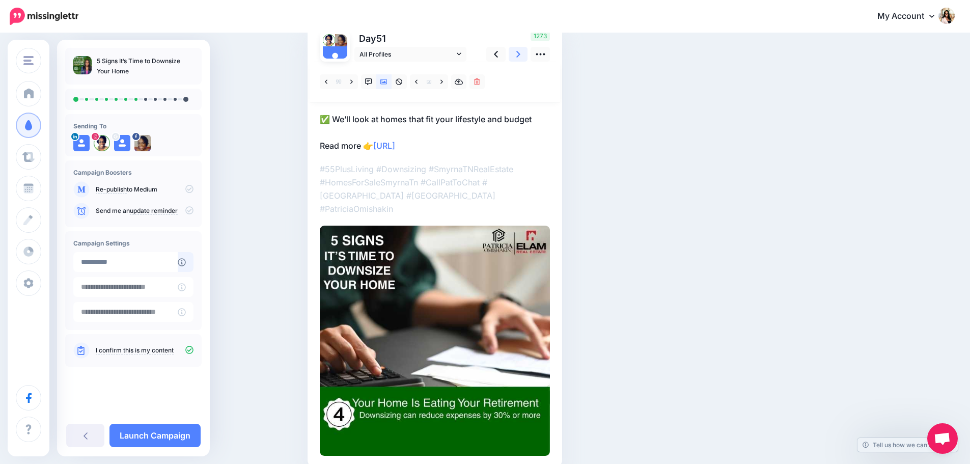
click at [520, 53] on icon at bounding box center [518, 54] width 4 height 7
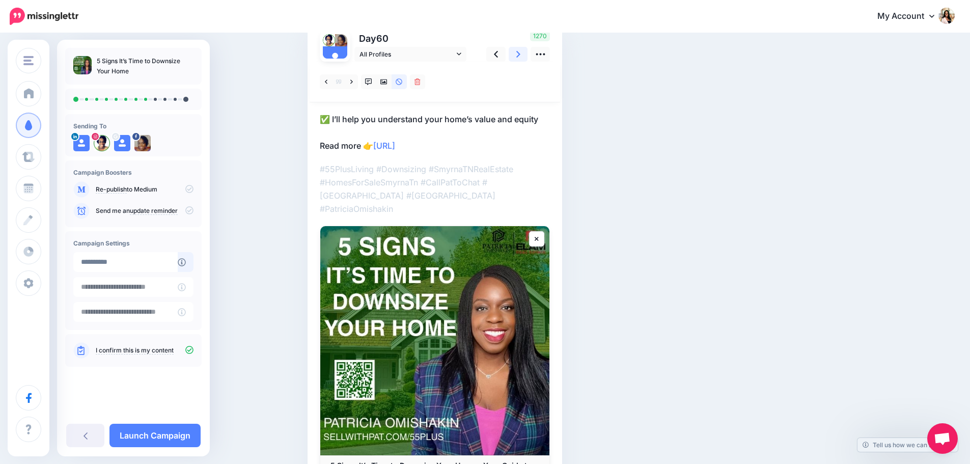
click at [520, 53] on icon at bounding box center [518, 54] width 4 height 7
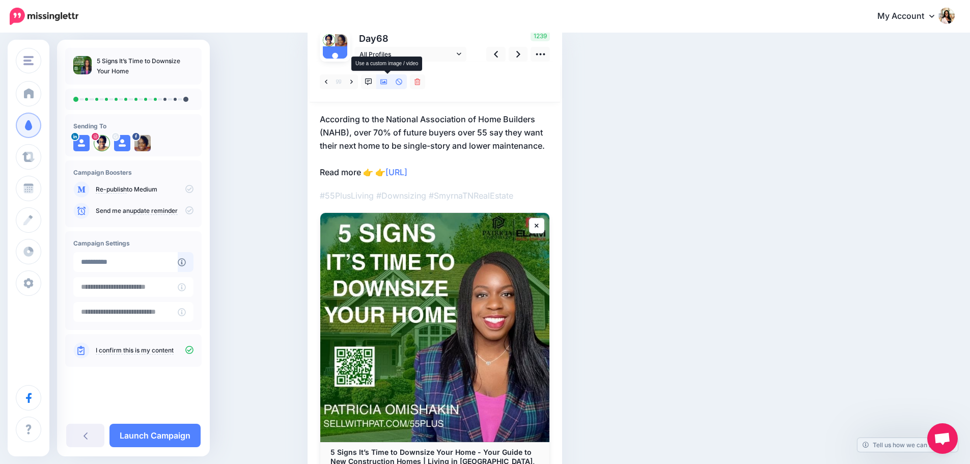
click at [387, 82] on icon at bounding box center [383, 81] width 7 height 5
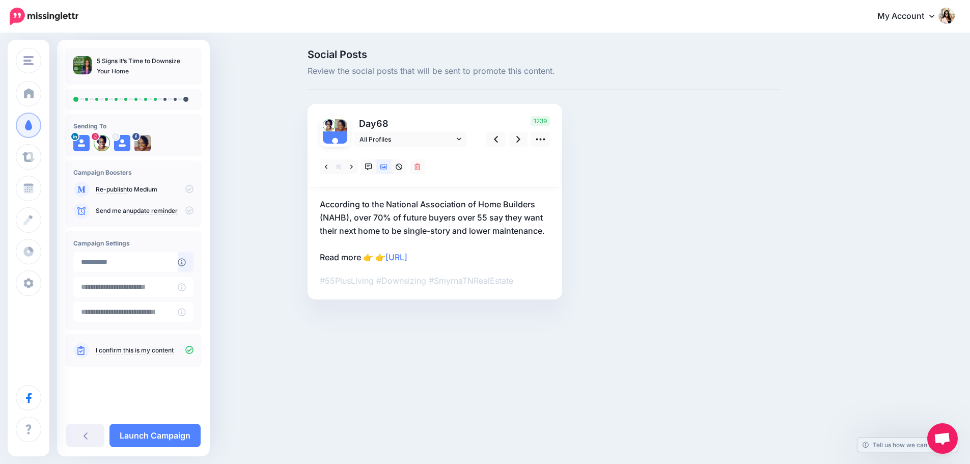
scroll to position [0, 0]
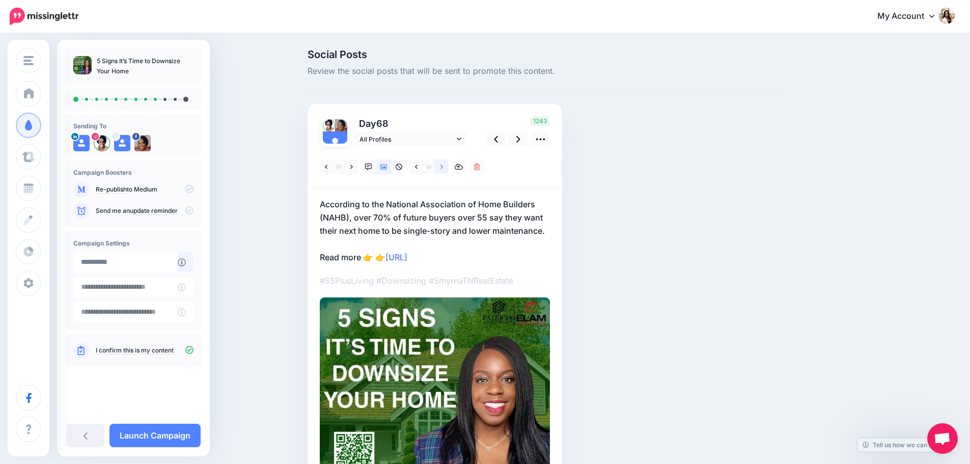
click at [448, 166] on link at bounding box center [441, 166] width 13 height 15
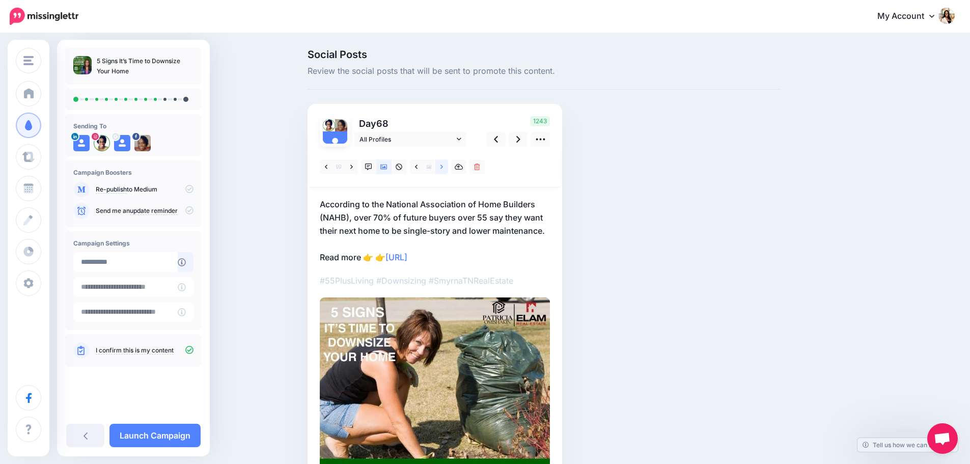
click at [448, 166] on link at bounding box center [441, 166] width 13 height 15
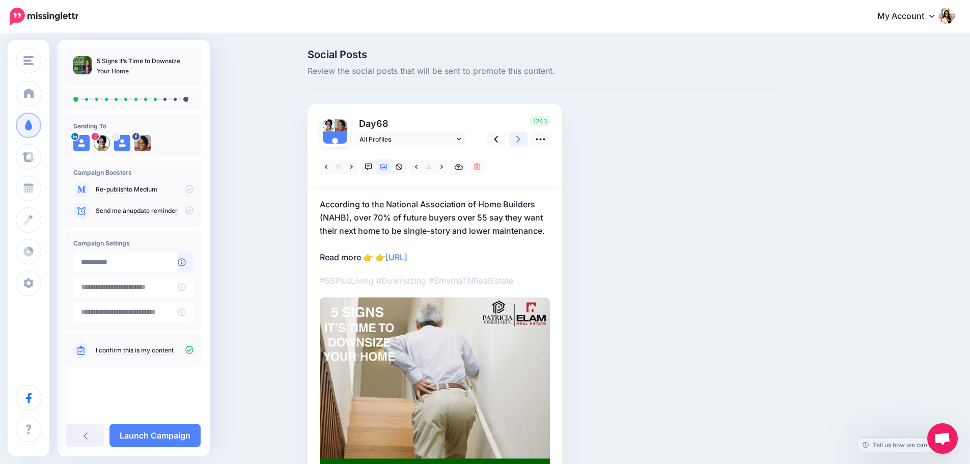
click at [520, 137] on icon at bounding box center [518, 139] width 4 height 11
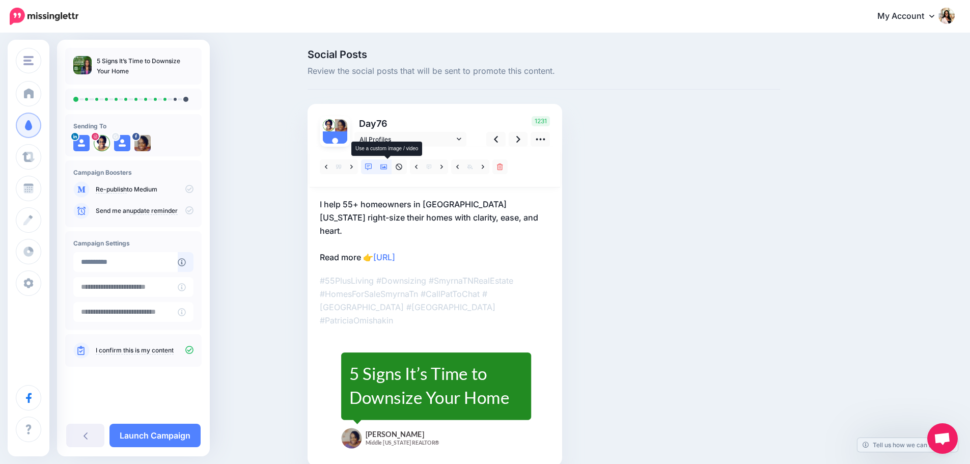
click at [391, 167] on link at bounding box center [383, 166] width 15 height 15
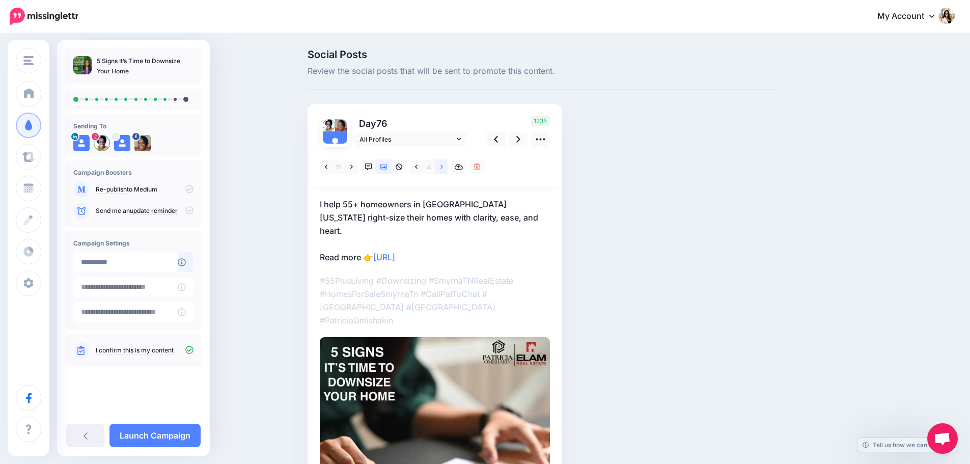
click at [443, 166] on link at bounding box center [441, 166] width 13 height 15
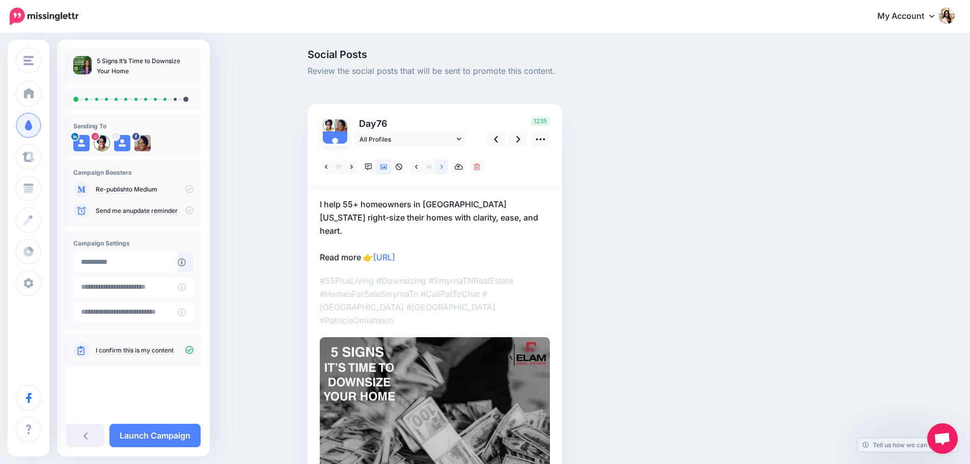
click at [443, 166] on link at bounding box center [441, 166] width 13 height 15
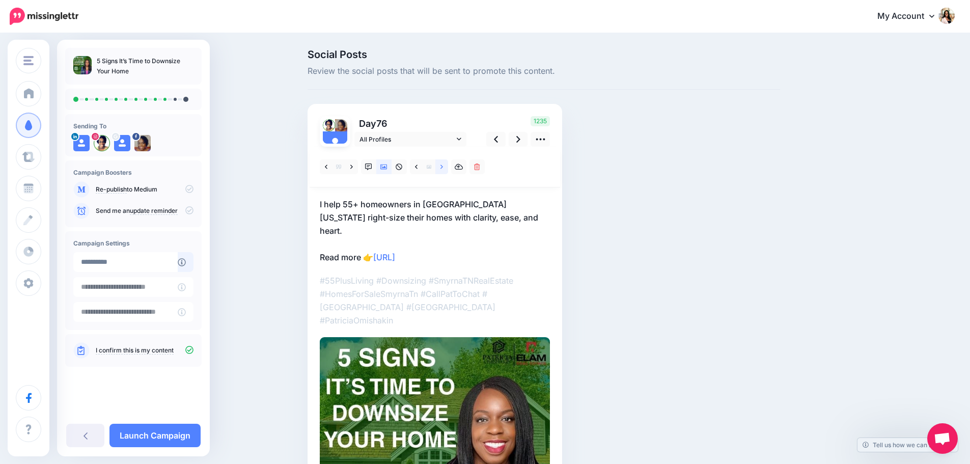
click at [443, 166] on link at bounding box center [441, 166] width 13 height 15
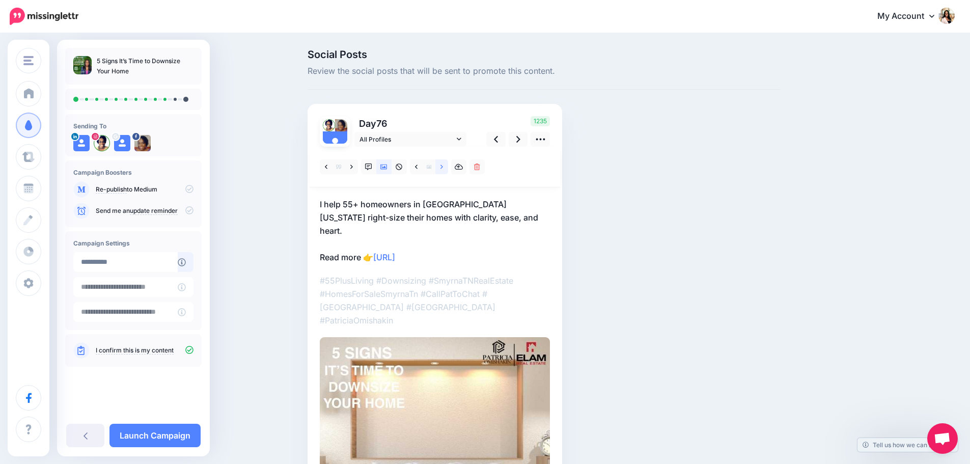
click at [443, 166] on link at bounding box center [441, 166] width 13 height 15
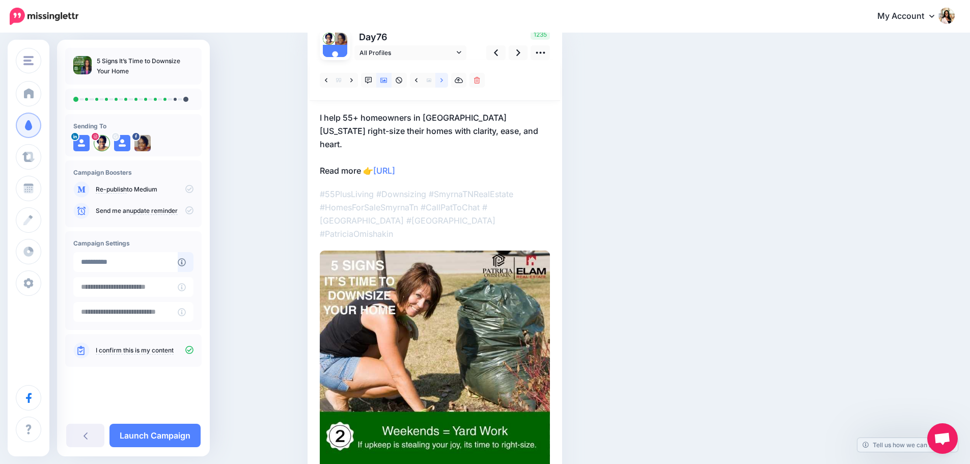
scroll to position [50, 0]
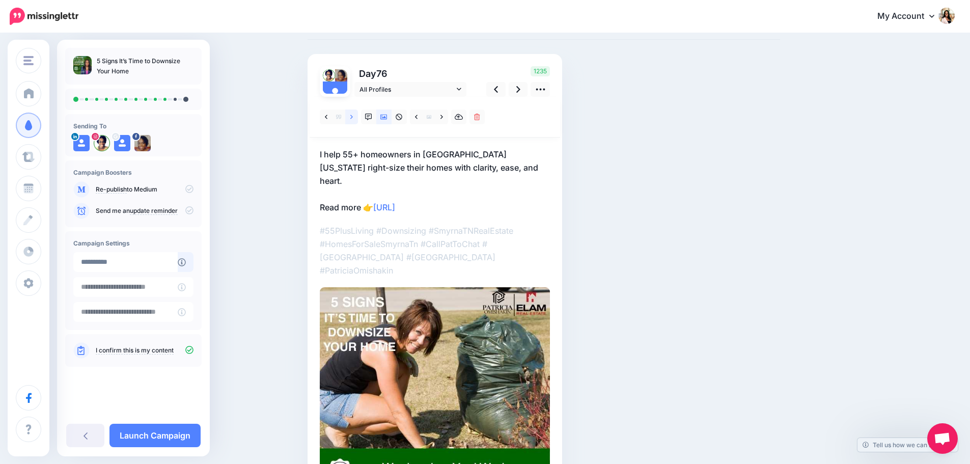
click at [358, 119] on link at bounding box center [351, 116] width 13 height 15
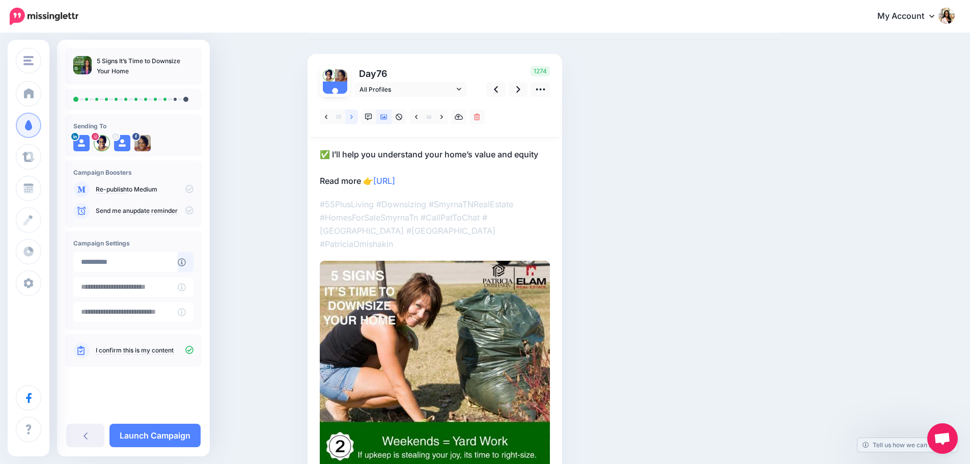
click at [358, 119] on link at bounding box center [351, 116] width 13 height 15
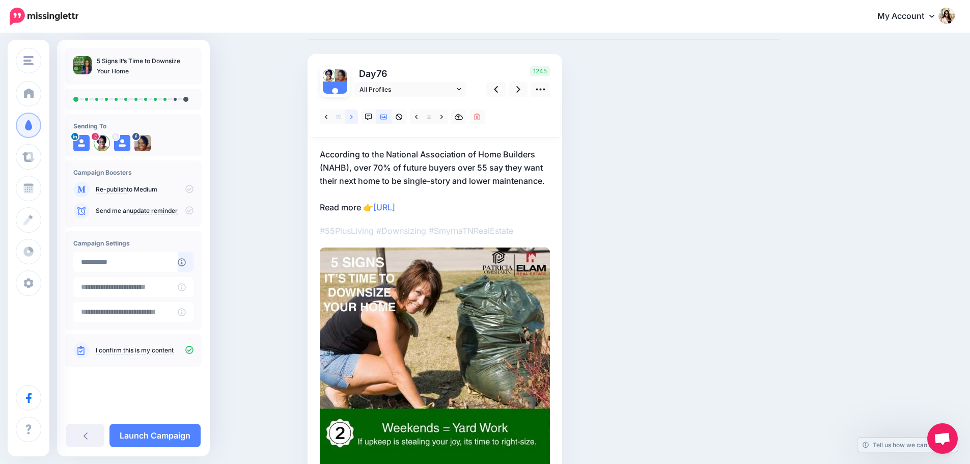
click at [358, 119] on link at bounding box center [351, 116] width 13 height 15
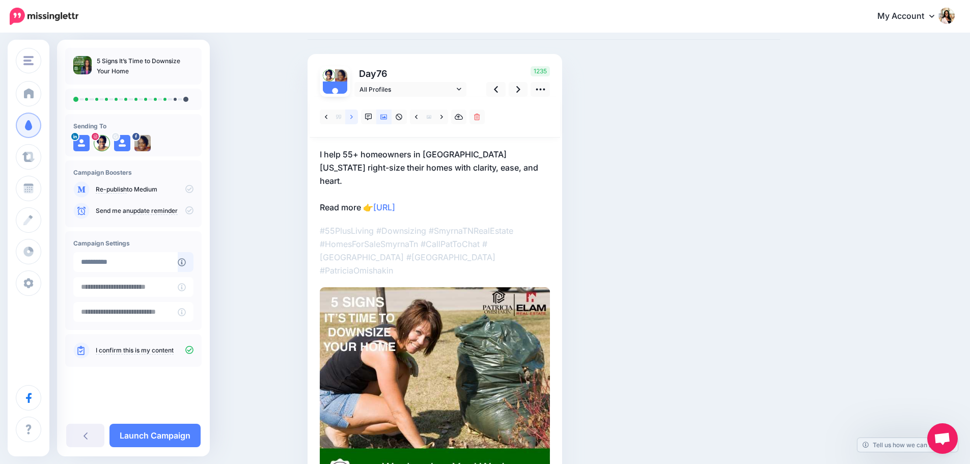
click at [358, 119] on link at bounding box center [351, 116] width 13 height 15
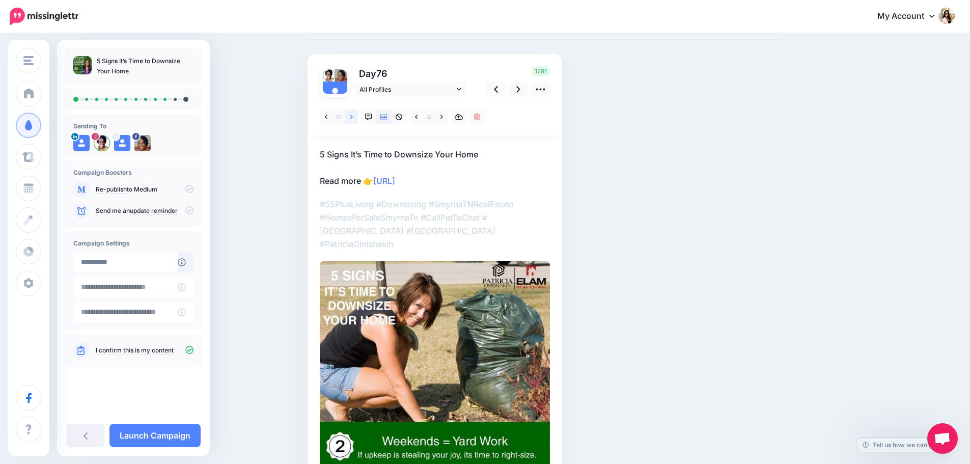
click at [358, 119] on link at bounding box center [351, 116] width 13 height 15
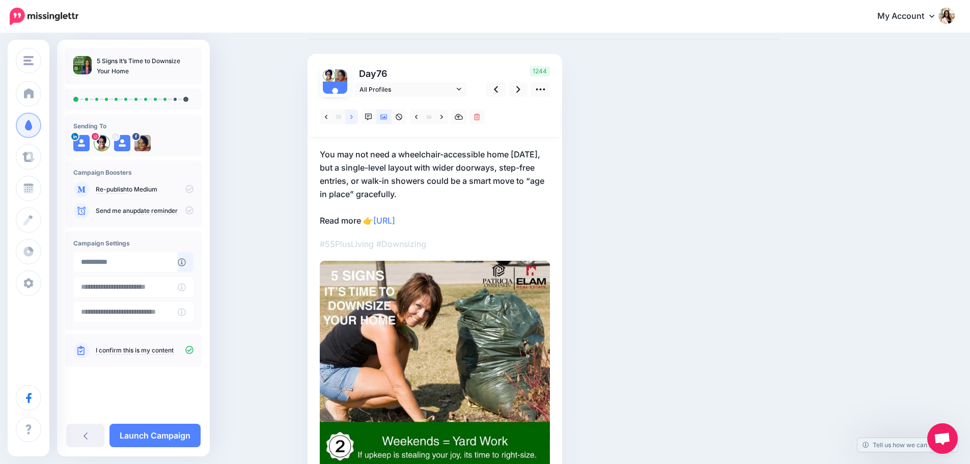
click at [358, 119] on link at bounding box center [351, 116] width 13 height 15
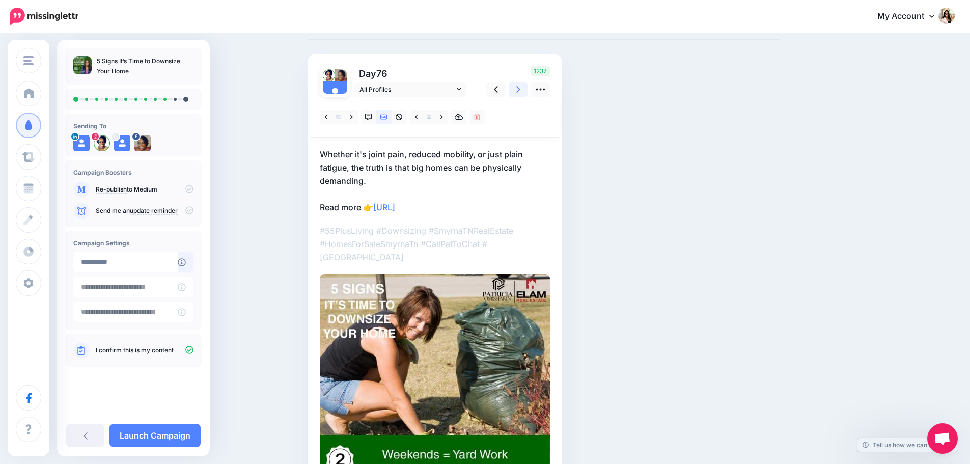
click at [520, 92] on icon at bounding box center [518, 89] width 4 height 11
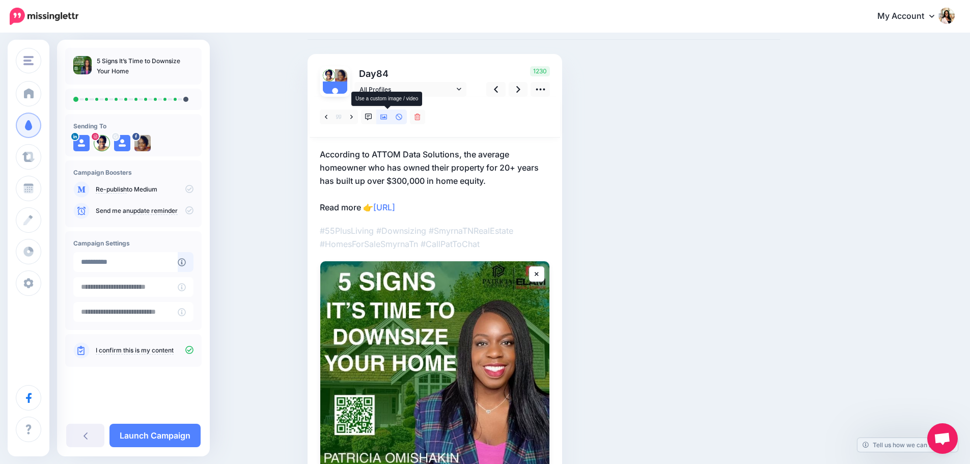
click at [386, 119] on icon at bounding box center [383, 116] width 7 height 7
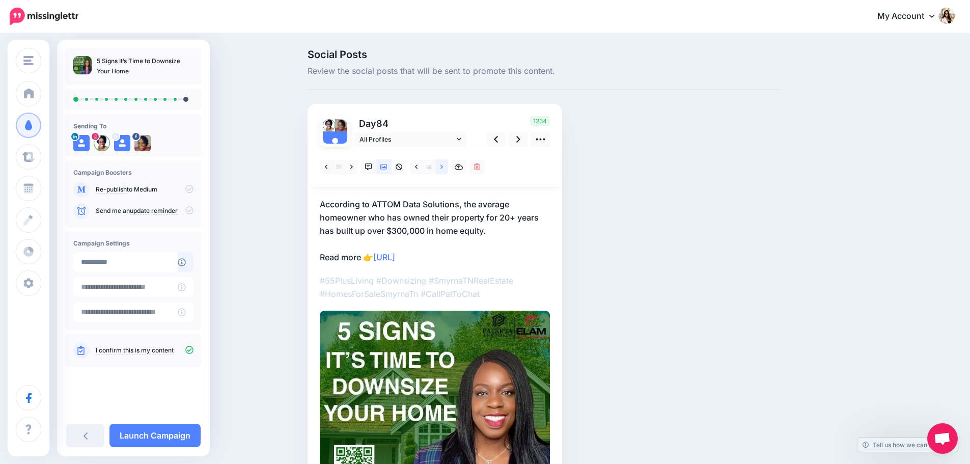
click at [443, 165] on link at bounding box center [441, 166] width 13 height 15
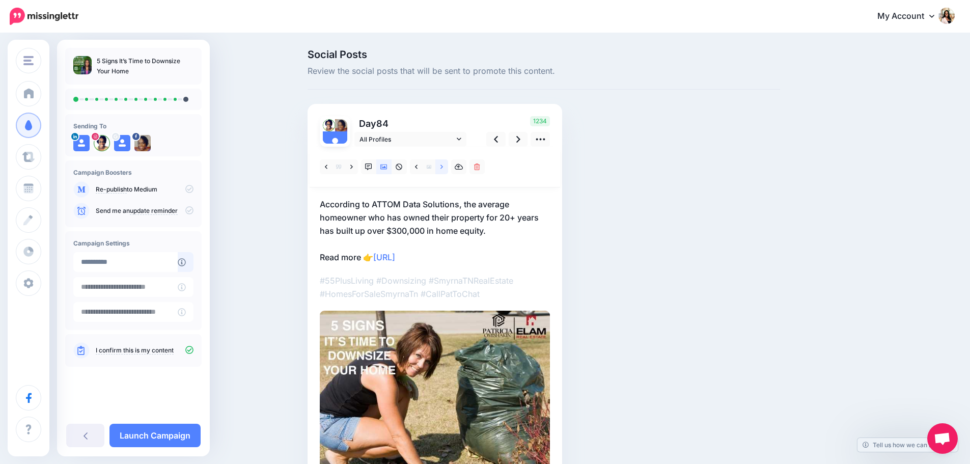
click at [443, 165] on link at bounding box center [441, 166] width 13 height 15
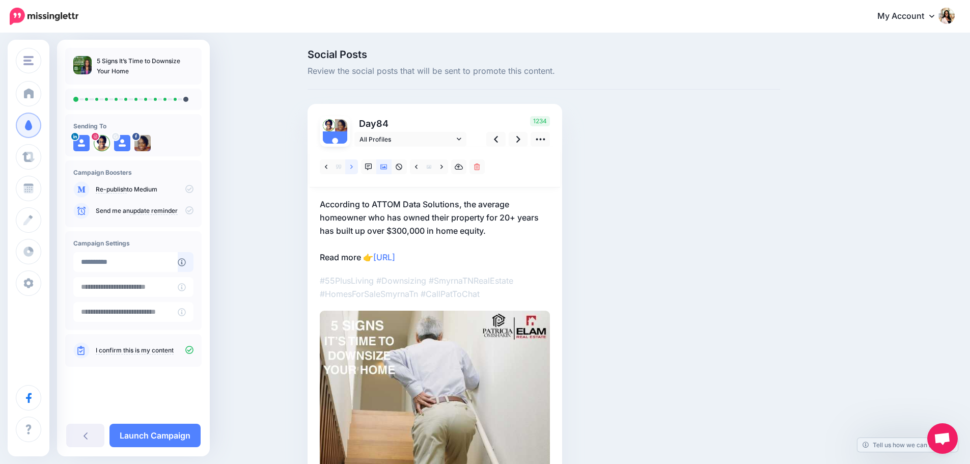
click at [358, 166] on link at bounding box center [351, 166] width 13 height 15
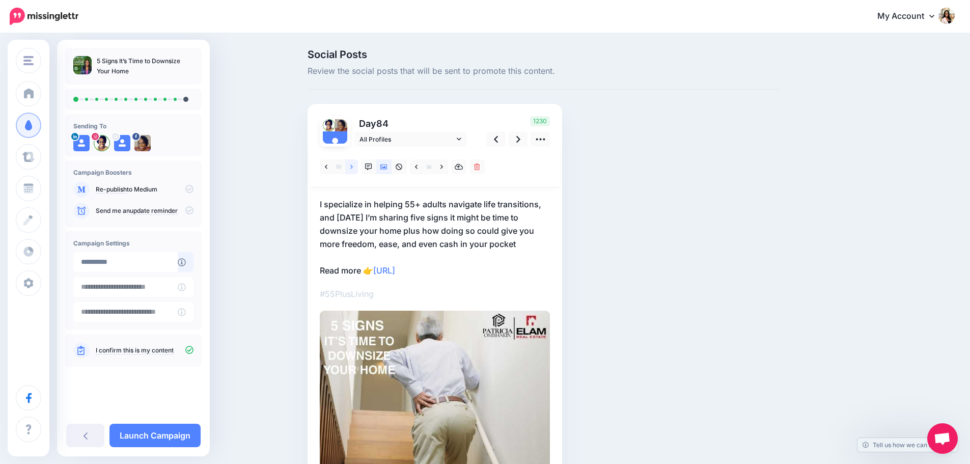
click at [358, 166] on link at bounding box center [351, 166] width 13 height 15
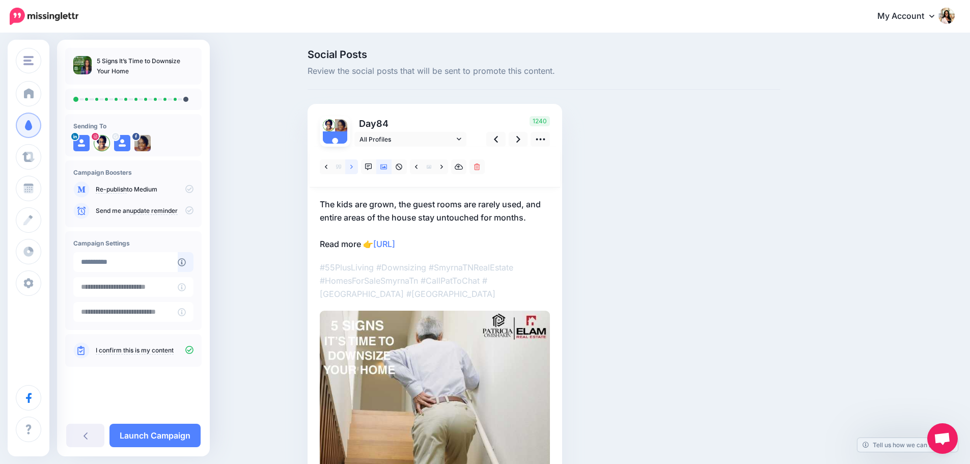
click at [358, 166] on link at bounding box center [351, 166] width 13 height 15
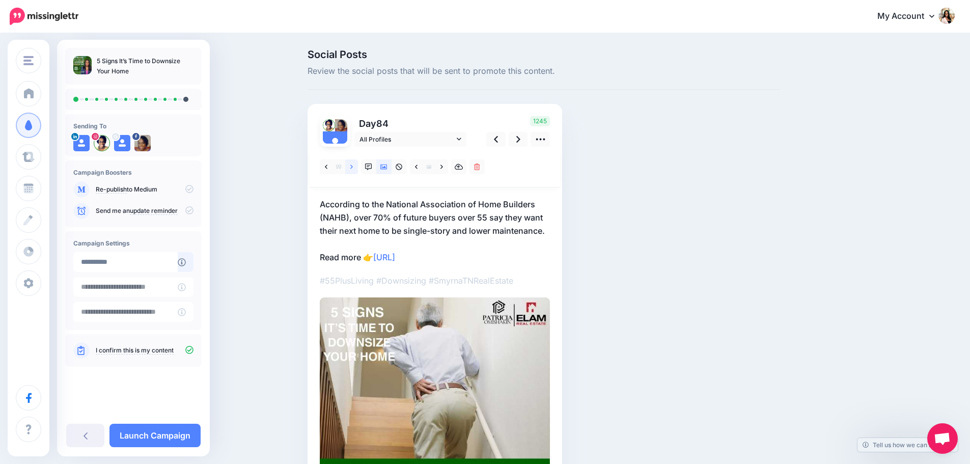
click at [358, 166] on link at bounding box center [351, 166] width 13 height 15
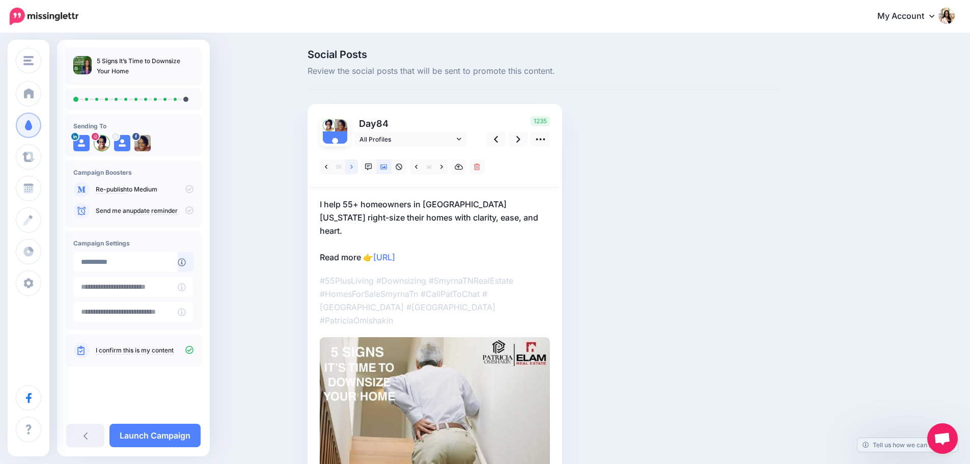
click at [358, 166] on link at bounding box center [351, 166] width 13 height 15
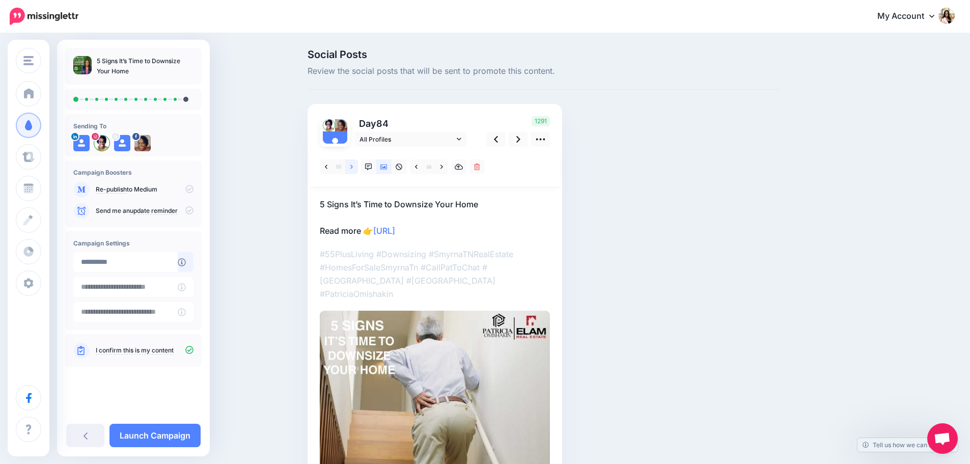
click at [358, 166] on link at bounding box center [351, 166] width 13 height 15
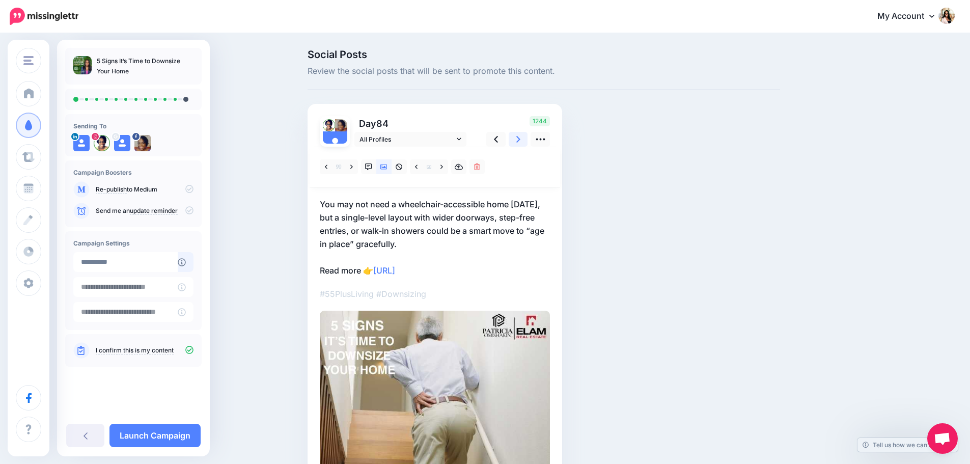
click at [520, 139] on icon at bounding box center [518, 139] width 4 height 11
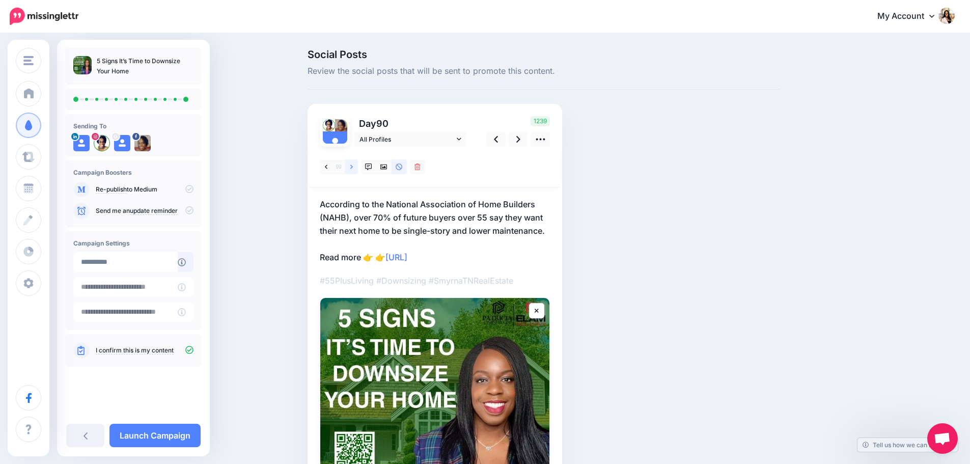
click at [353, 167] on link at bounding box center [351, 166] width 13 height 15
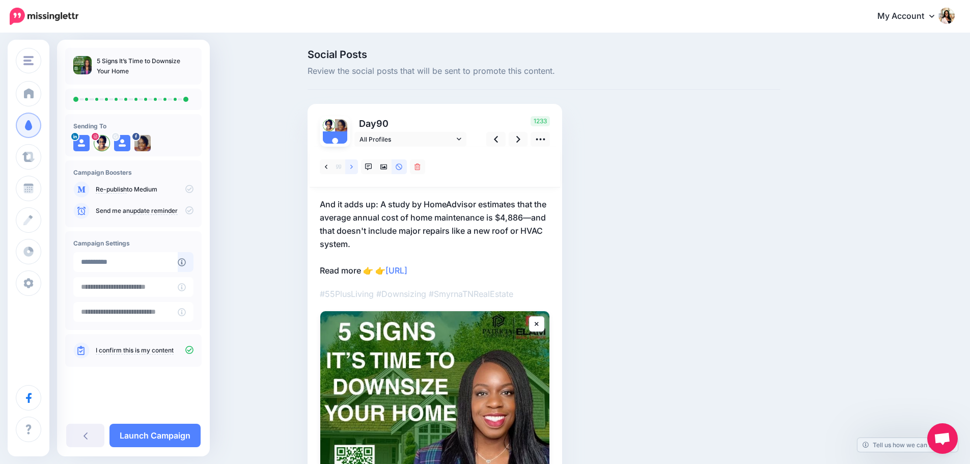
click at [353, 167] on link at bounding box center [351, 166] width 13 height 15
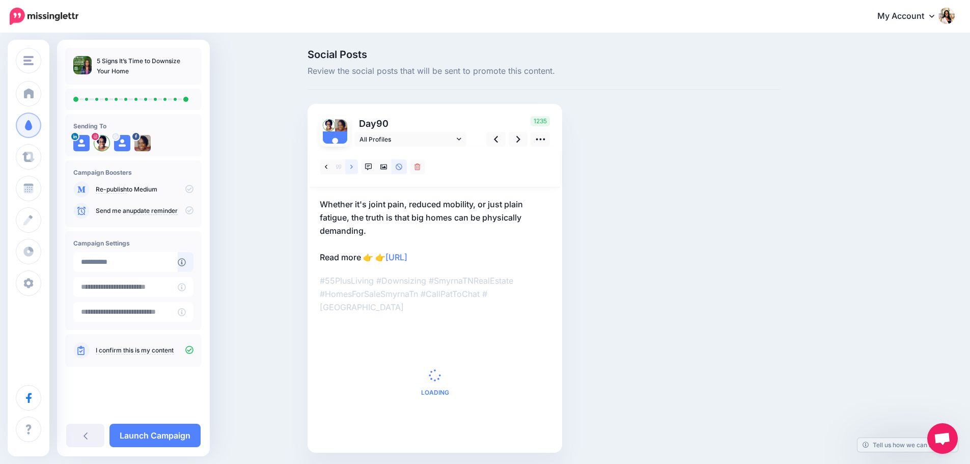
click at [353, 167] on link at bounding box center [351, 166] width 13 height 15
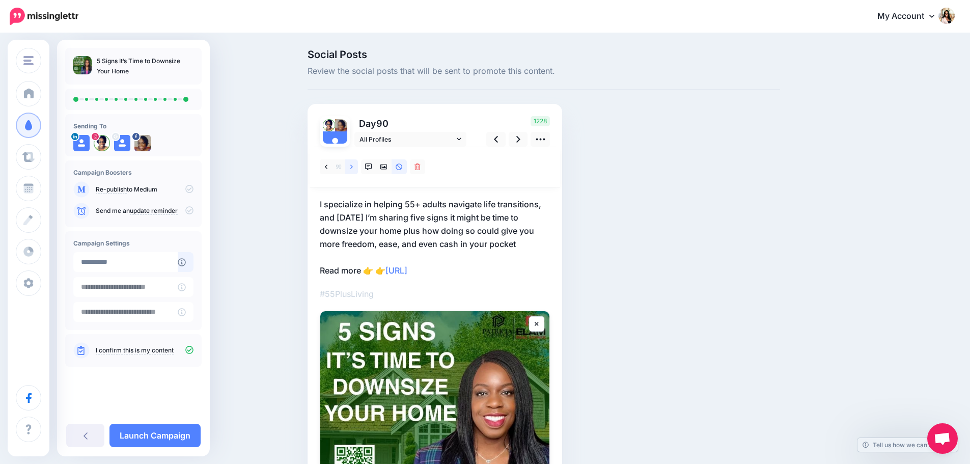
click at [353, 167] on link at bounding box center [351, 166] width 13 height 15
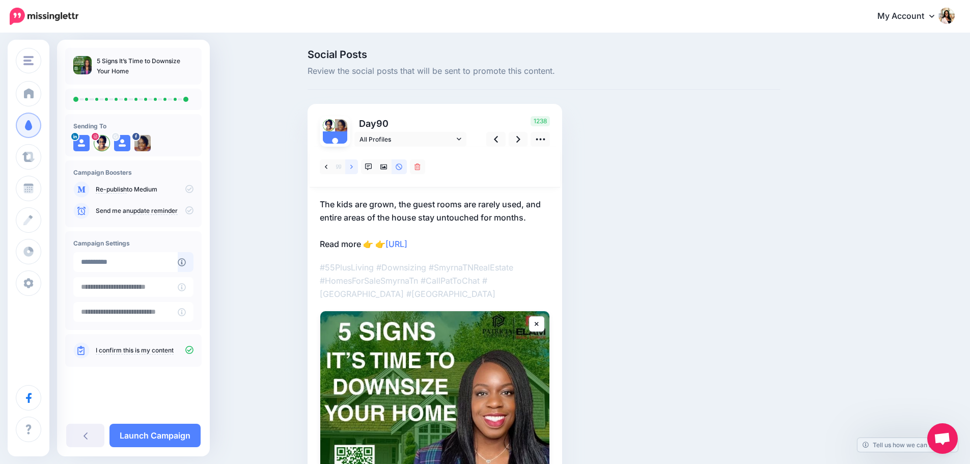
click at [353, 167] on link at bounding box center [351, 166] width 13 height 15
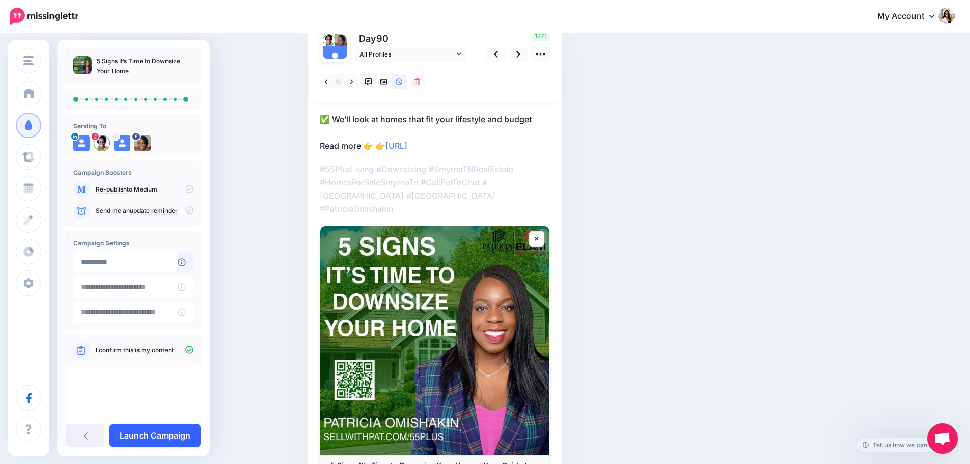
click at [148, 430] on link "Launch Campaign" at bounding box center [154, 434] width 91 height 23
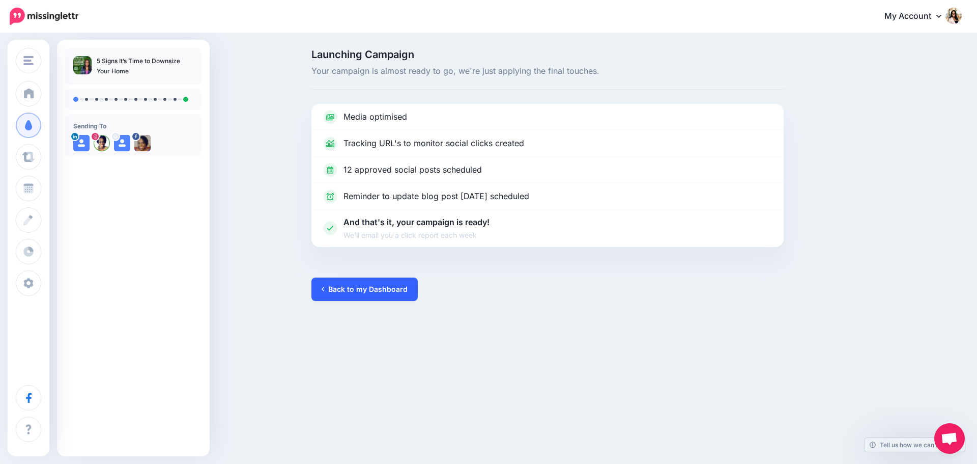
click at [365, 293] on link "Back to my Dashboard" at bounding box center [364, 288] width 106 height 23
